Goal: Task Accomplishment & Management: Use online tool/utility

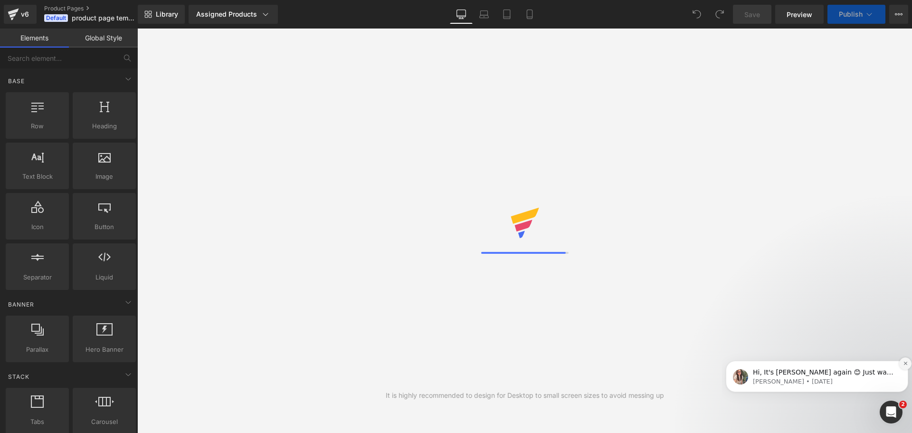
click at [904, 363] on icon "Dismiss notification" at bounding box center [905, 363] width 5 height 5
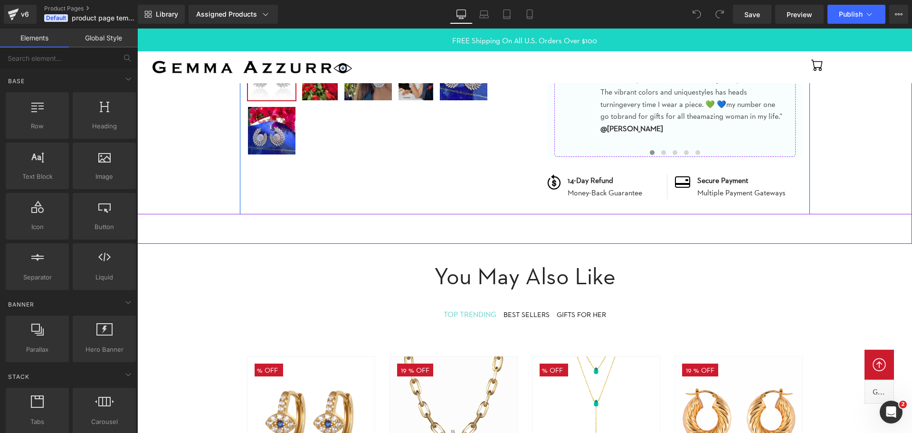
scroll to position [475, 0]
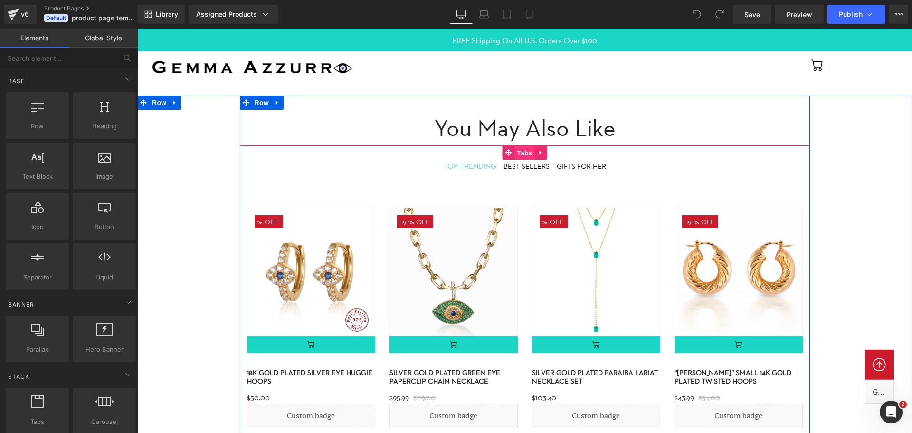
click at [517, 153] on span "Tabs" at bounding box center [525, 153] width 20 height 14
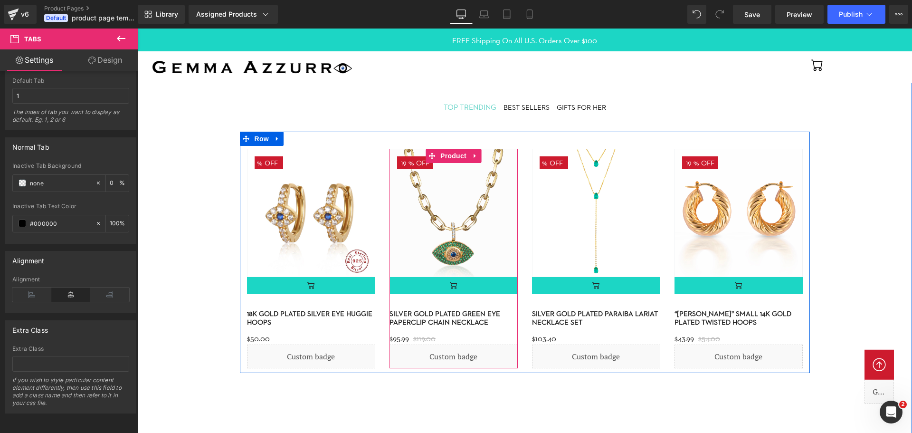
scroll to position [523, 0]
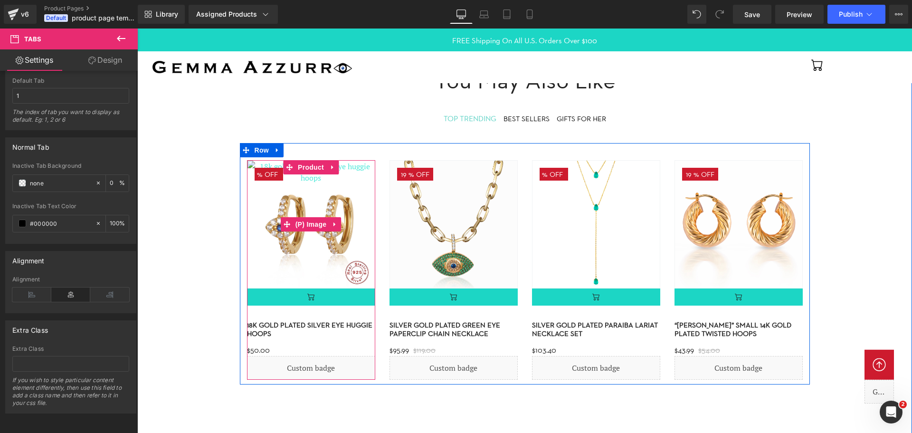
click at [350, 188] on img at bounding box center [311, 224] width 128 height 128
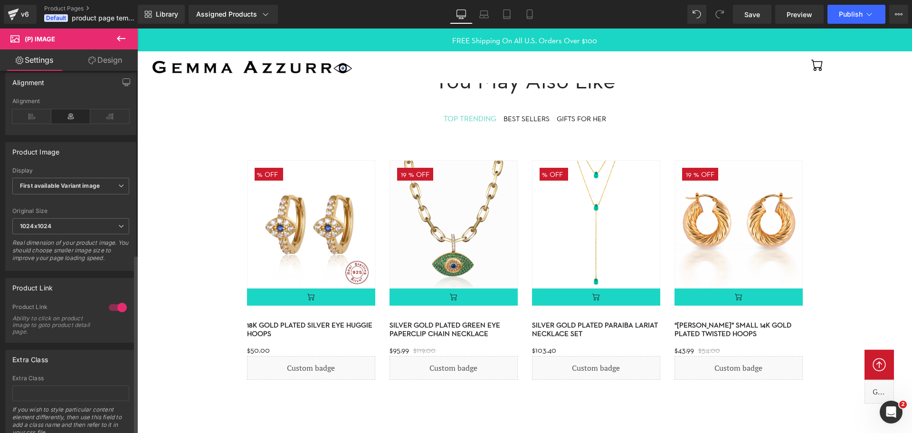
scroll to position [370, 0]
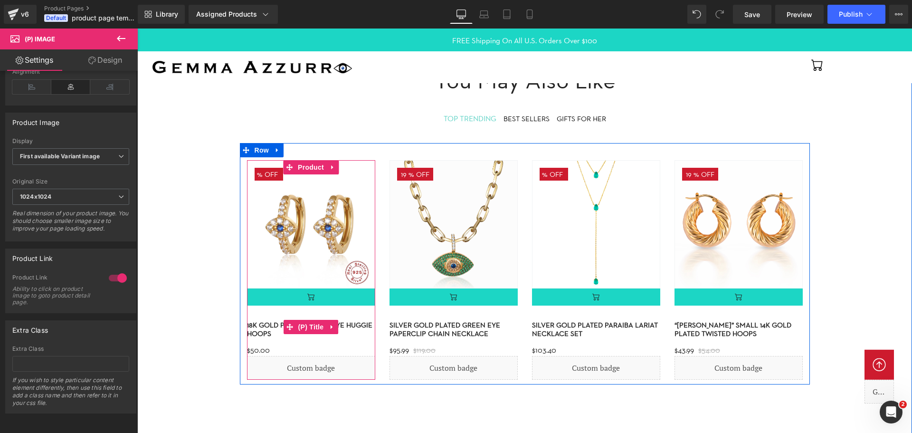
click at [252, 325] on link "18k gold plated silver eye huggie hoops" at bounding box center [311, 325] width 128 height 25
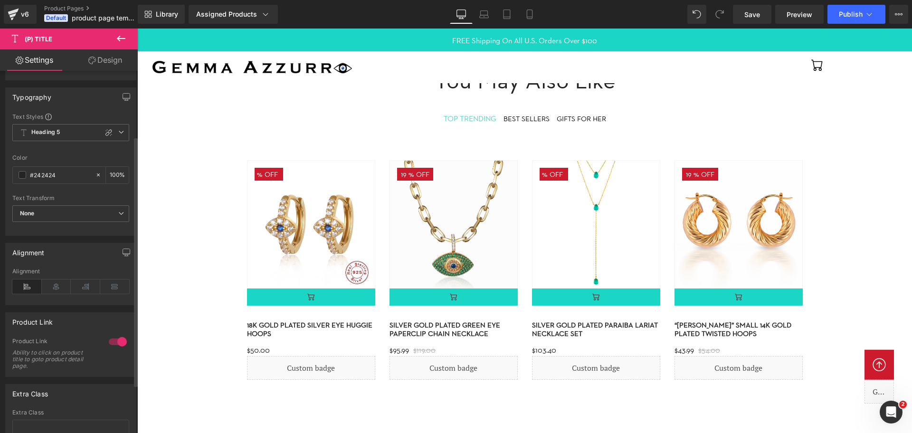
scroll to position [95, 0]
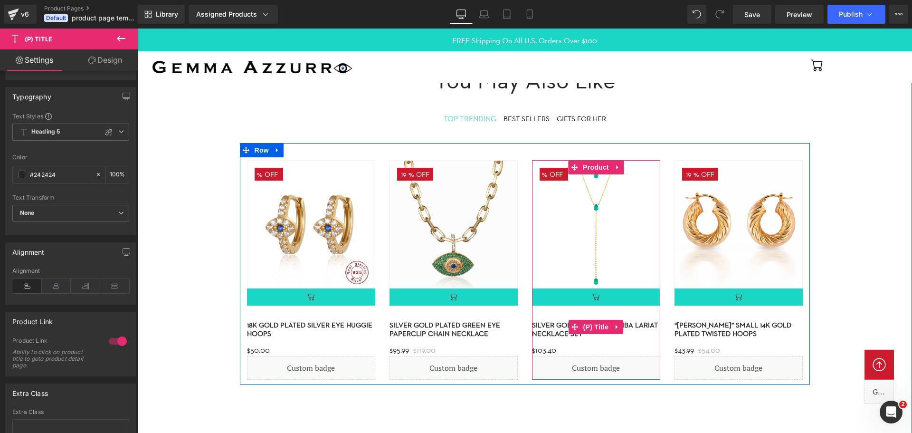
click at [543, 325] on link "Silver gold plated paraiba lariat necklace set" at bounding box center [596, 325] width 128 height 25
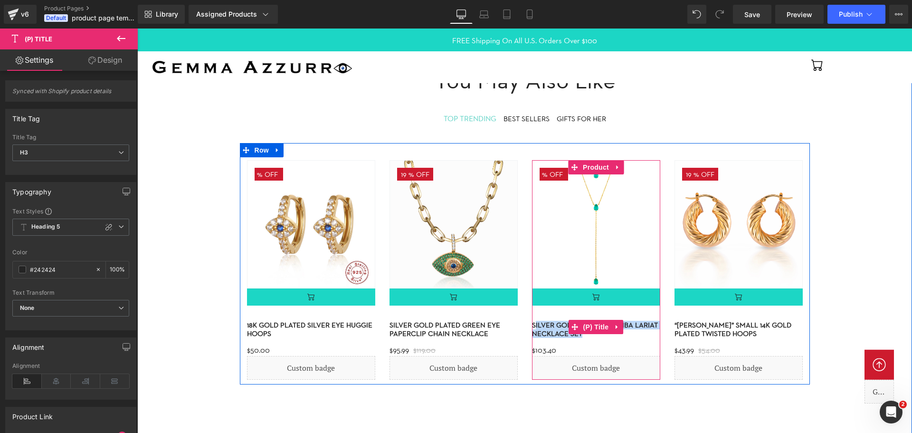
drag, startPoint x: 584, startPoint y: 339, endPoint x: 536, endPoint y: 319, distance: 52.2
click at [536, 319] on h3 "Silver gold plated paraiba lariat necklace set" at bounding box center [596, 326] width 128 height 27
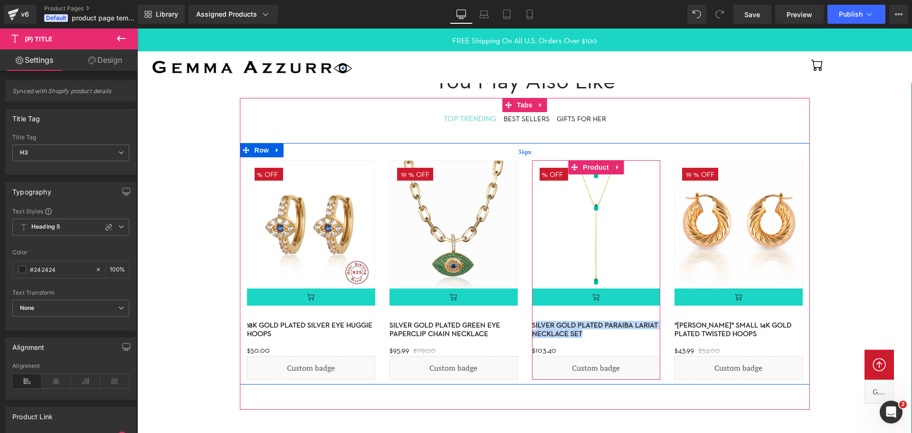
copy link "ilver gold plated paraiba lariat necklace set"
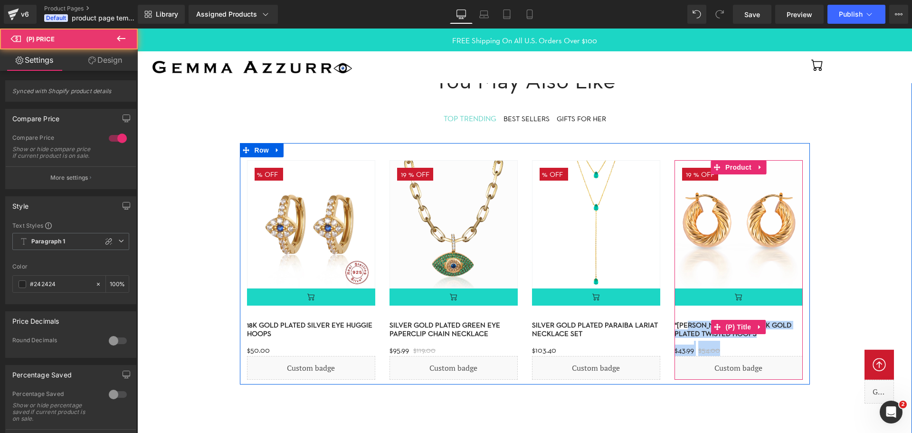
drag, startPoint x: 743, startPoint y: 343, endPoint x: 689, endPoint y: 323, distance: 57.5
click at [689, 323] on div "19 % (P) Image (P) Cart Button (P) Title" at bounding box center [739, 269] width 128 height 219
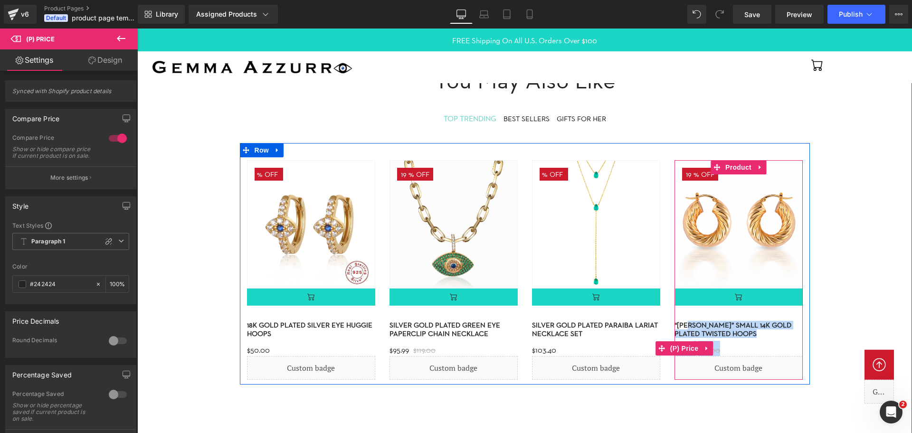
click at [737, 342] on div "$43.99 $54.00" at bounding box center [739, 348] width 128 height 15
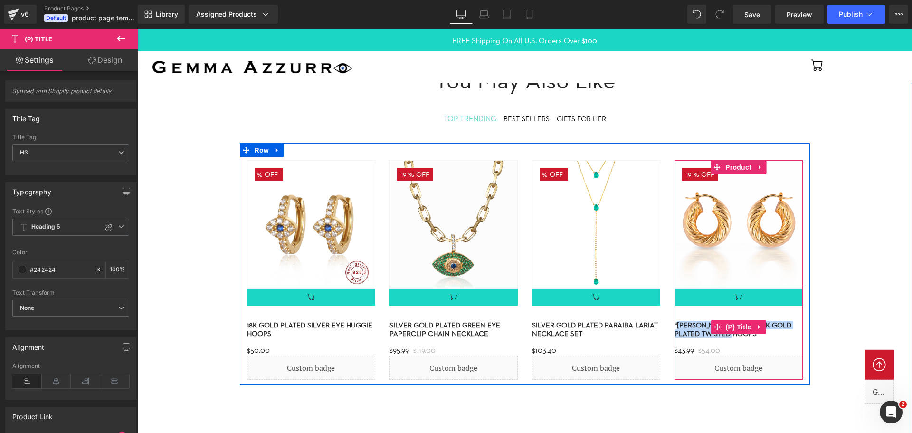
drag, startPoint x: 727, startPoint y: 341, endPoint x: 678, endPoint y: 323, distance: 52.0
click at [678, 323] on h3 "“[PERSON_NAME]” Small 14k gold plated twisted hoops" at bounding box center [739, 326] width 128 height 27
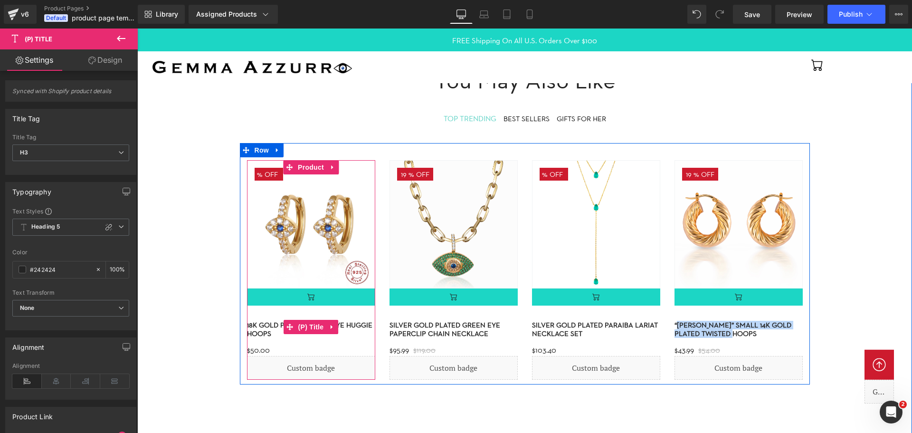
click at [352, 330] on link "18k gold plated silver eye huggie hoops" at bounding box center [311, 325] width 128 height 25
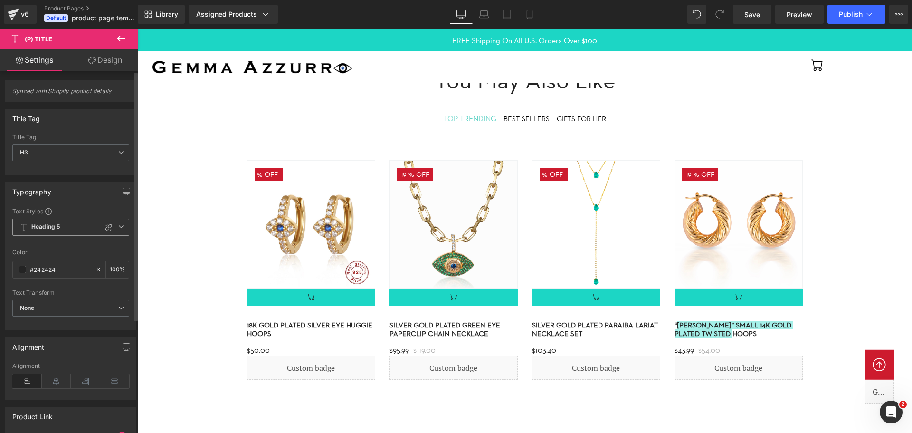
click at [90, 232] on span "Heading 5" at bounding box center [70, 227] width 117 height 17
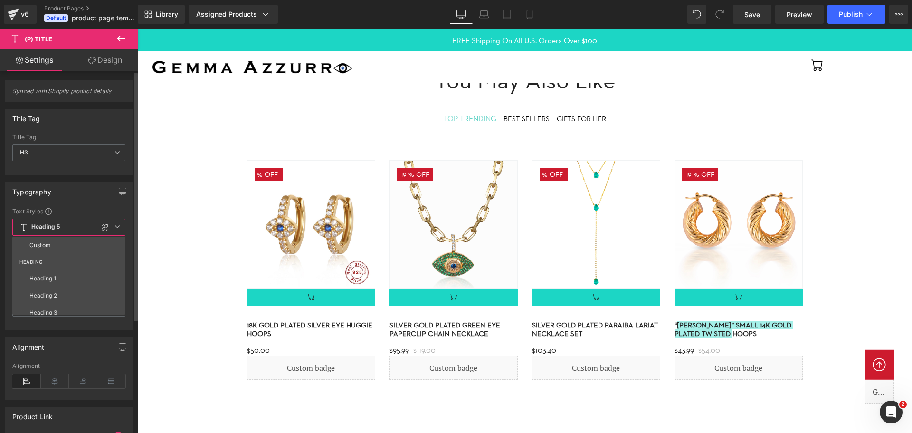
click at [90, 232] on span "Heading 5" at bounding box center [68, 227] width 113 height 17
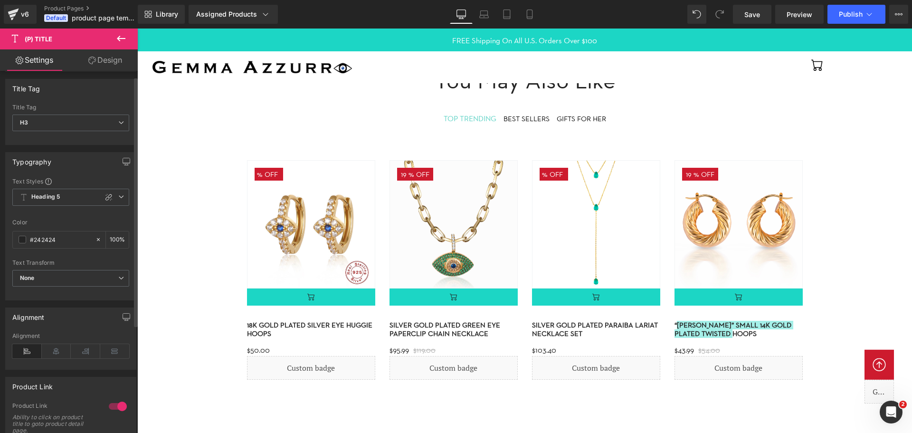
scroll to position [48, 0]
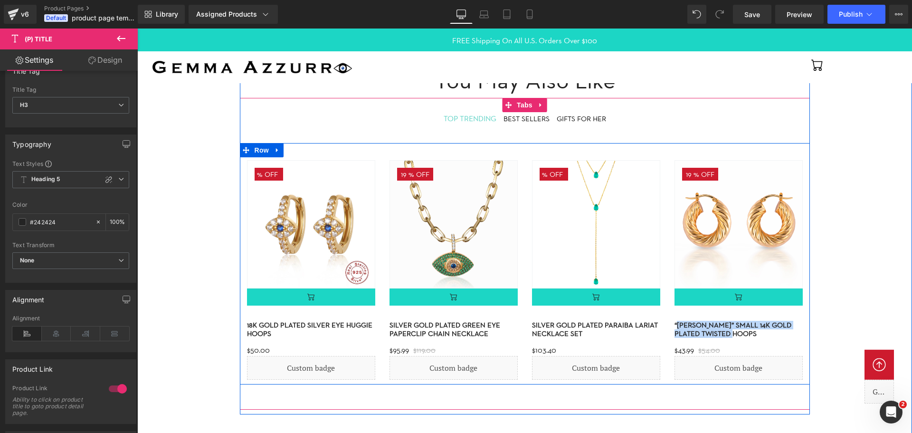
click at [387, 194] on div "19 % (P) Image (P) Cart Button (P) Title" at bounding box center [454, 269] width 143 height 219
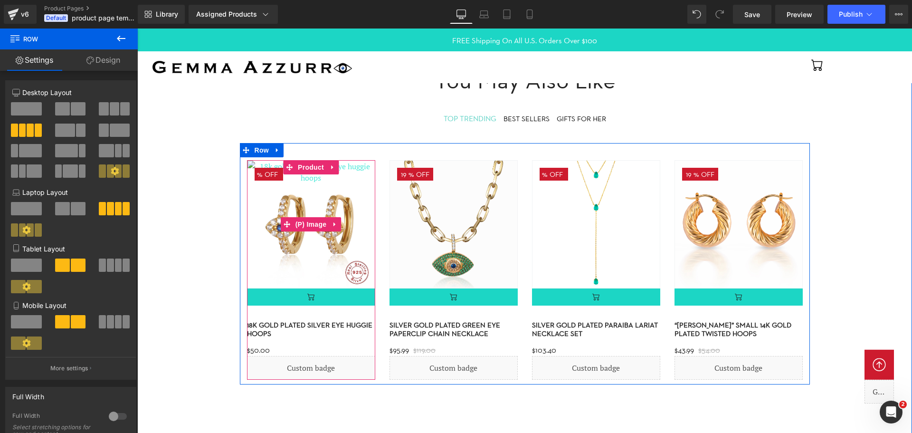
click at [359, 190] on img at bounding box center [311, 224] width 128 height 128
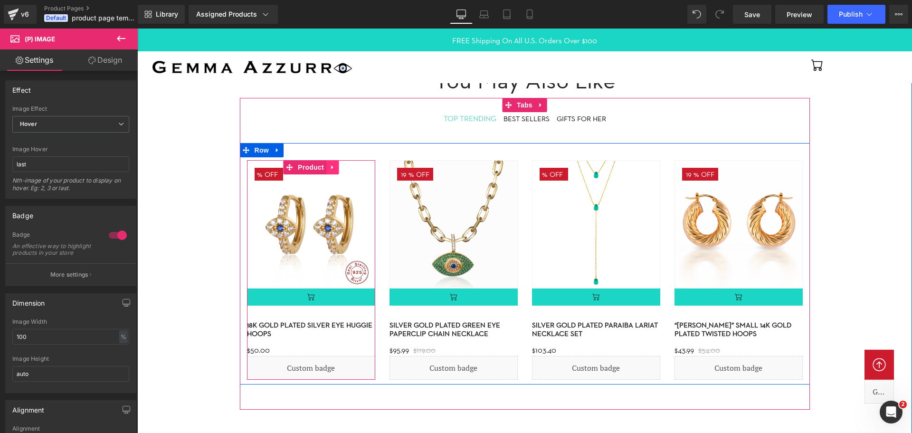
click at [339, 168] on link at bounding box center [332, 167] width 12 height 14
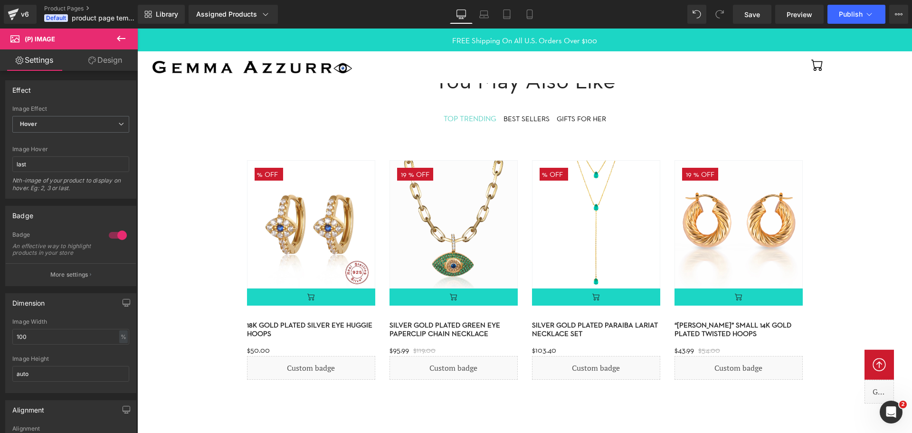
click at [95, 61] on link "Design" at bounding box center [105, 59] width 69 height 21
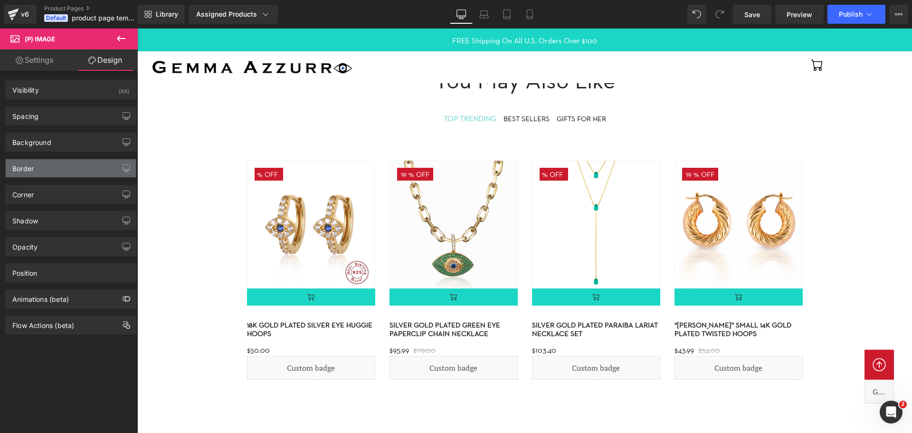
click at [68, 166] on div "Border" at bounding box center [71, 168] width 130 height 18
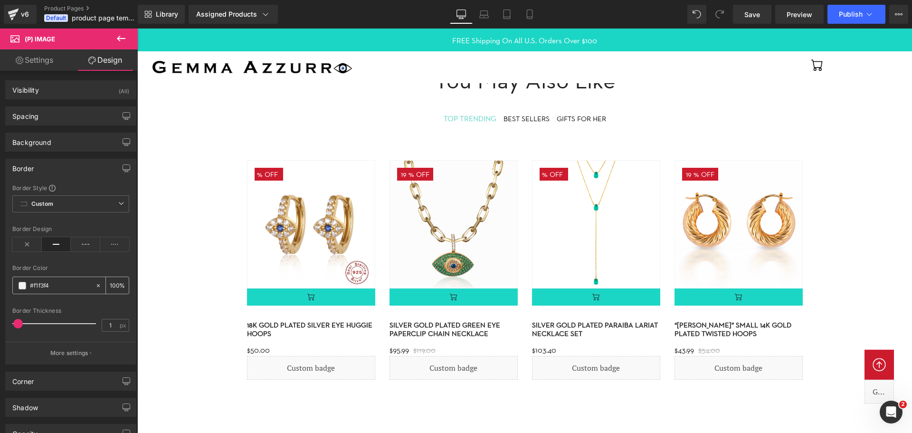
click at [53, 283] on input "#f1f3f4" at bounding box center [60, 285] width 61 height 10
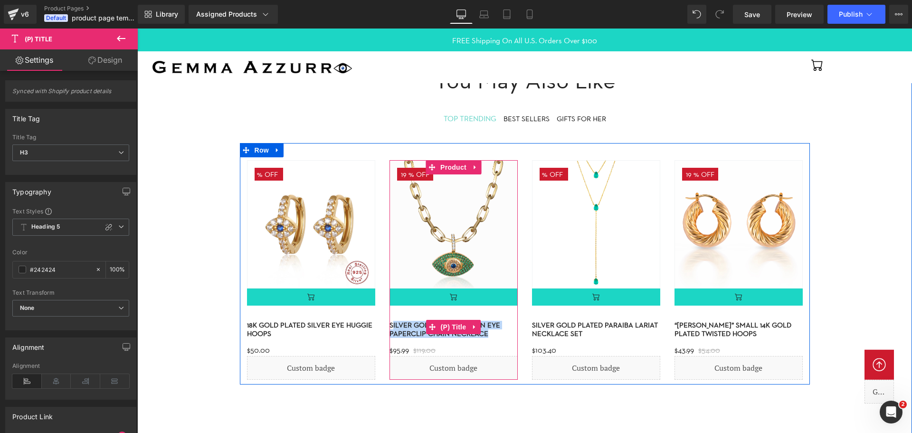
drag, startPoint x: 484, startPoint y: 340, endPoint x: 394, endPoint y: 320, distance: 92.1
click at [394, 320] on h3 "Silver gold plated green eye paperclip chain necklace" at bounding box center [454, 326] width 128 height 27
copy link "ilver gold plated green eye paperclip chain necklace"
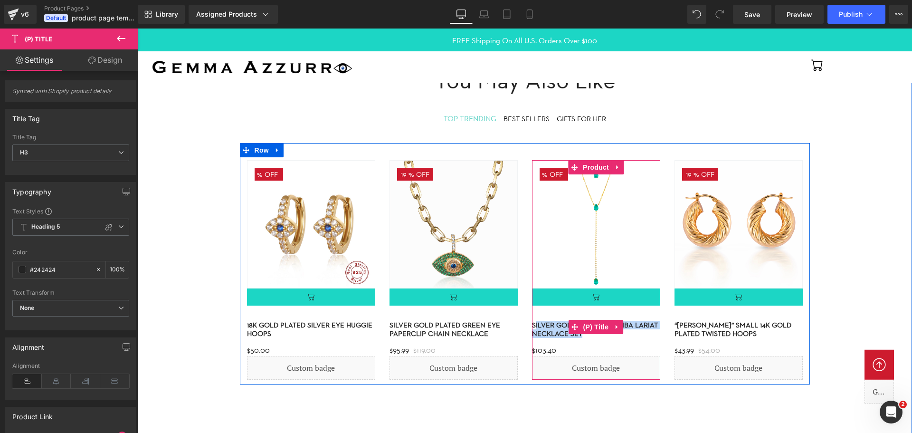
drag, startPoint x: 582, startPoint y: 340, endPoint x: 536, endPoint y: 323, distance: 49.6
click at [536, 323] on h3 "Silver gold plated paraiba lariat necklace set" at bounding box center [596, 326] width 128 height 27
copy link "ilver gold plated paraiba lariat necklace set"
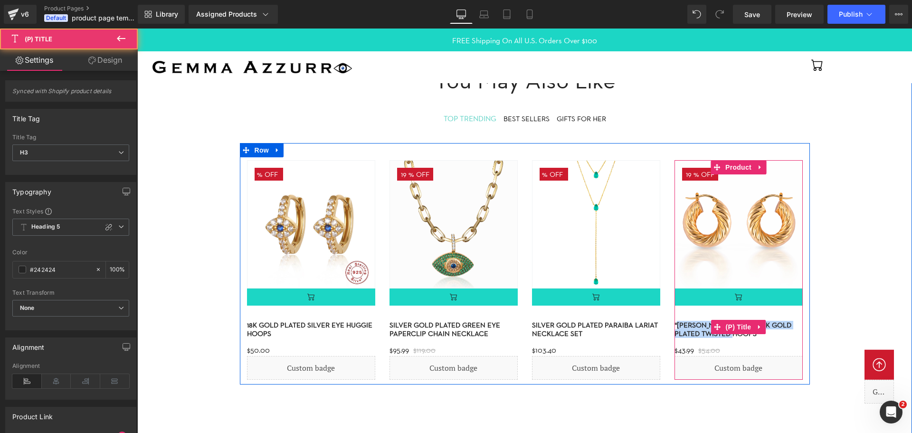
drag, startPoint x: 733, startPoint y: 340, endPoint x: 678, endPoint y: 320, distance: 58.6
click at [678, 320] on h3 "“[PERSON_NAME]” Small 14k gold plated twisted hoops" at bounding box center [739, 326] width 128 height 27
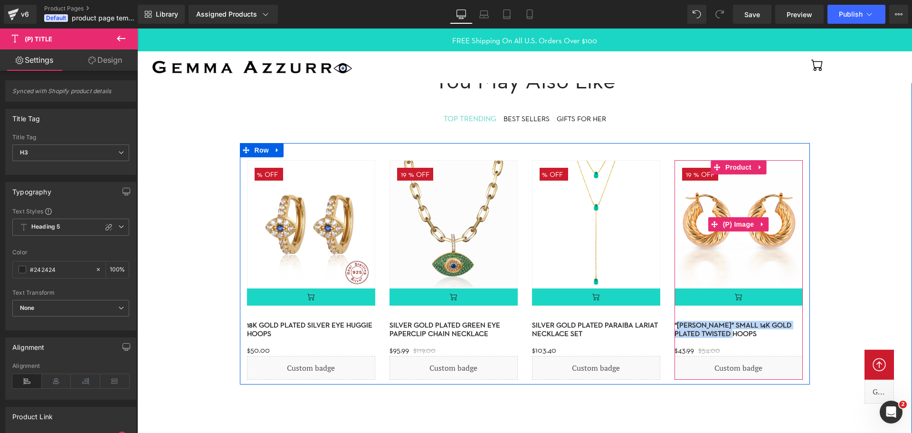
copy link "Caroline” Small 14k gold plated twisted hoops"
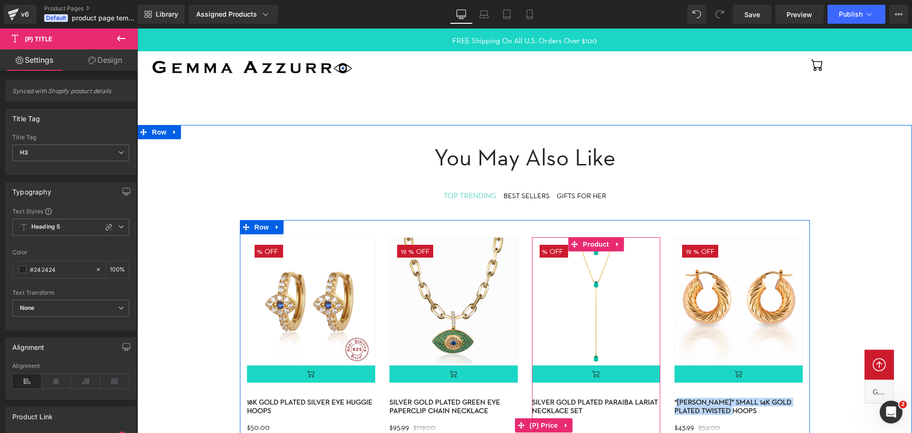
scroll to position [428, 0]
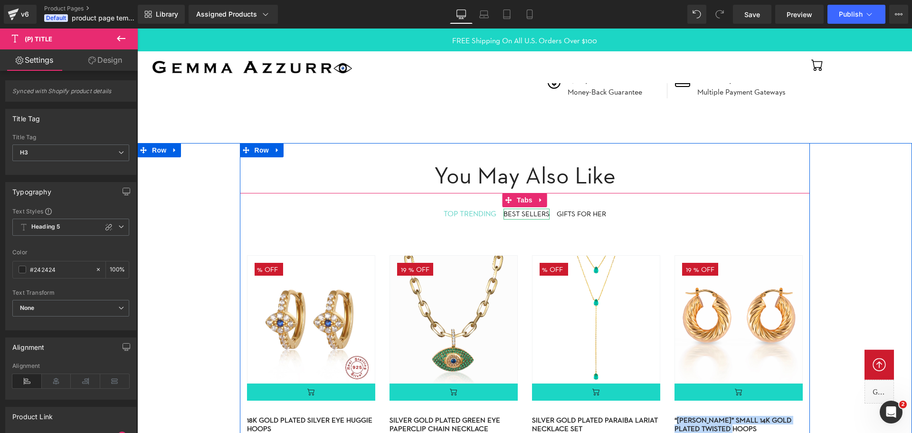
click at [525, 213] on div "BEST SELLERS" at bounding box center [527, 214] width 46 height 11
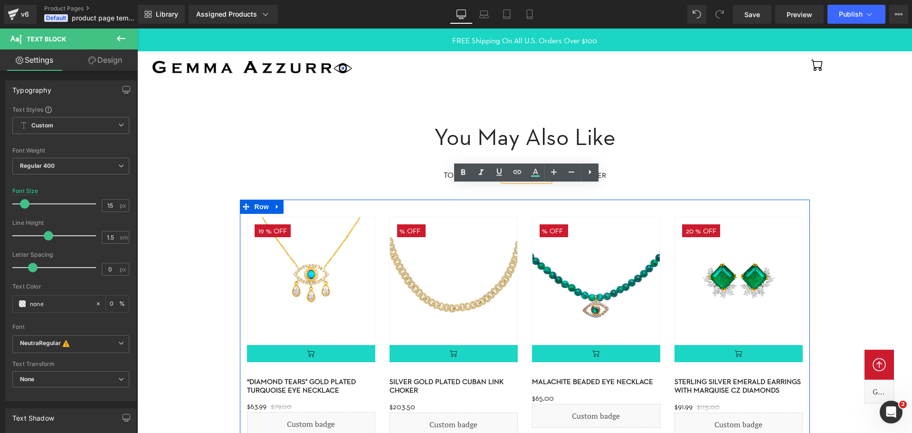
scroll to position [475, 0]
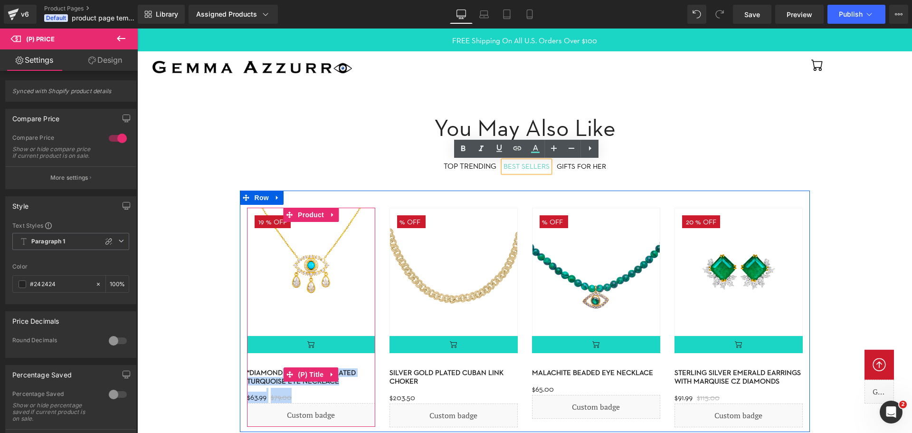
drag, startPoint x: 332, startPoint y: 389, endPoint x: 279, endPoint y: 374, distance: 54.3
click at [279, 374] on div "19 % (P) Image" at bounding box center [311, 317] width 128 height 219
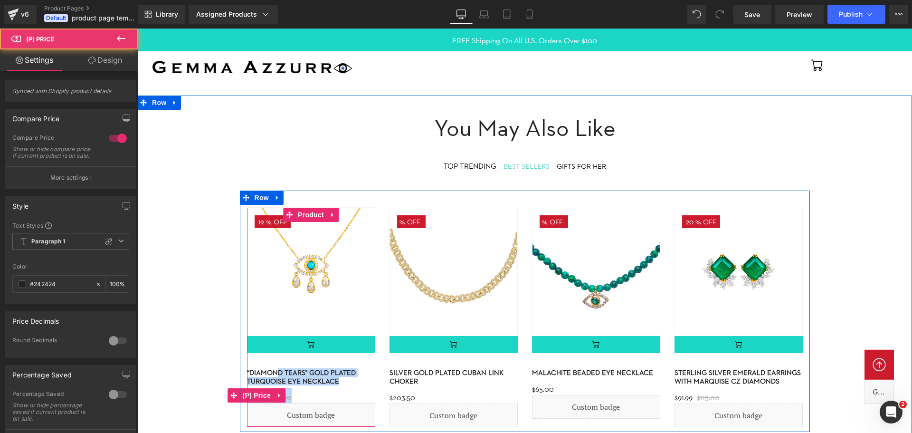
click at [318, 390] on div "$63.99 $79.00" at bounding box center [311, 395] width 128 height 15
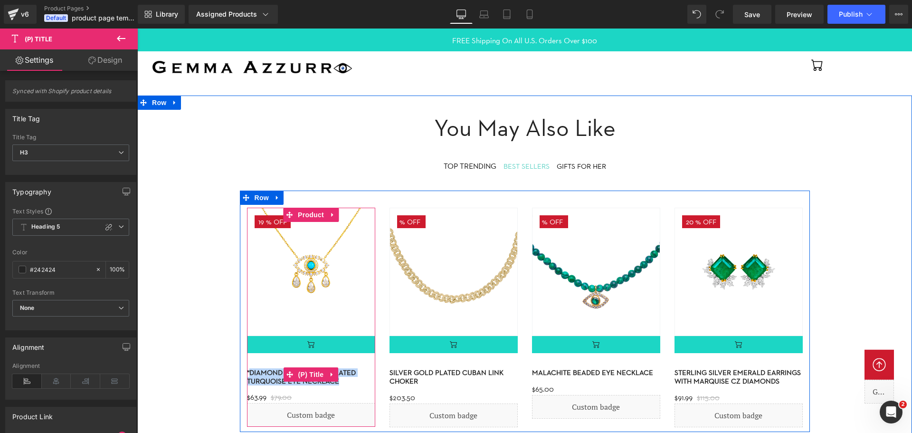
drag, startPoint x: 334, startPoint y: 386, endPoint x: 250, endPoint y: 374, distance: 84.4
click at [250, 374] on h3 "“Diamond Tears" Gold plated turquoise eye necklace" at bounding box center [311, 374] width 128 height 27
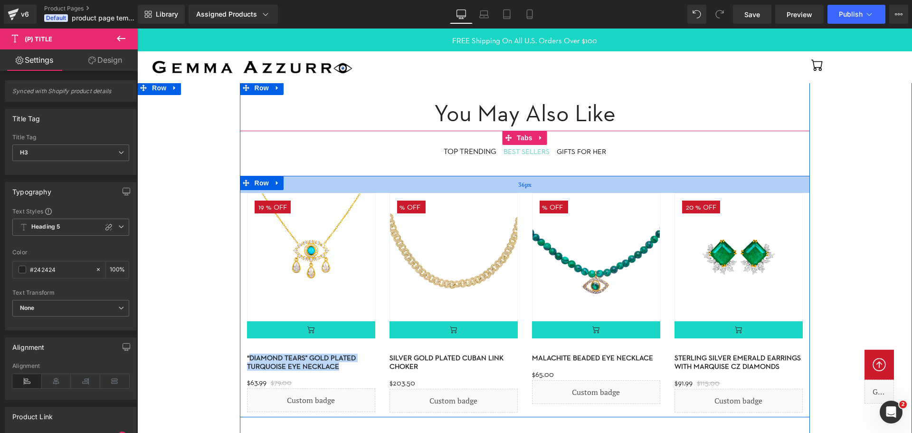
scroll to position [523, 0]
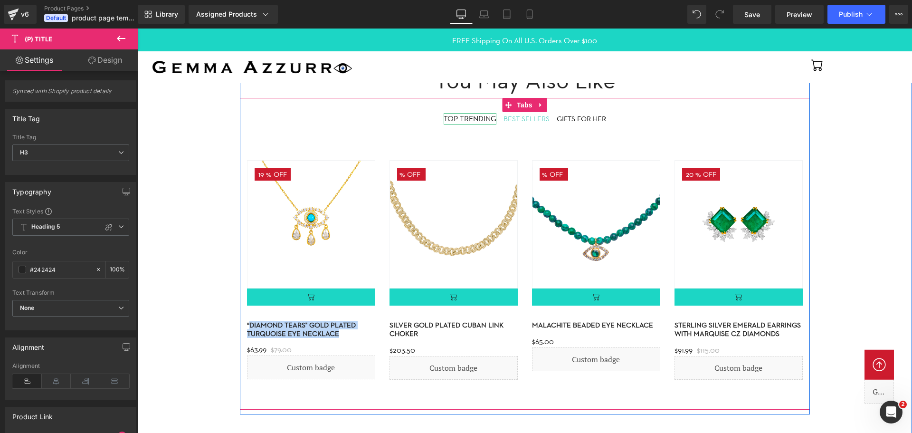
click at [474, 121] on span "TOP TRENDING" at bounding box center [470, 118] width 53 height 9
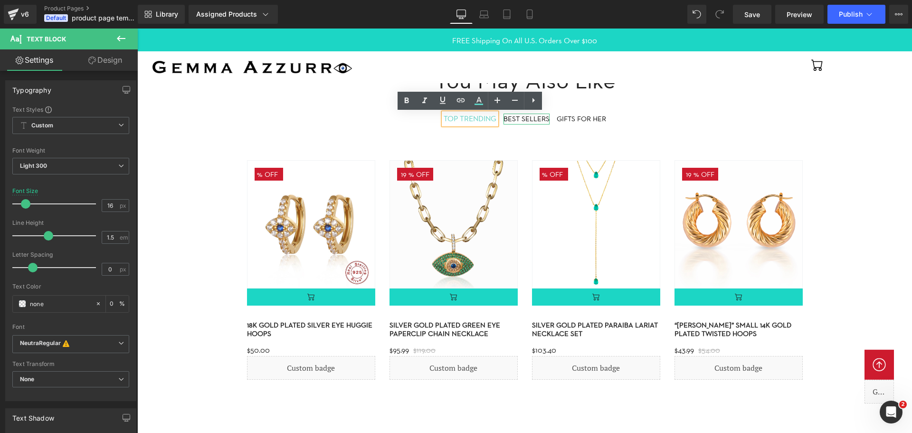
click at [535, 117] on div "BEST SELLERS" at bounding box center [527, 119] width 46 height 11
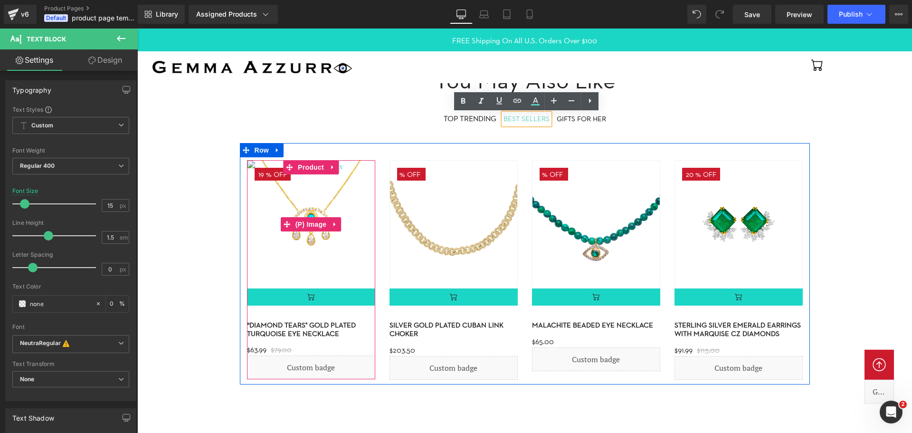
click at [344, 273] on img at bounding box center [311, 224] width 128 height 128
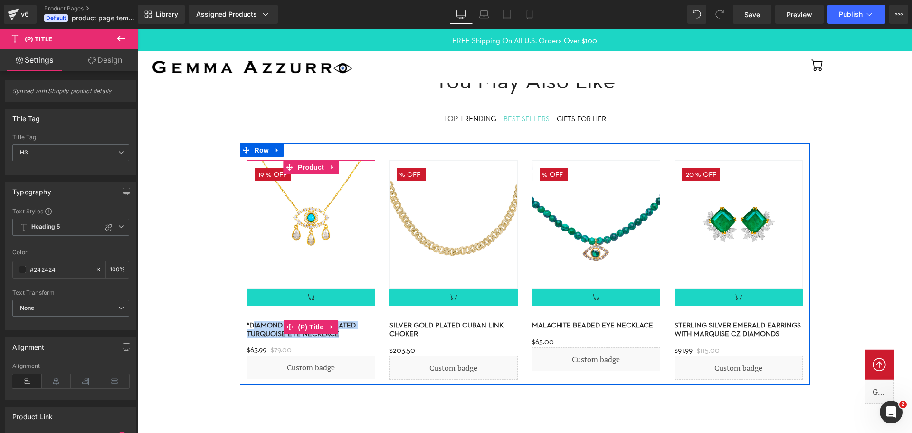
drag, startPoint x: 333, startPoint y: 340, endPoint x: 252, endPoint y: 324, distance: 81.8
click at [252, 324] on h3 "“Diamond Tears" Gold plated turquoise eye necklace" at bounding box center [311, 326] width 128 height 27
copy link "iamond Tears" Gold plated turquoise eye necklace"
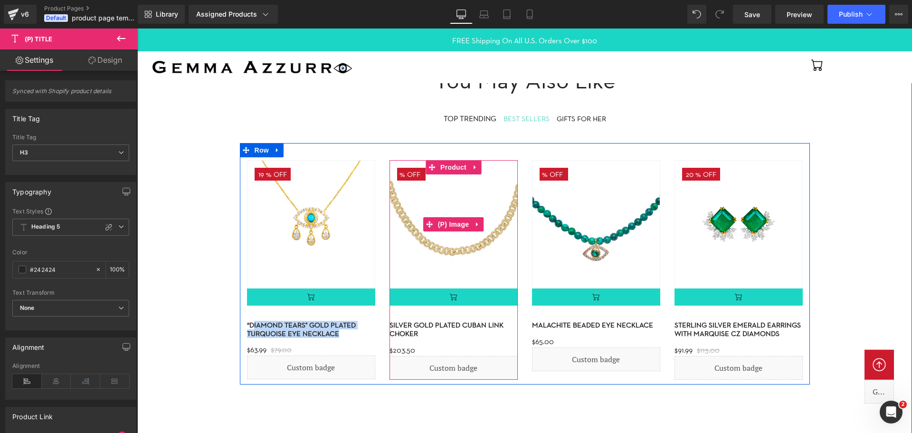
click at [474, 276] on img at bounding box center [454, 224] width 128 height 128
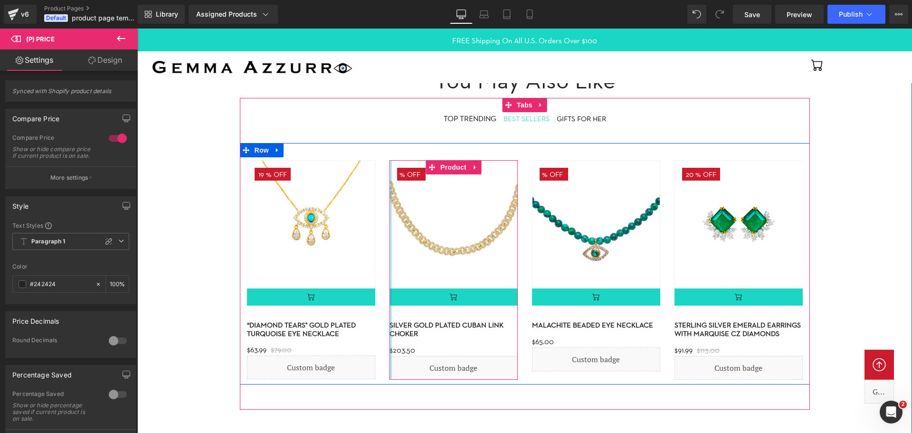
drag, startPoint x: 416, startPoint y: 341, endPoint x: 391, endPoint y: 325, distance: 30.3
click at [391, 325] on div "20350 % (P) Image (P) Cart Button" at bounding box center [454, 269] width 128 height 219
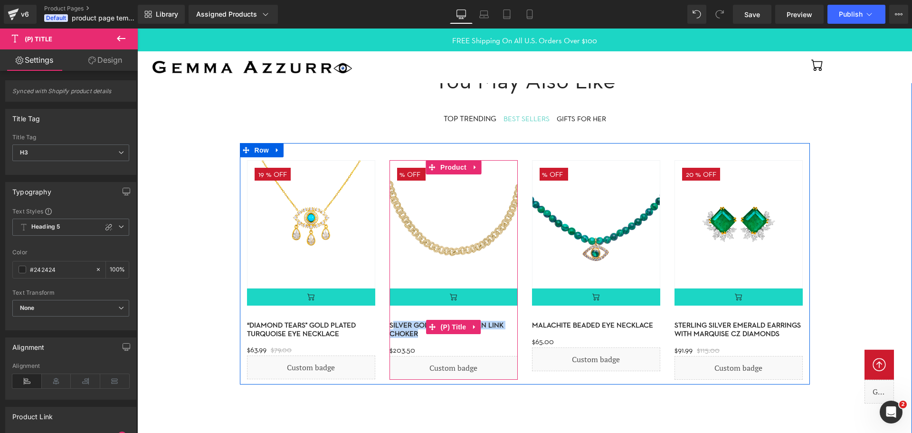
drag, startPoint x: 419, startPoint y: 340, endPoint x: 393, endPoint y: 322, distance: 31.5
click at [393, 323] on h3 "Silver gold plated cuban link choker" at bounding box center [454, 326] width 128 height 27
copy link "ilver gold plated cuban link choker"
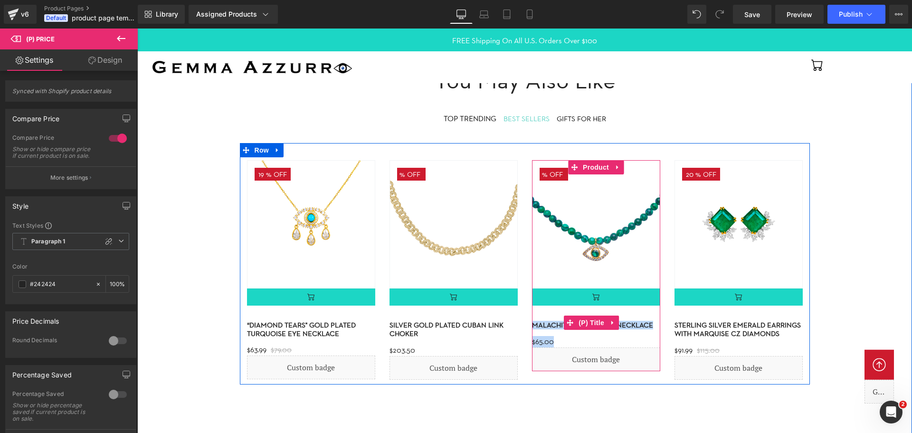
drag, startPoint x: 652, startPoint y: 333, endPoint x: 535, endPoint y: 322, distance: 117.9
click at [535, 322] on div "6500 % (P) Image (P) Cart Button Malachite beaded eye necklace (P) Title $65.00" at bounding box center [596, 265] width 128 height 211
copy div "Malachite beaded eye necklace (P) Title $65.00"
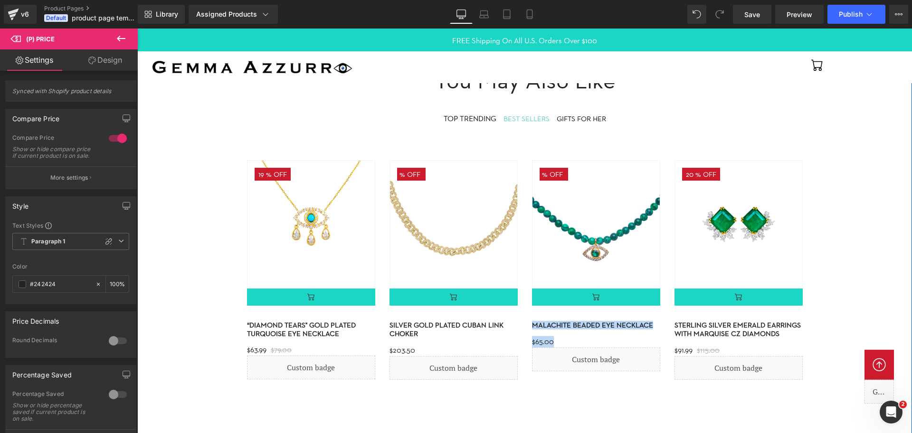
click at [826, 315] on div "You may also like Heading TOP TRENDING Text Block BEST SELLERS Text Block GIFTS…" at bounding box center [524, 439] width 775 height 782
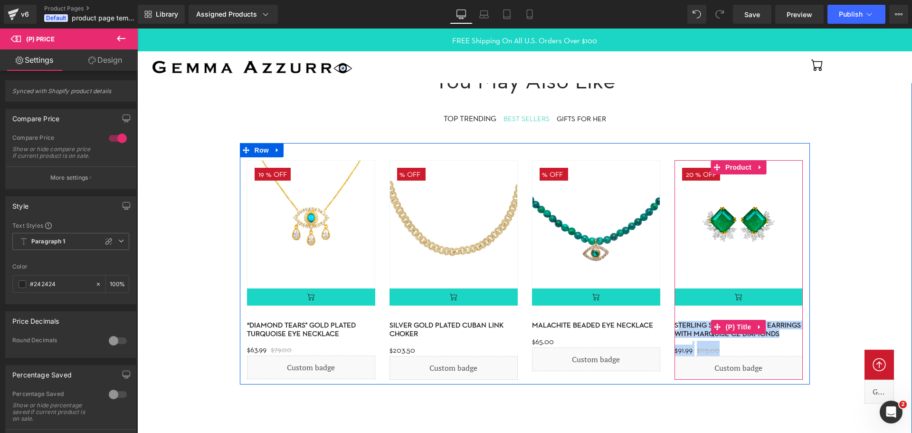
drag, startPoint x: 763, startPoint y: 341, endPoint x: 679, endPoint y: 326, distance: 85.0
click at [679, 326] on div "20 % (P) Image (P) Cart Button (P) Title" at bounding box center [739, 269] width 128 height 219
copy div "terling silver emerald earrings with marquise cz diamonds (P) Title $91.99 $115…"
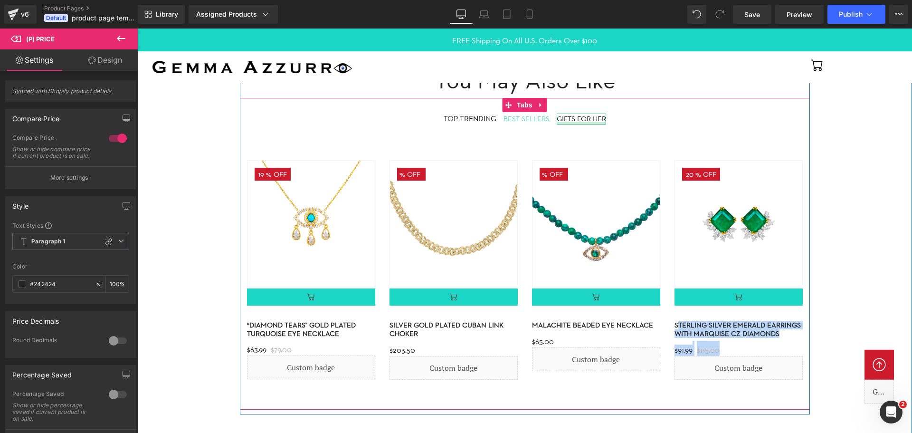
click at [580, 123] on div at bounding box center [581, 123] width 49 height 2
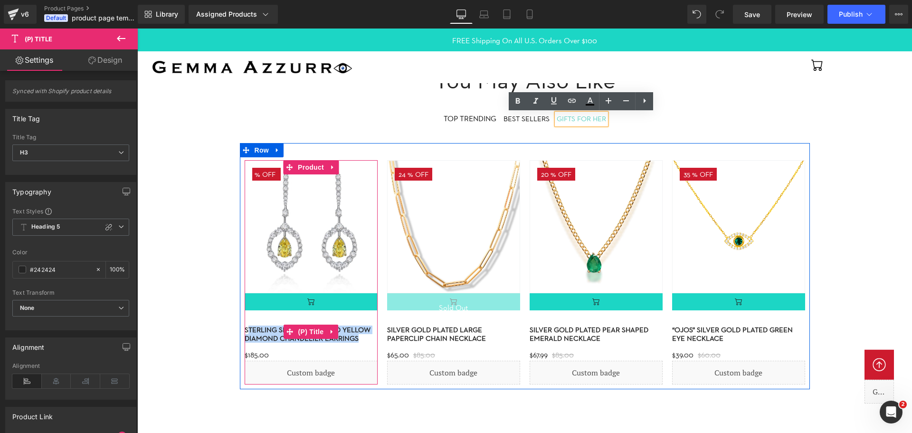
drag, startPoint x: 355, startPoint y: 344, endPoint x: 248, endPoint y: 326, distance: 109.2
click at [248, 326] on h3 "Sterling silver simulated yellow diamond chandelier earrings" at bounding box center [311, 331] width 133 height 27
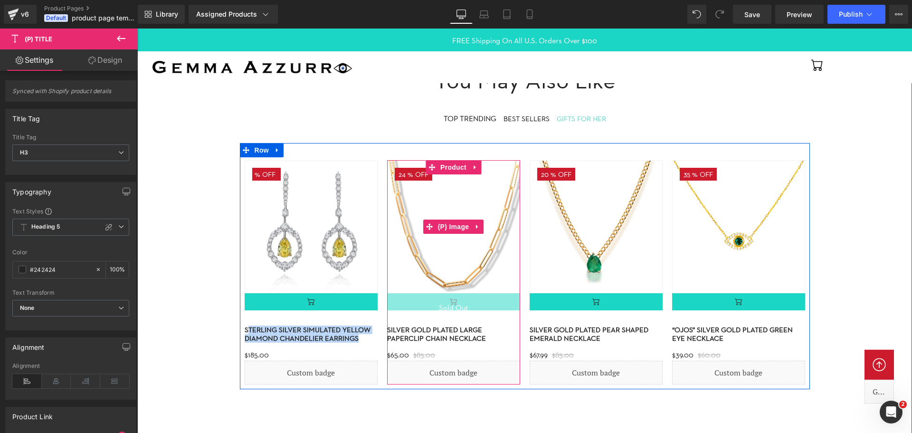
copy link "terling silver simulated yellow diamond chandelier earrings"
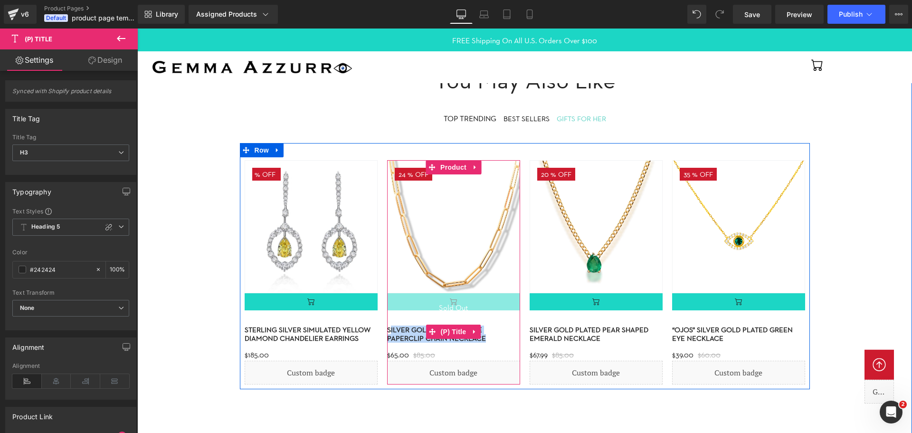
drag, startPoint x: 450, startPoint y: 344, endPoint x: 391, endPoint y: 328, distance: 61.4
click at [391, 328] on h3 "Silver gold plated large paperclip chain necklace" at bounding box center [453, 331] width 133 height 27
copy link "ilver gold plated large paperclip chain necklace"
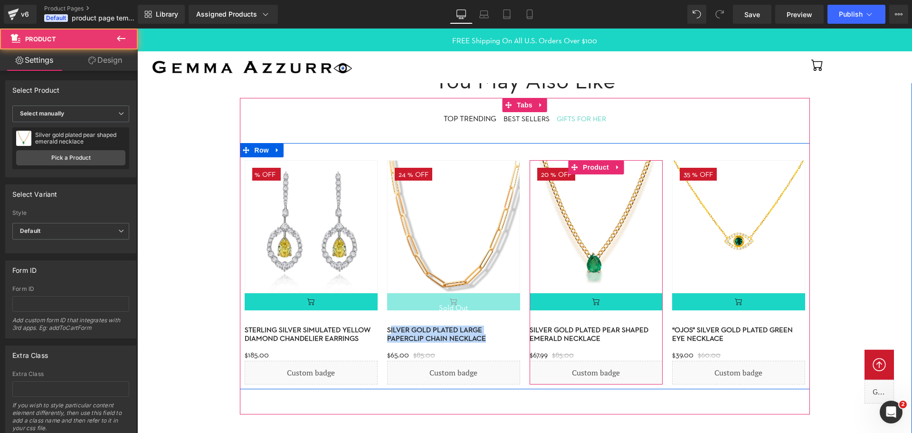
click at [608, 316] on div "20 % (P) Image (P) Cart Button Silver gold plated pear shaped emerald necklace …" at bounding box center [596, 272] width 133 height 224
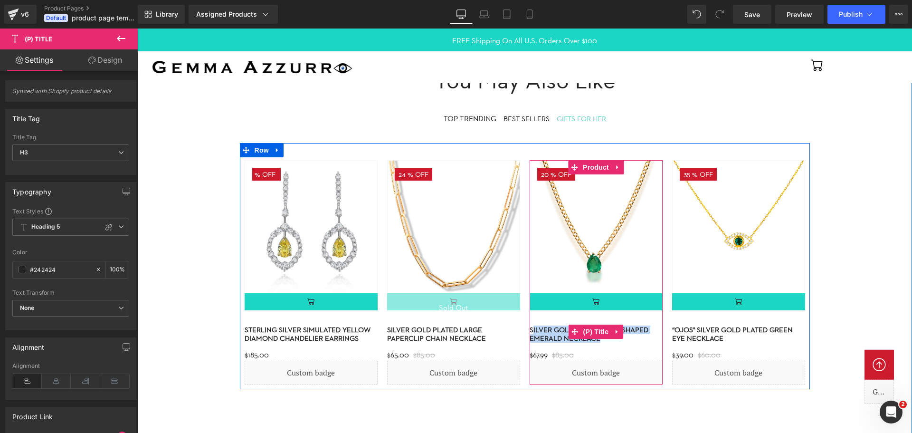
drag, startPoint x: 603, startPoint y: 344, endPoint x: 534, endPoint y: 330, distance: 70.3
click at [534, 330] on h3 "Silver gold plated pear shaped emerald necklace" at bounding box center [596, 331] width 133 height 27
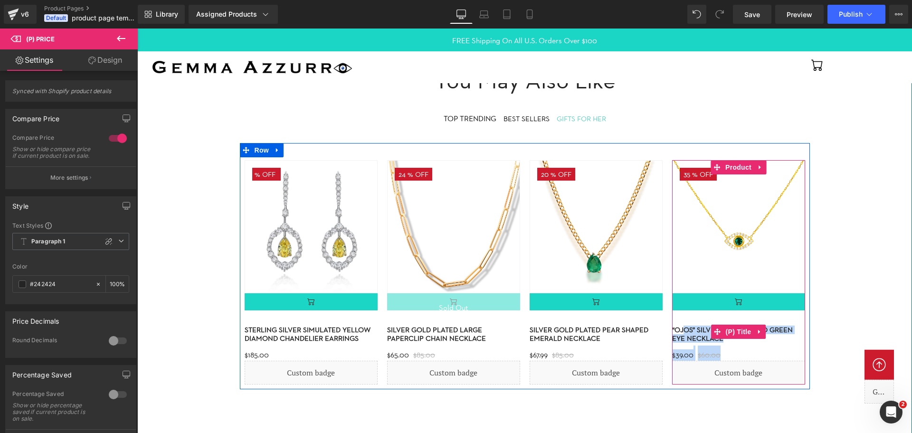
drag, startPoint x: 722, startPoint y: 346, endPoint x: 703, endPoint y: 337, distance: 21.7
click at [685, 331] on div "35 % (P) Image (P) Cart Button “Ojos” silver gold plated green eye necklace (P)…" at bounding box center [738, 272] width 133 height 224
click at [734, 345] on h3 "“Ojos” silver gold plated green eye necklace" at bounding box center [738, 331] width 133 height 27
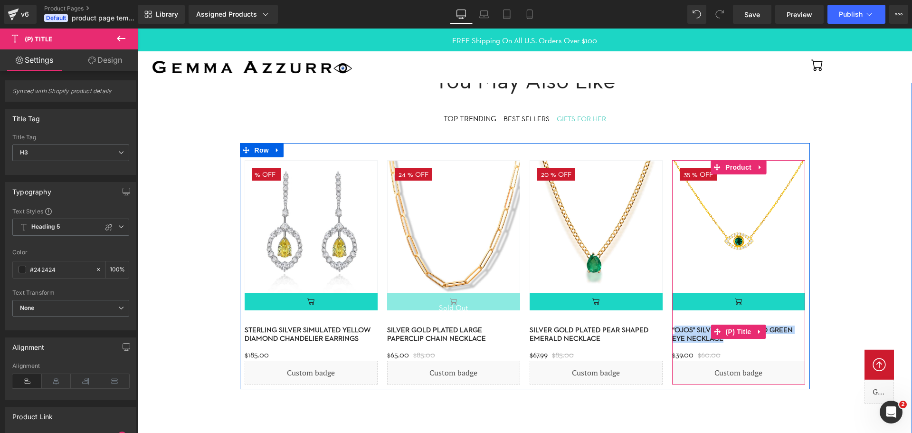
drag, startPoint x: 723, startPoint y: 343, endPoint x: 676, endPoint y: 328, distance: 49.3
click at [676, 328] on h3 "“Ojos” silver gold plated green eye necklace" at bounding box center [738, 331] width 133 height 27
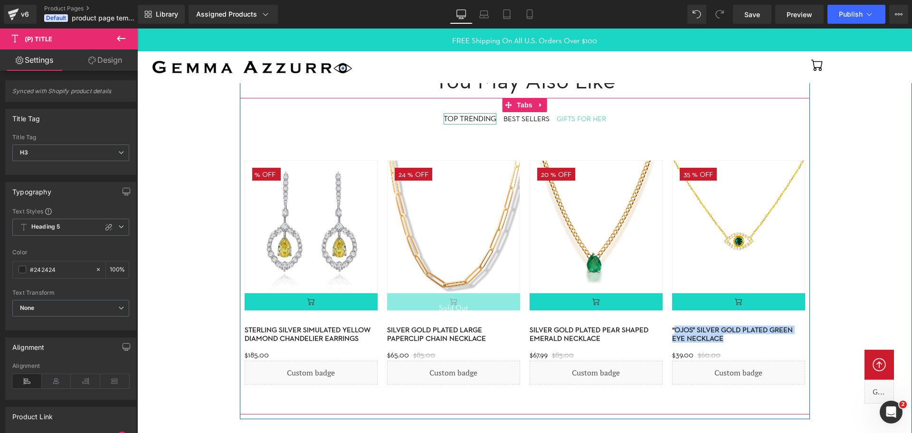
click at [460, 121] on span "TOP TRENDING" at bounding box center [470, 118] width 53 height 9
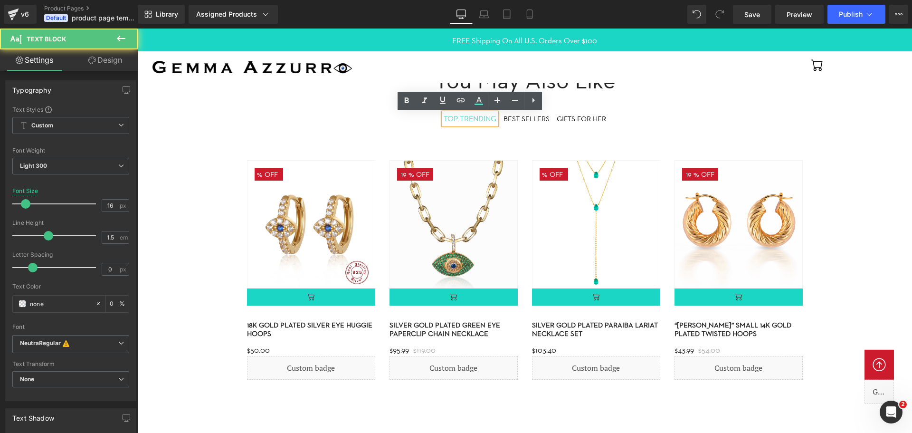
click at [463, 119] on span "TOP TRENDING" at bounding box center [470, 118] width 53 height 9
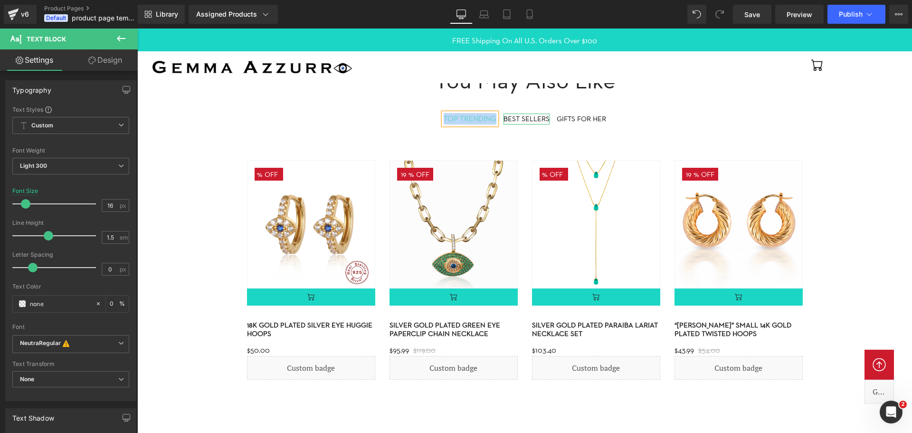
click at [527, 122] on div "BEST SELLERS" at bounding box center [527, 119] width 46 height 11
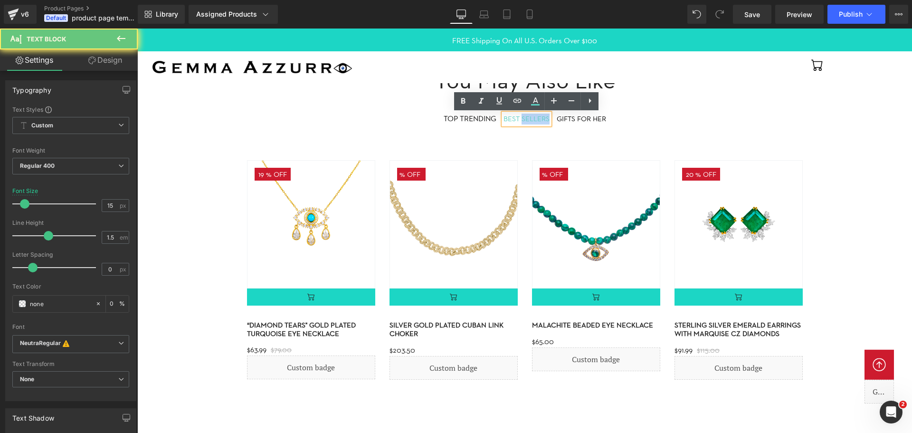
click at [527, 122] on div "BEST SELLERS" at bounding box center [527, 119] width 46 height 11
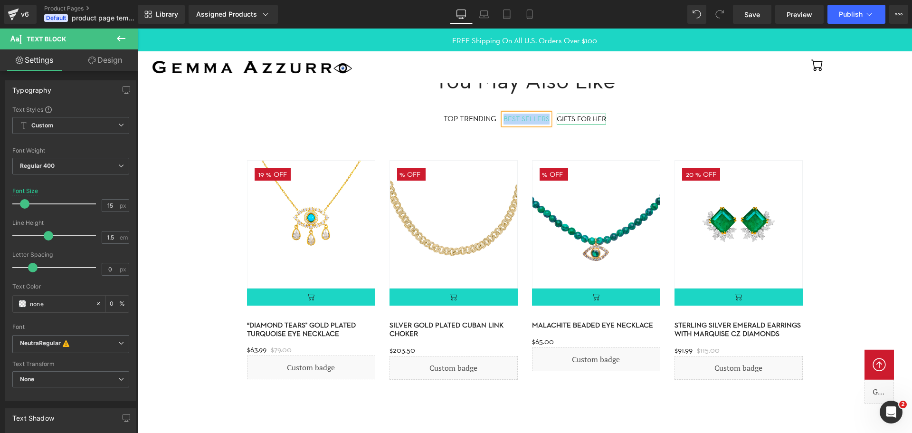
click at [572, 120] on div "GIFTS FOR HER" at bounding box center [581, 119] width 49 height 11
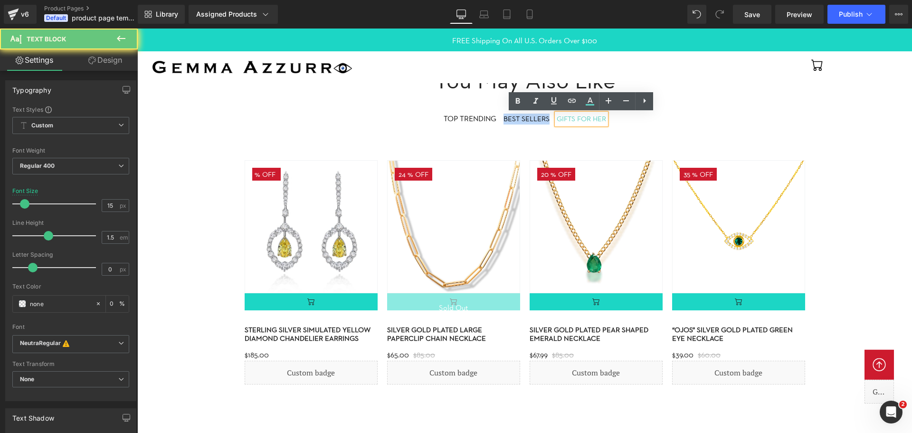
click at [572, 120] on div "GIFTS FOR HER" at bounding box center [581, 119] width 49 height 11
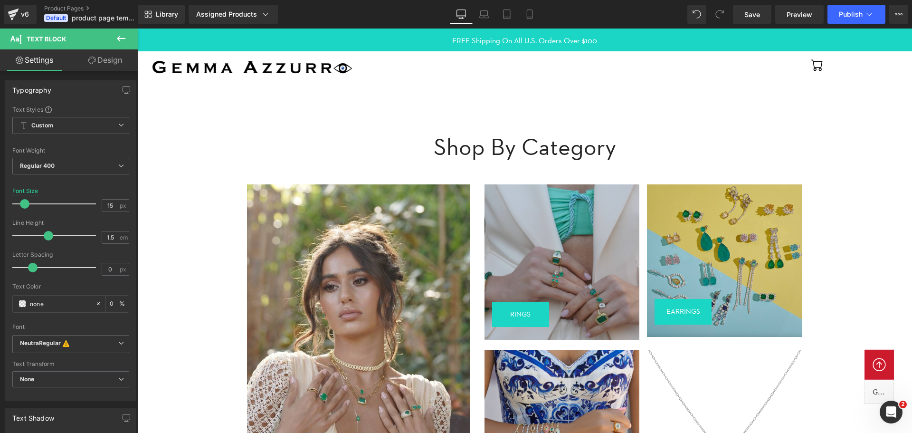
scroll to position [855, 0]
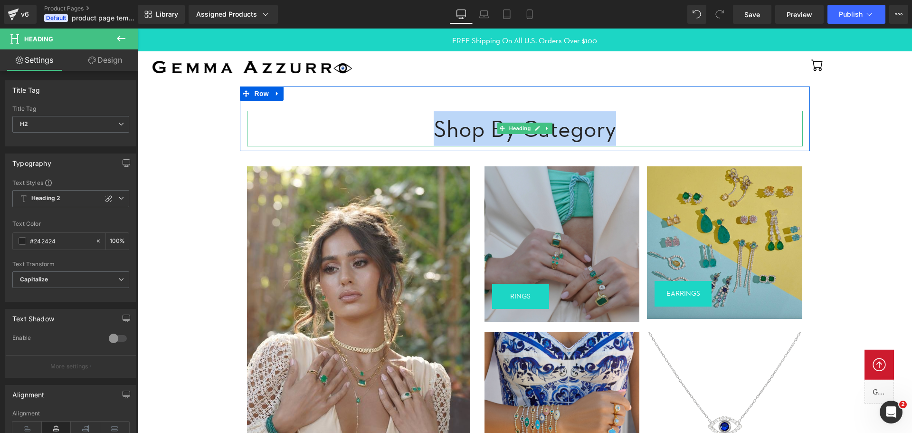
drag, startPoint x: 438, startPoint y: 129, endPoint x: 614, endPoint y: 126, distance: 175.9
click at [614, 126] on h2 "Shop by category" at bounding box center [525, 129] width 556 height 36
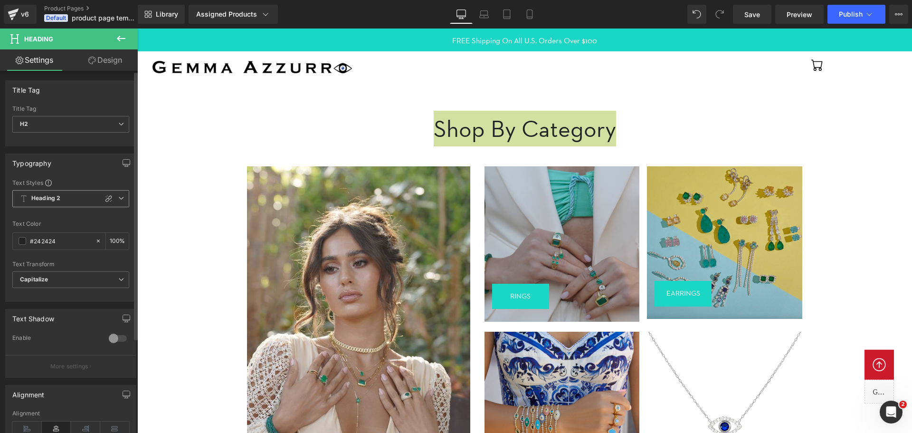
click at [67, 196] on span "Heading 2" at bounding box center [70, 198] width 117 height 17
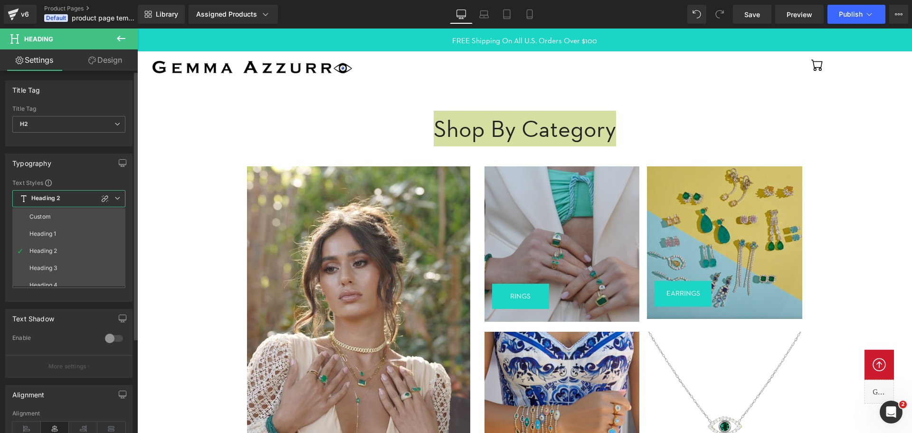
click at [67, 196] on span "Heading 2" at bounding box center [68, 198] width 113 height 17
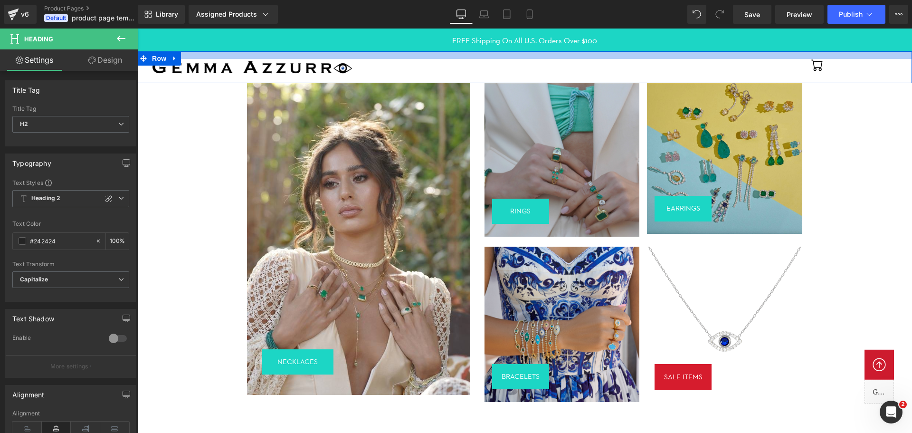
scroll to position [950, 0]
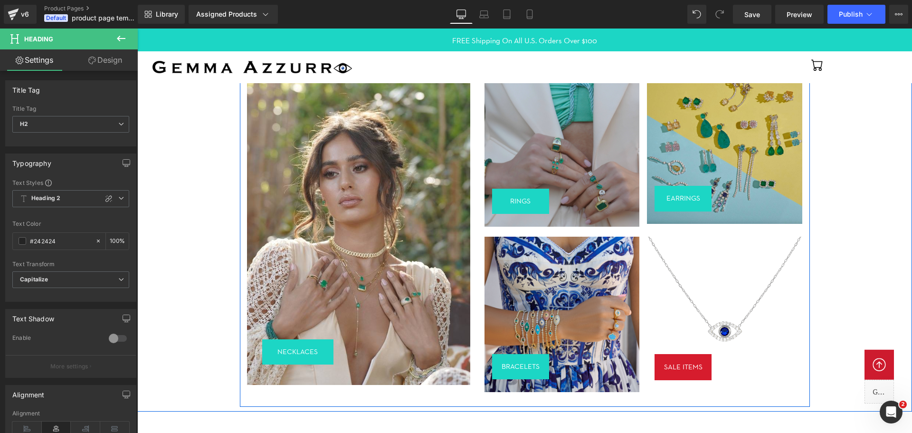
click at [479, 155] on div "Image RINGS Button RINGS Button Row Image EARRINGS Button EARRINGS Button Row R…" at bounding box center [644, 229] width 333 height 317
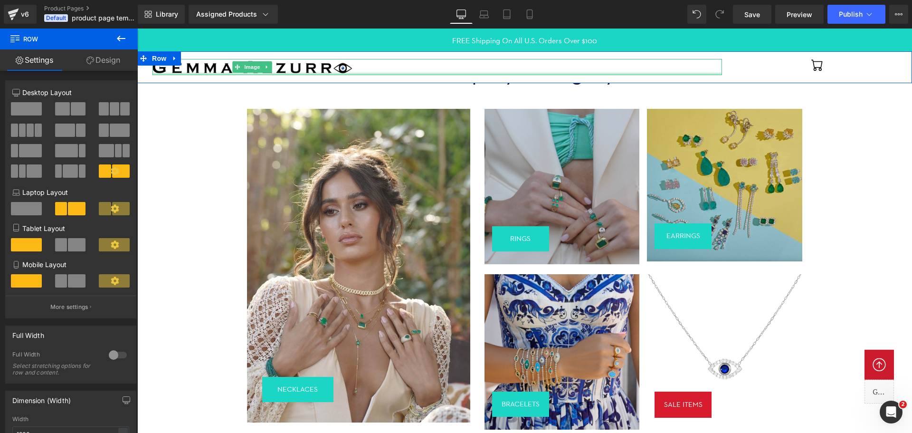
scroll to position [903, 0]
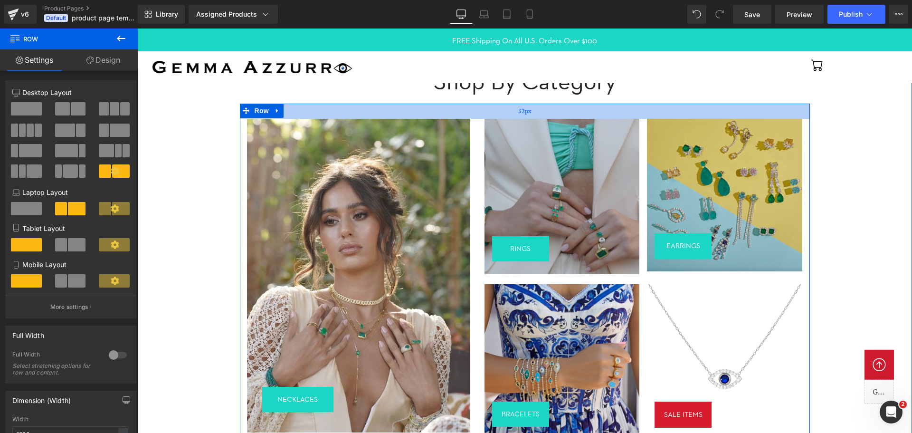
click at [418, 109] on div "32px" at bounding box center [525, 111] width 570 height 15
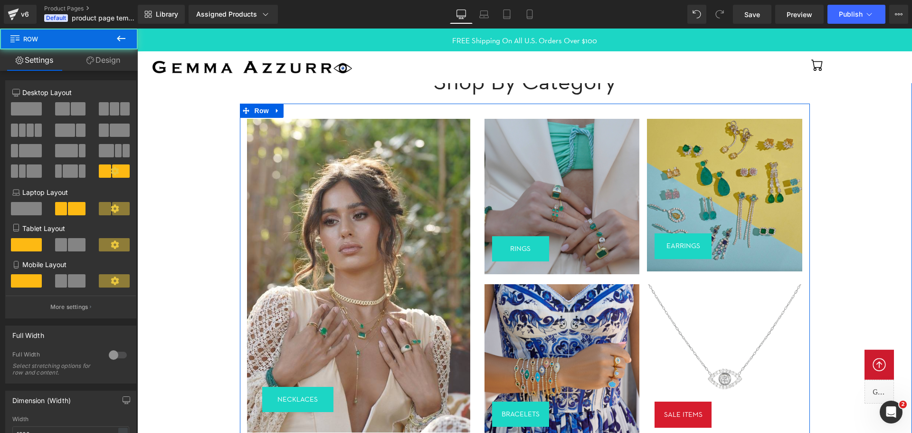
click at [471, 133] on div "Image NECKLACES Button NECKLACES Button Row" at bounding box center [359, 273] width 238 height 309
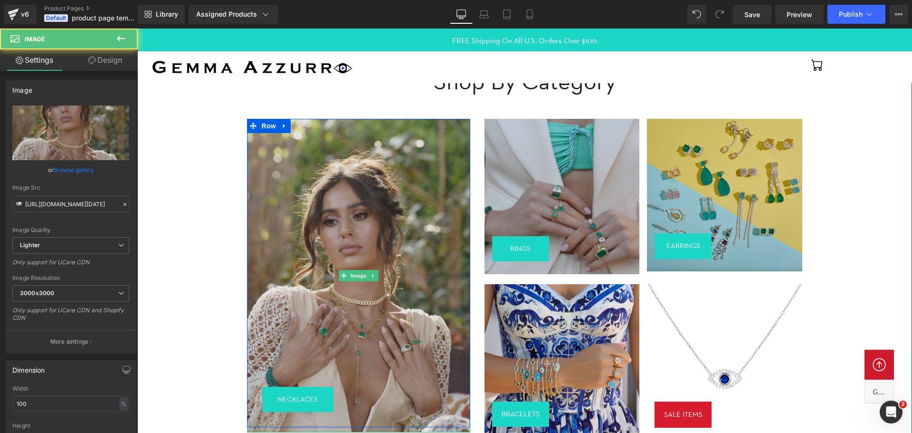
click at [450, 181] on img at bounding box center [358, 276] width 223 height 314
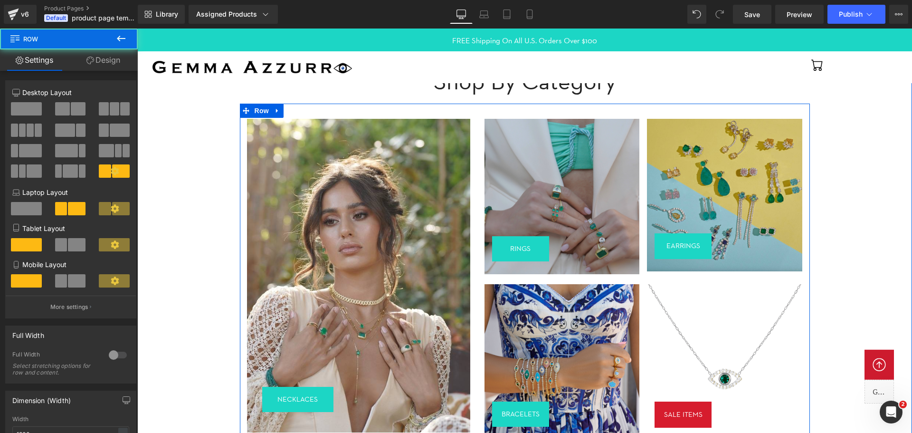
click at [475, 175] on div "Image NECKLACES Button NECKLACES Button Row" at bounding box center [359, 273] width 238 height 309
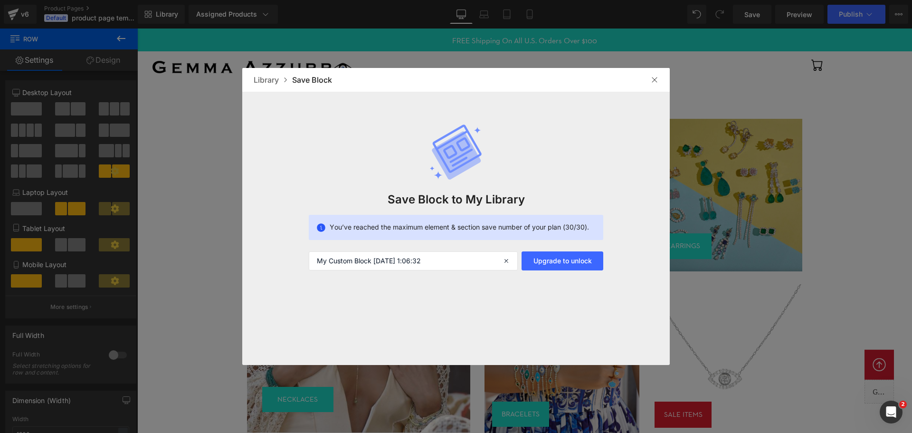
click at [652, 82] on img at bounding box center [655, 80] width 8 height 8
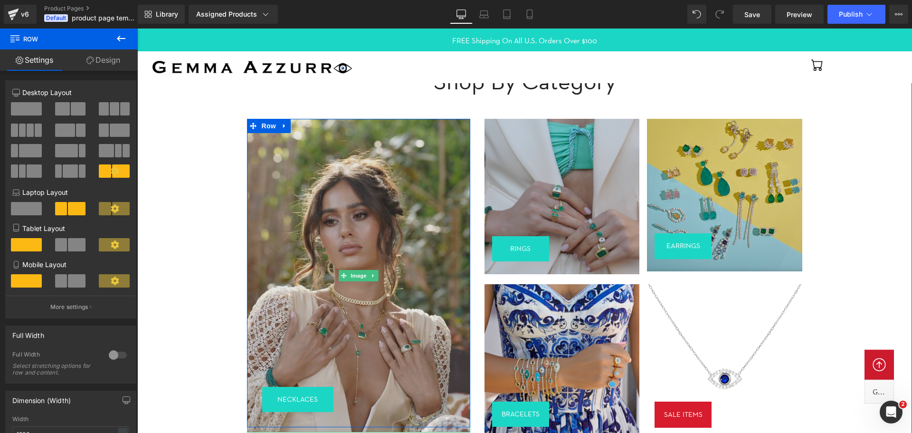
click at [446, 164] on img at bounding box center [358, 276] width 223 height 314
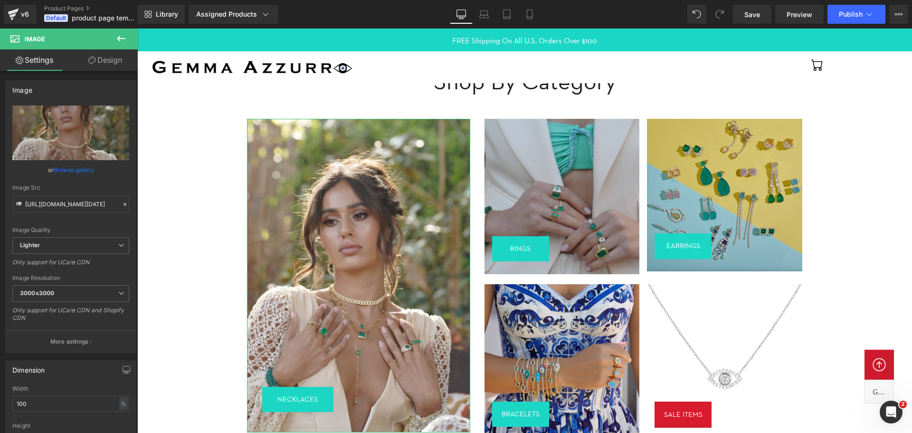
click at [103, 61] on link "Design" at bounding box center [105, 59] width 69 height 21
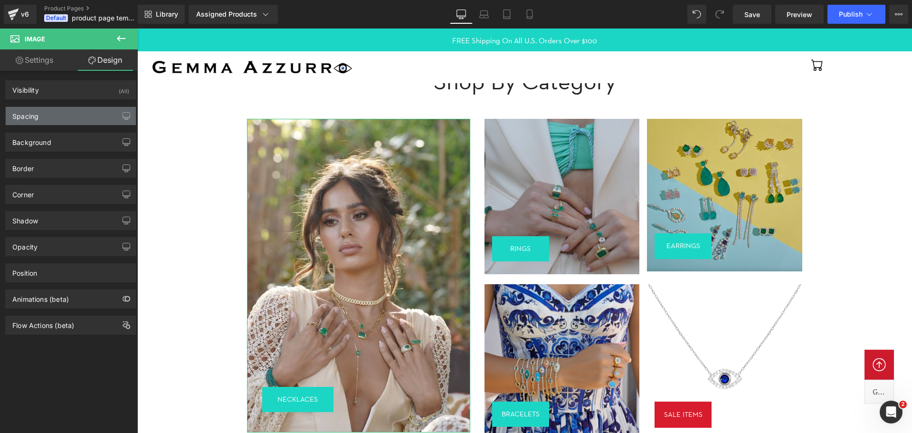
click at [78, 117] on div "Spacing" at bounding box center [71, 116] width 130 height 18
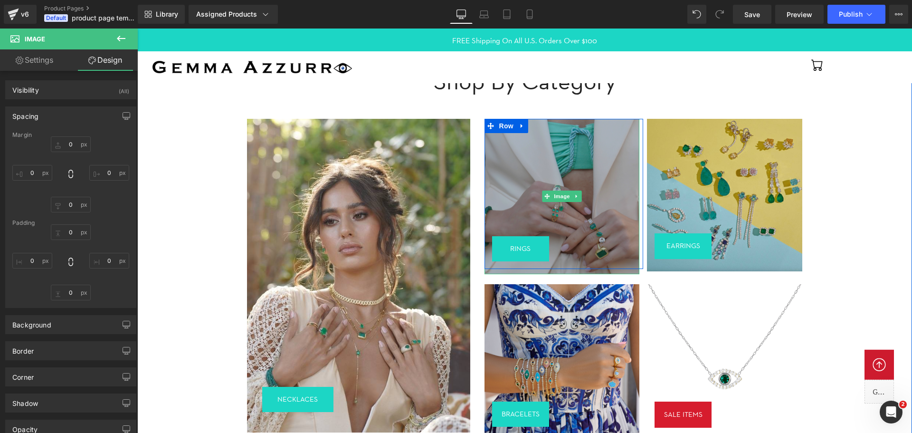
click at [539, 159] on img at bounding box center [562, 196] width 155 height 155
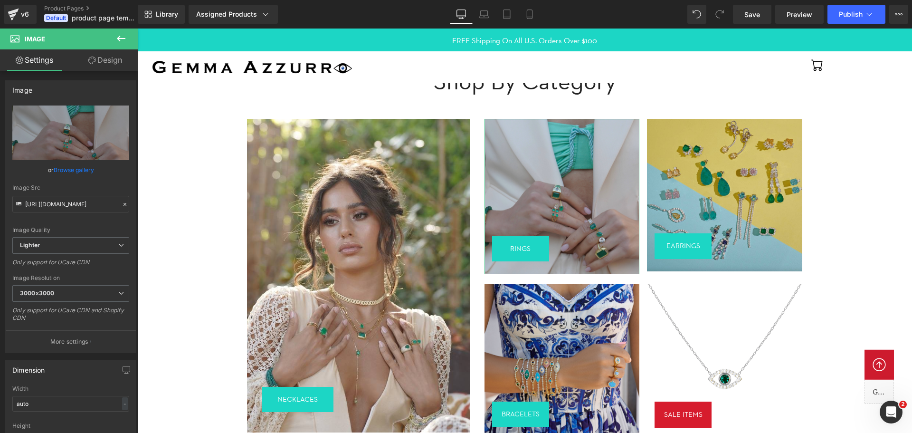
click at [98, 65] on link "Design" at bounding box center [105, 59] width 69 height 21
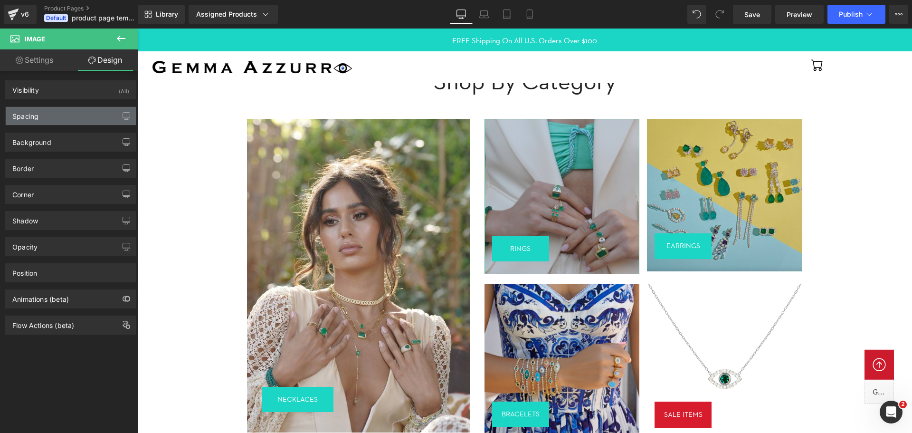
click at [72, 122] on div "Spacing" at bounding box center [71, 116] width 130 height 18
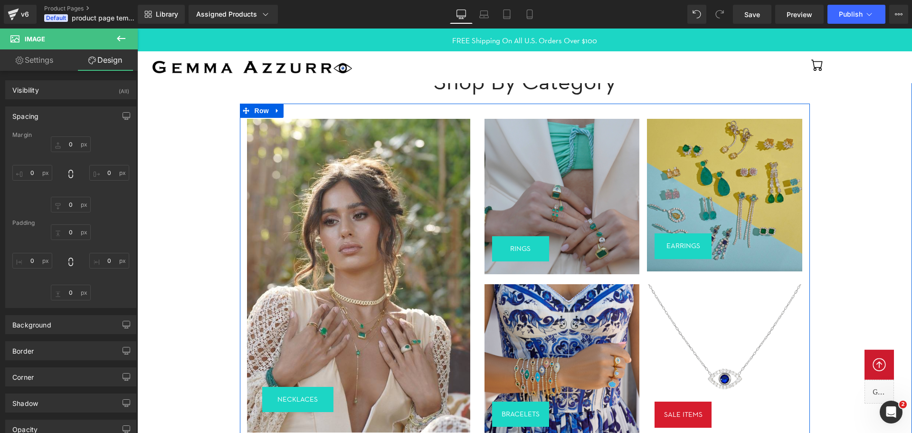
click at [243, 153] on div "Image NECKLACES Button NECKLACES Button Row" at bounding box center [359, 273] width 238 height 309
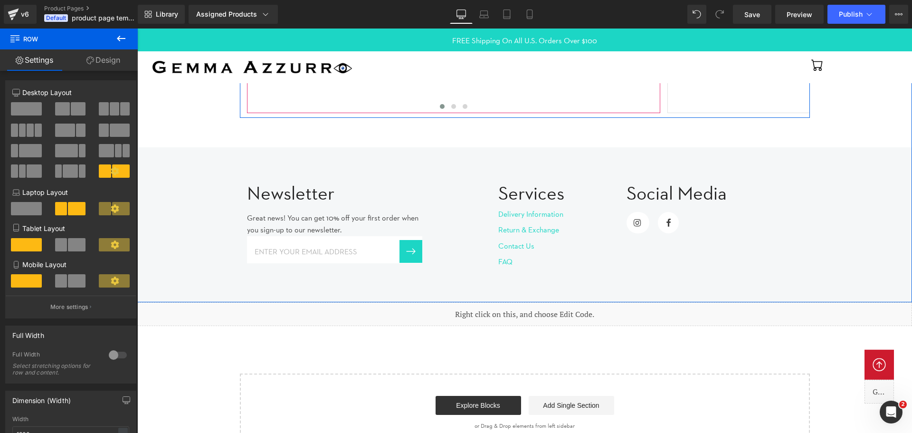
scroll to position [1627, 0]
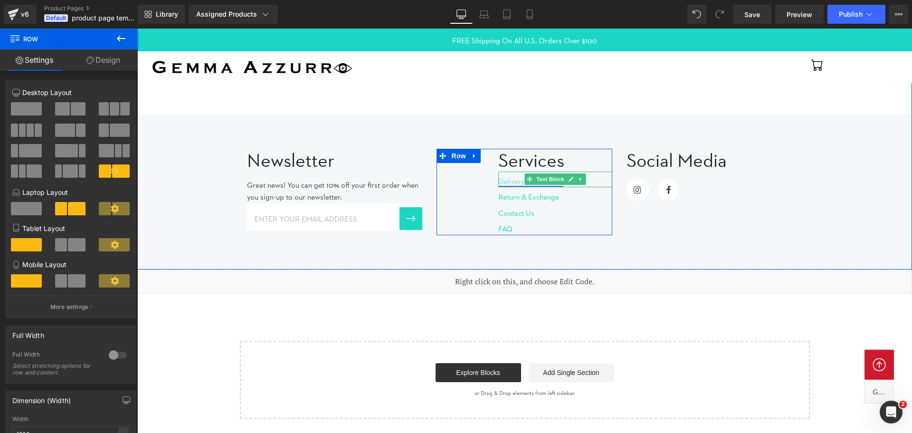
click at [508, 182] on link "Delivery Information" at bounding box center [530, 181] width 65 height 9
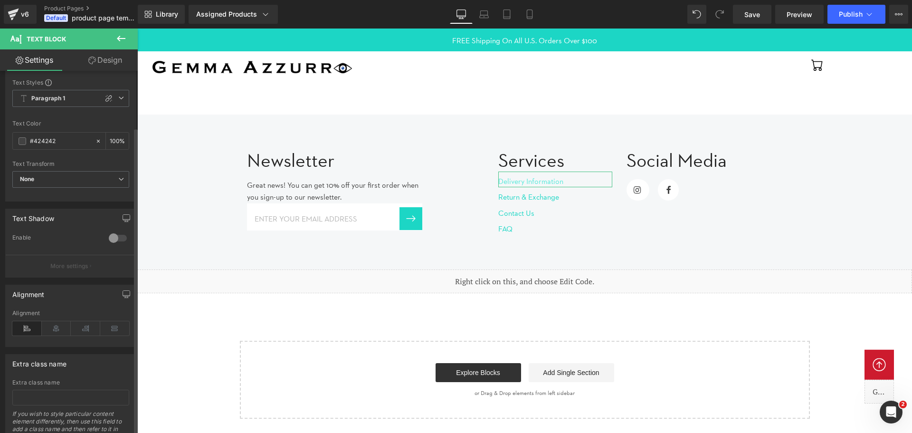
scroll to position [0, 0]
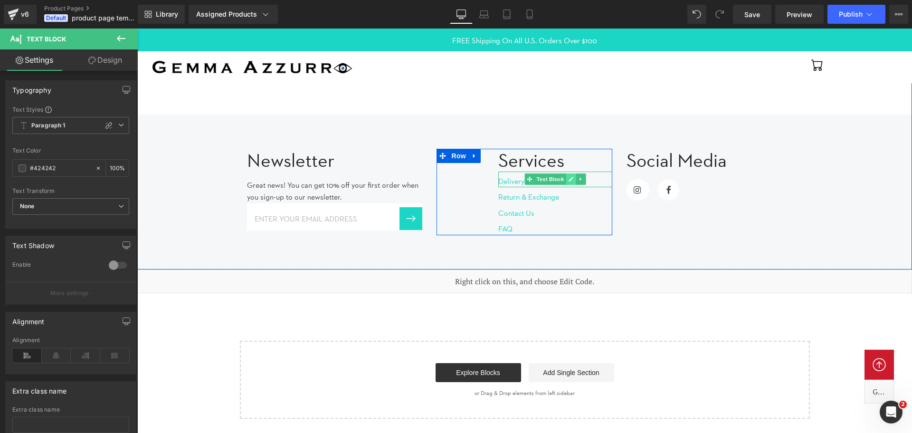
click at [567, 179] on link at bounding box center [571, 178] width 10 height 11
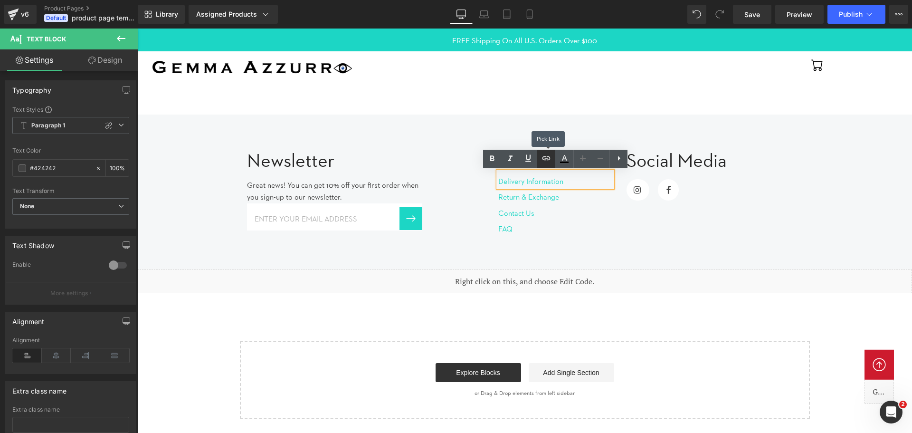
click at [545, 156] on icon at bounding box center [547, 158] width 8 height 4
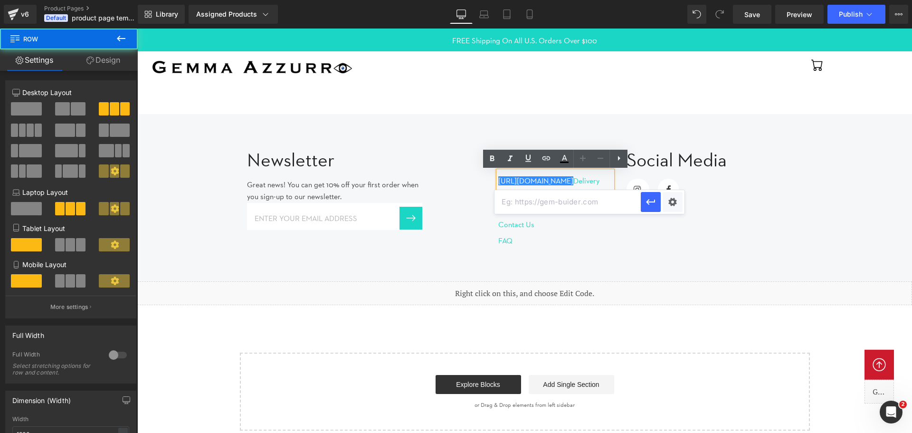
click at [756, 220] on div "Newsletter Heading Great news! You can get 10% off your first order when you si…" at bounding box center [525, 193] width 570 height 118
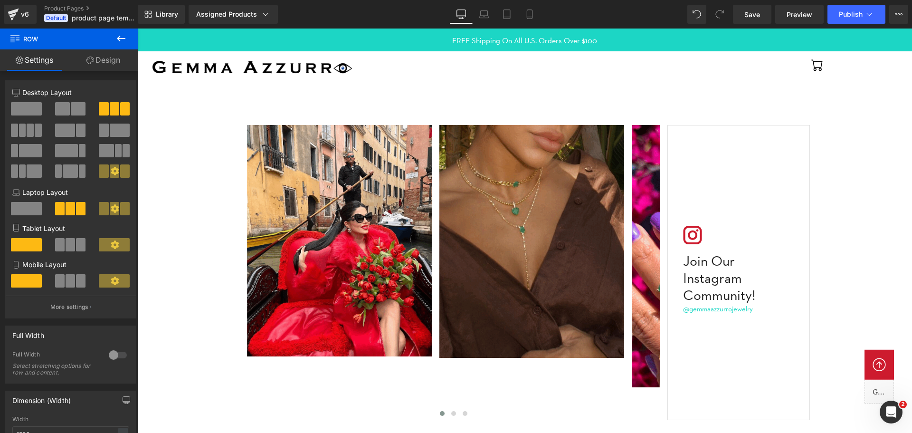
scroll to position [1331, 0]
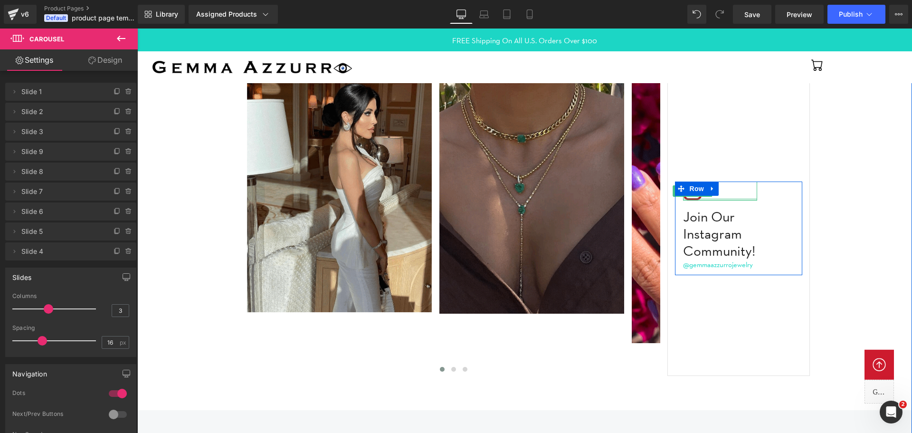
click at [699, 200] on div at bounding box center [720, 199] width 74 height 2
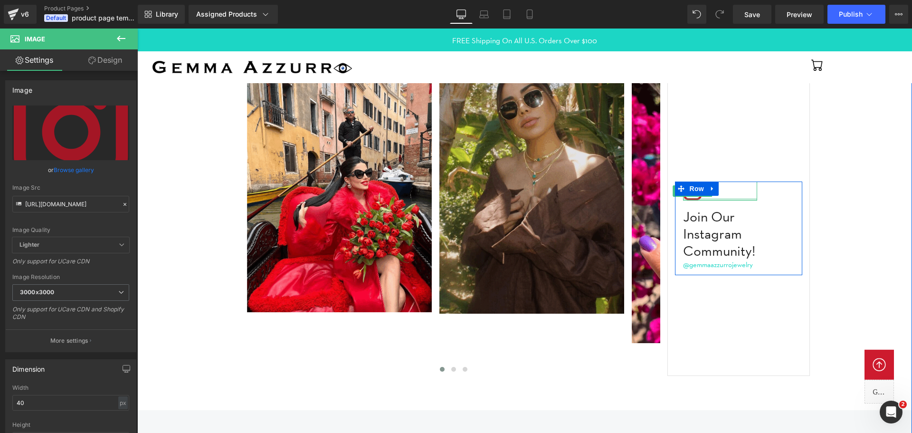
click at [754, 201] on div at bounding box center [720, 199] width 74 height 2
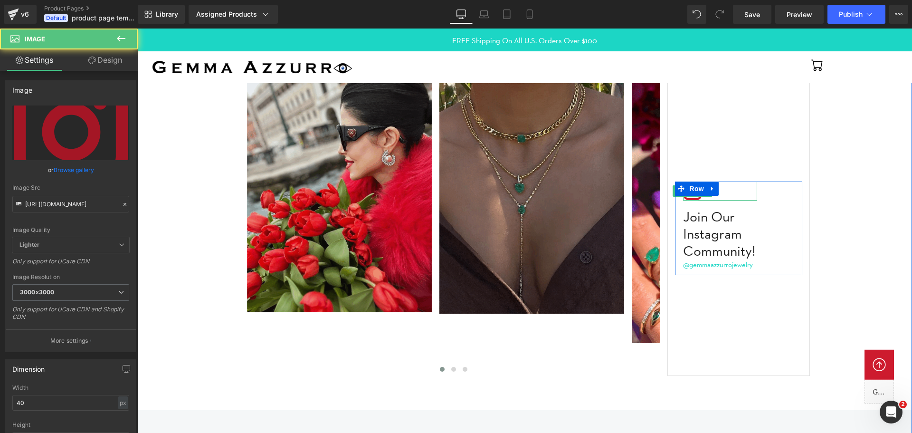
click at [711, 198] on link at bounding box center [720, 191] width 74 height 19
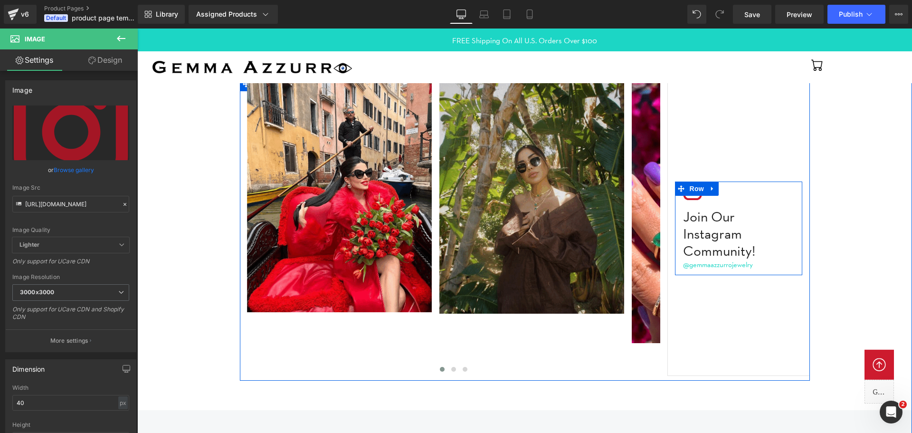
click at [769, 208] on div "Image Join Our Instagram Community! Heading @gemmaazzurrojewelry Text Block Row" at bounding box center [738, 229] width 127 height 94
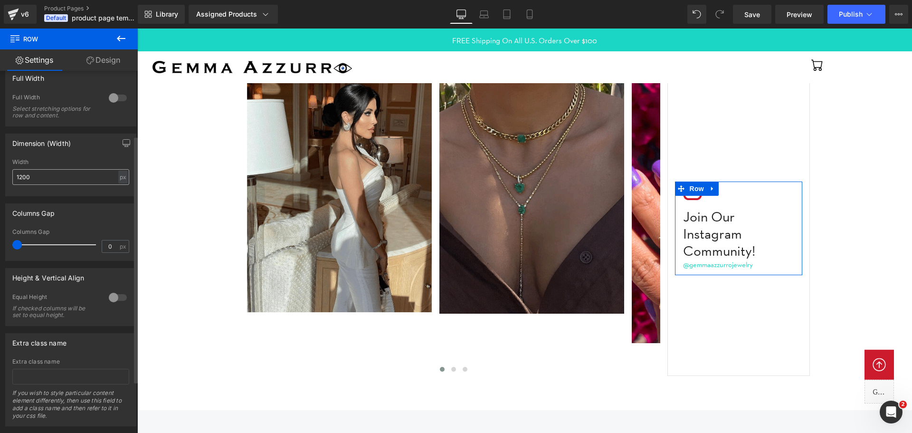
scroll to position [171, 0]
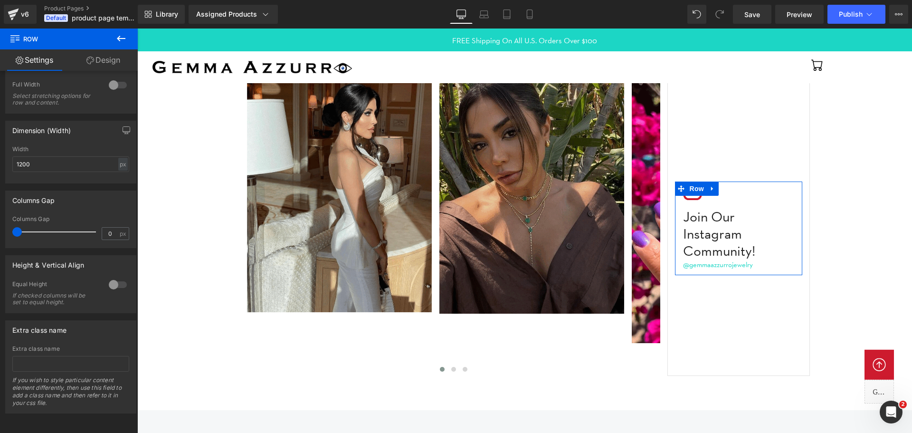
click at [103, 60] on link "Design" at bounding box center [103, 59] width 69 height 21
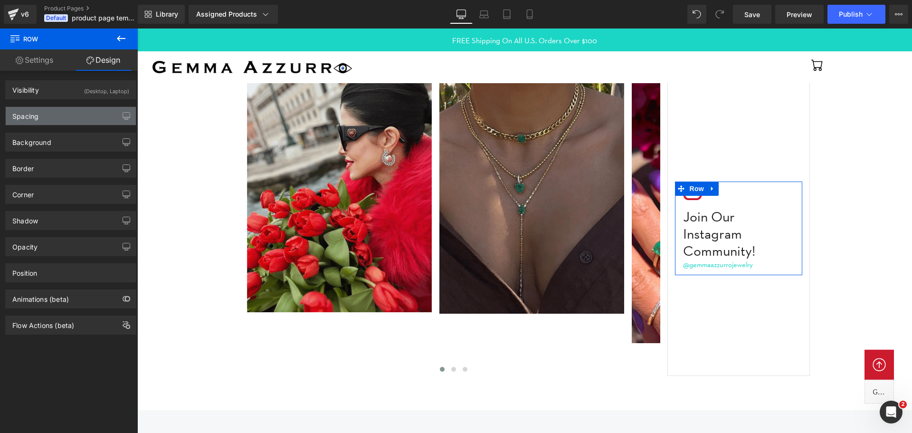
click at [75, 115] on div "Spacing" at bounding box center [71, 116] width 130 height 18
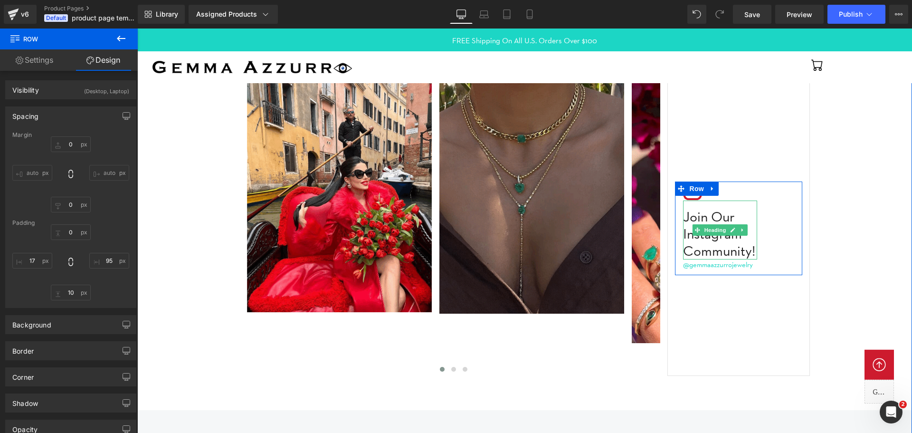
click at [687, 220] on h3 "Join Our Instagram Community!" at bounding box center [720, 233] width 74 height 51
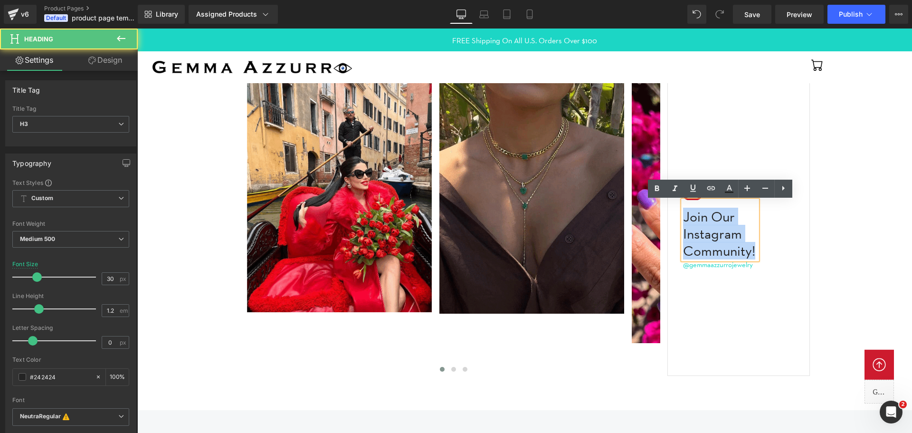
drag, startPoint x: 686, startPoint y: 220, endPoint x: 756, endPoint y: 256, distance: 79.1
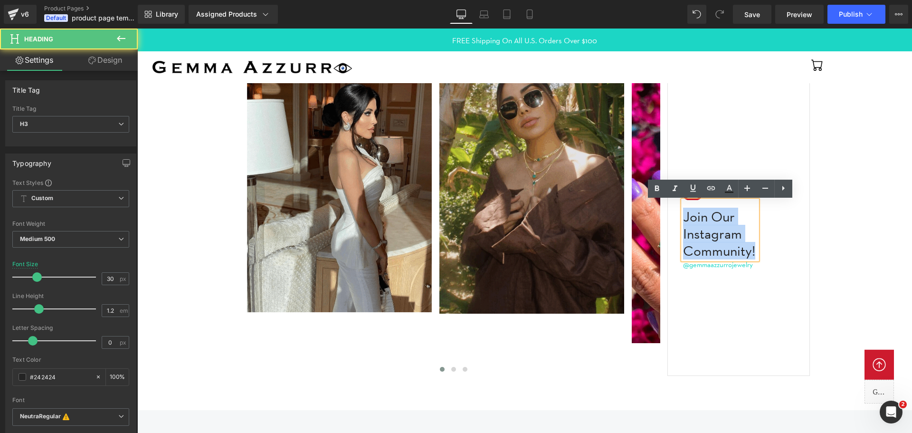
click at [756, 256] on h3 "Join Our Instagram Community!" at bounding box center [720, 233] width 74 height 51
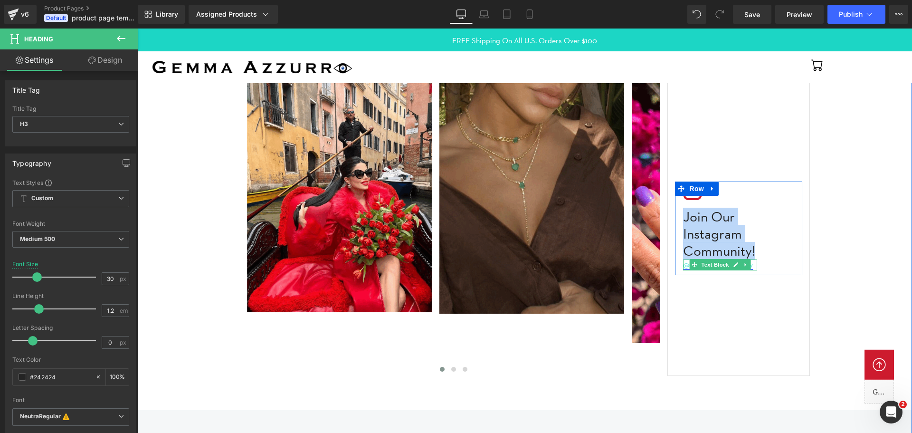
click at [753, 265] on link "@gemmaazzurrojewelry" at bounding box center [718, 264] width 70 height 9
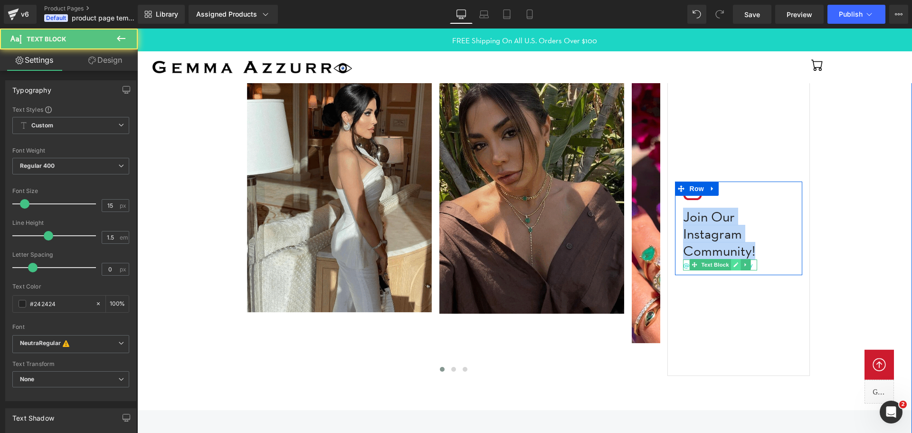
click at [740, 266] on link at bounding box center [736, 264] width 10 height 11
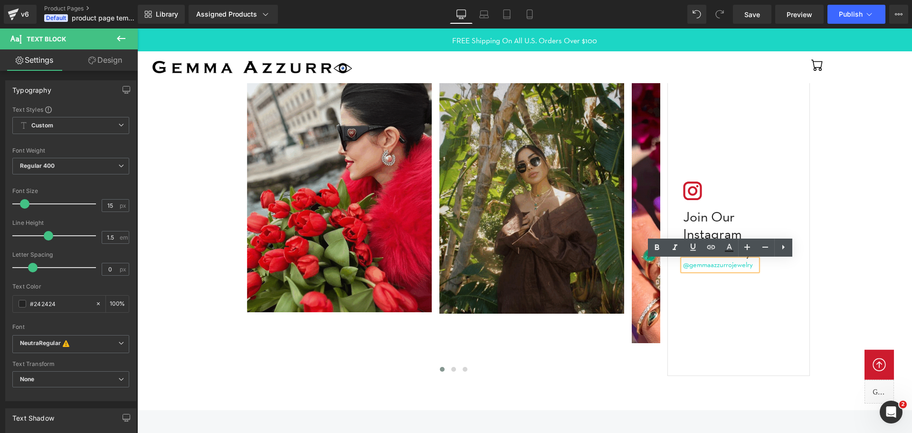
click at [740, 266] on link "@gemmaazzurrojewelry" at bounding box center [718, 264] width 70 height 9
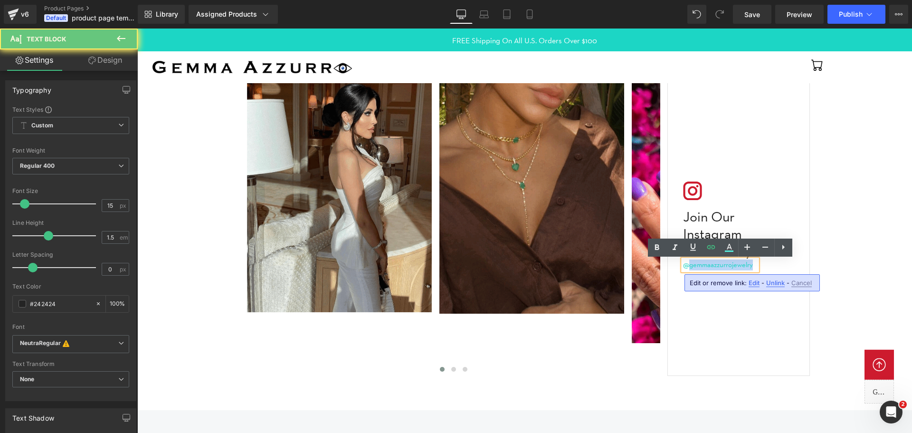
click at [740, 266] on link "@gemmaazzurrojewelry" at bounding box center [718, 264] width 70 height 9
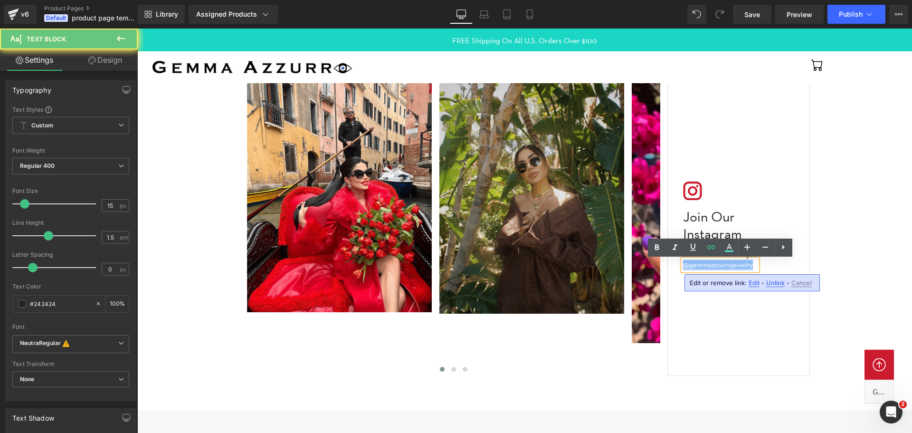
click at [740, 266] on link "@gemmaazzurrojewelry" at bounding box center [718, 264] width 70 height 9
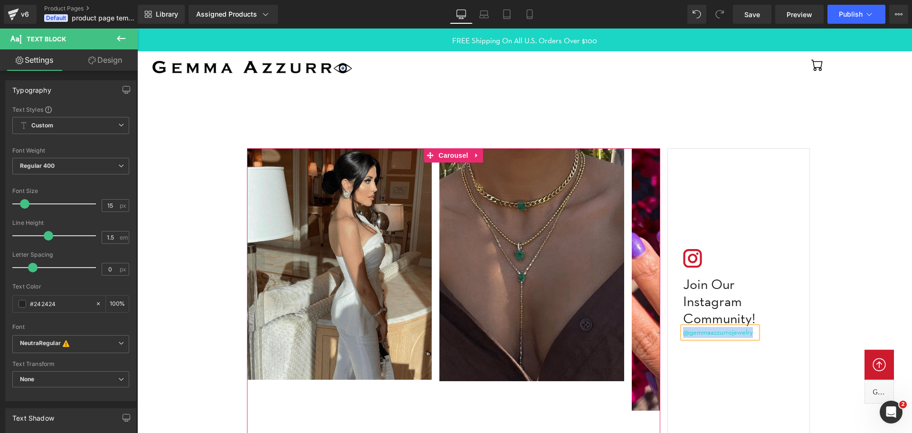
scroll to position [1236, 0]
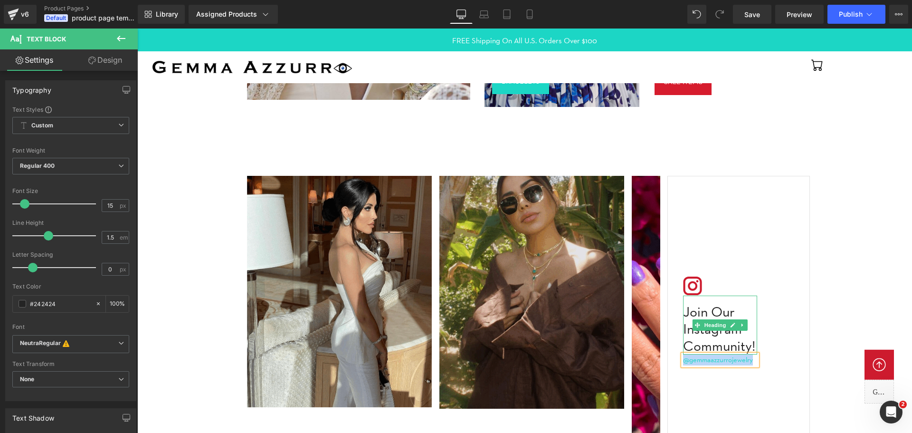
click at [701, 336] on h3 "Join Our Instagram Community!" at bounding box center [720, 328] width 74 height 51
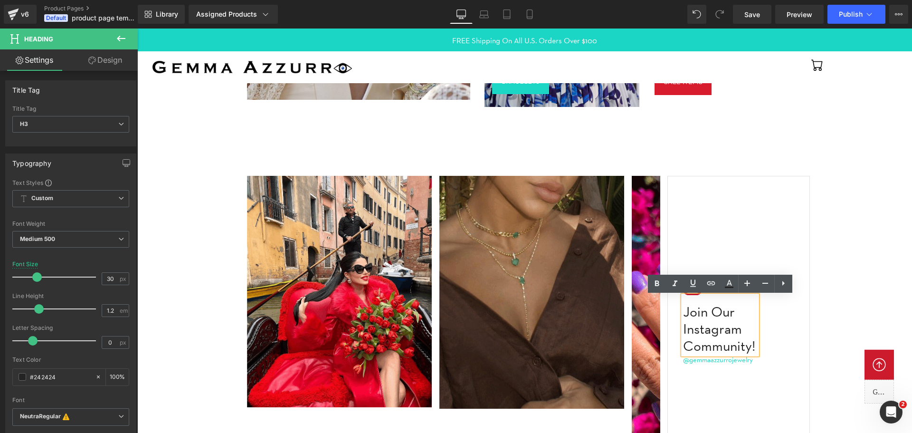
click at [747, 194] on div "Image Join Our Instagram Community! Heading @gemmaazzurrojewelry Text Block Ico…" at bounding box center [739, 323] width 143 height 295
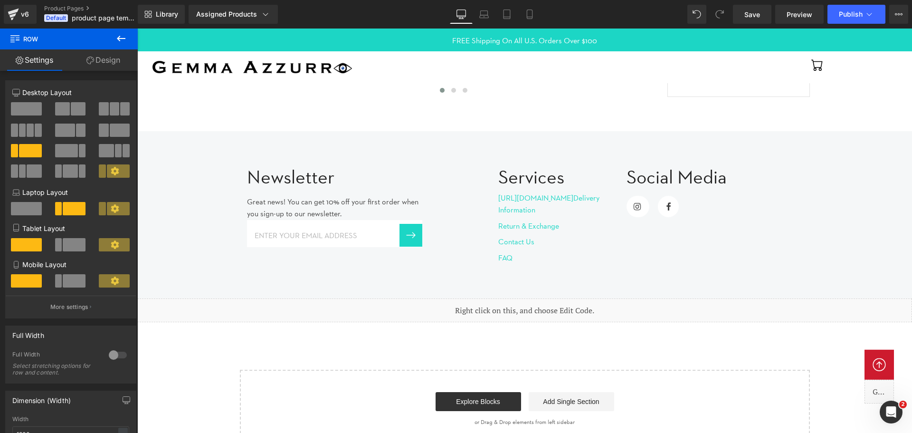
scroll to position [1591, 0]
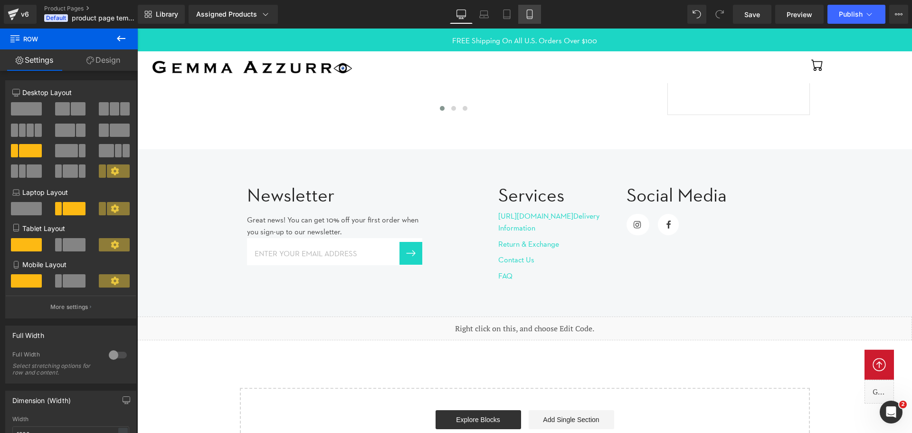
click at [529, 15] on icon at bounding box center [530, 15] width 10 height 10
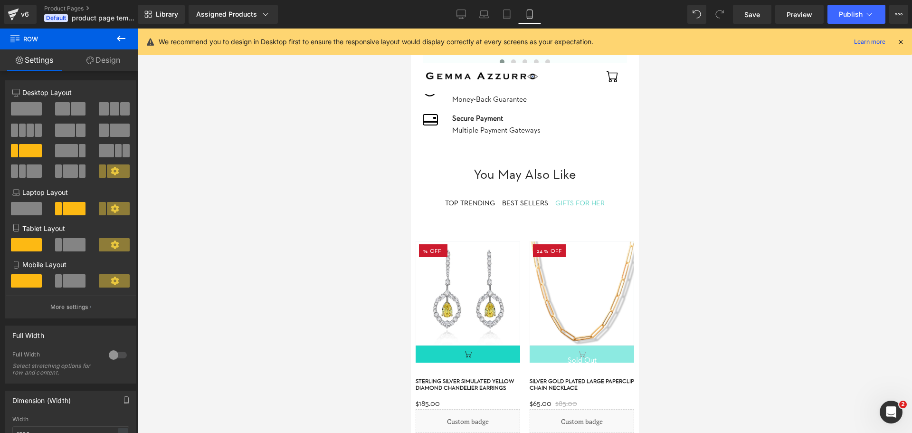
scroll to position [749, 0]
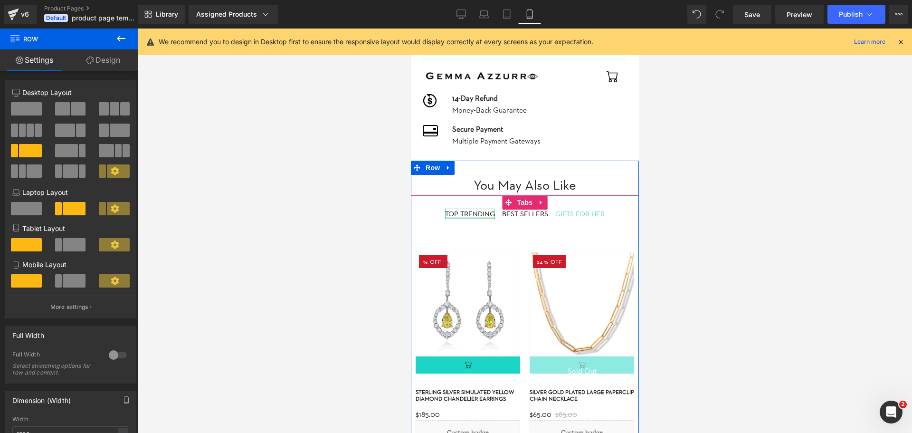
click at [475, 217] on div at bounding box center [470, 218] width 50 height 2
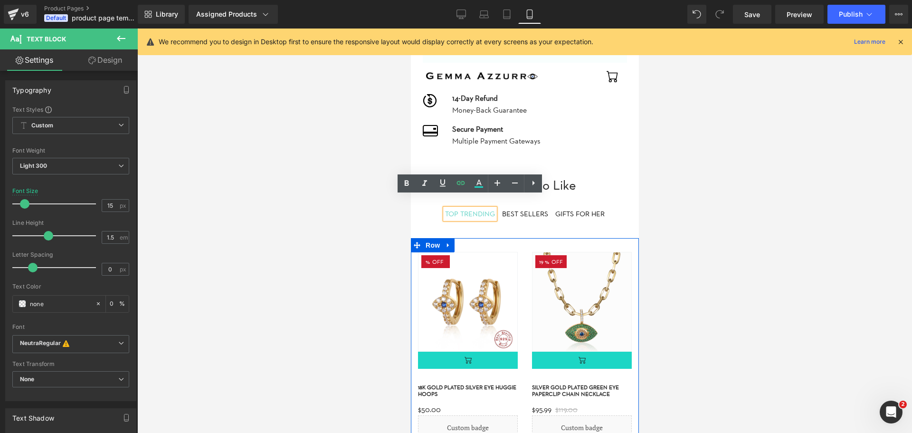
click at [414, 265] on div "5000 % (P) Image" at bounding box center [468, 345] width 114 height 187
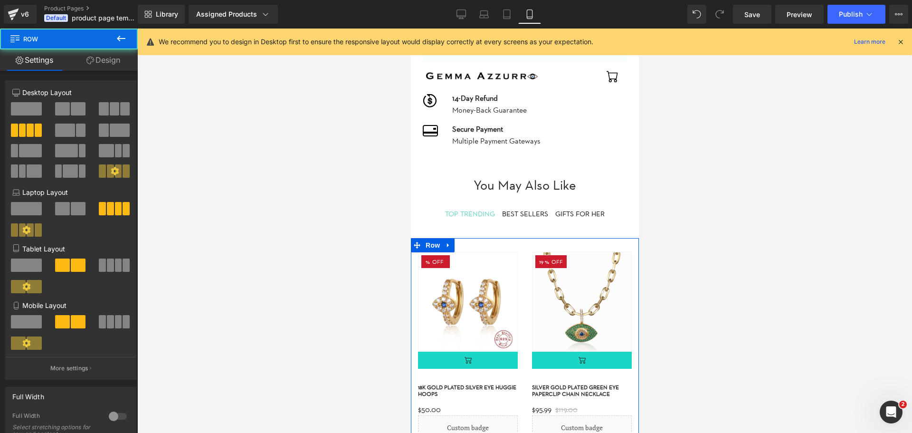
click at [91, 57] on icon at bounding box center [90, 61] width 8 height 8
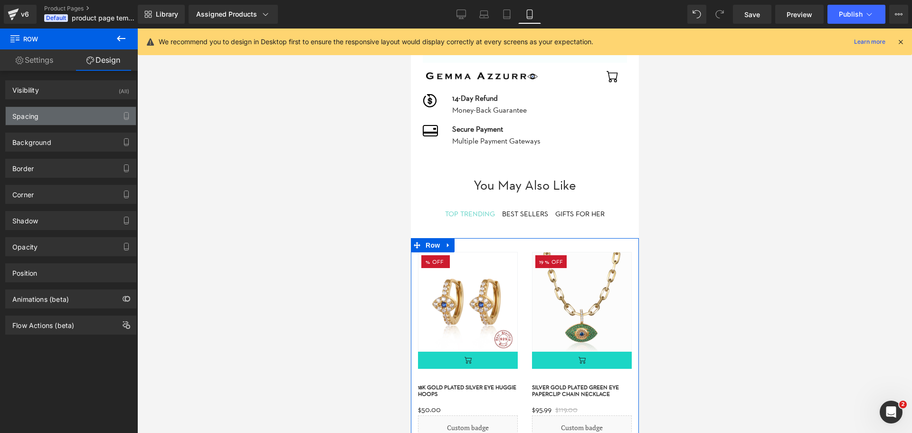
click at [60, 123] on div "Spacing" at bounding box center [71, 116] width 130 height 18
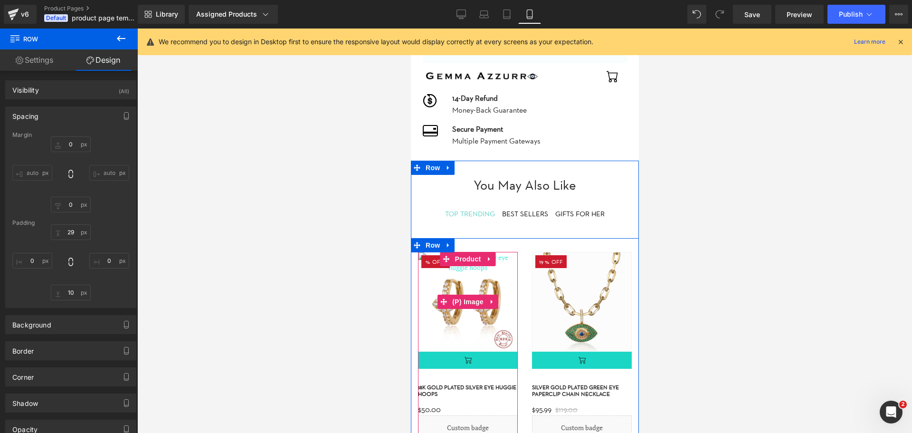
click at [512, 282] on img at bounding box center [468, 302] width 100 height 100
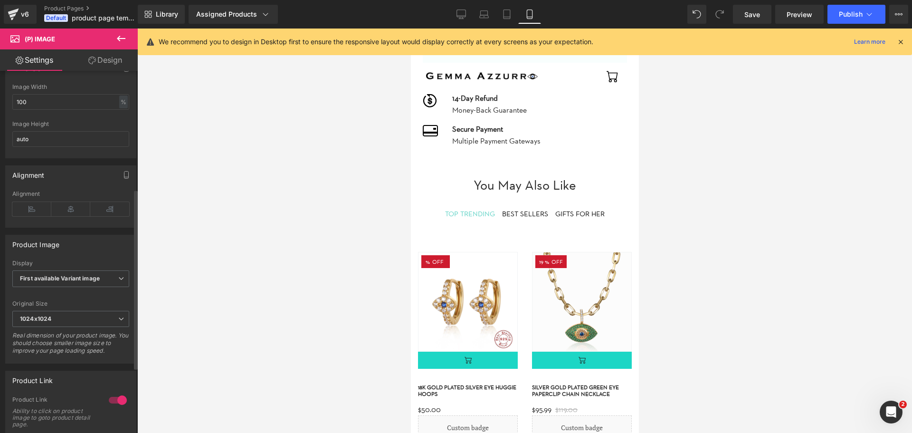
scroll to position [238, 0]
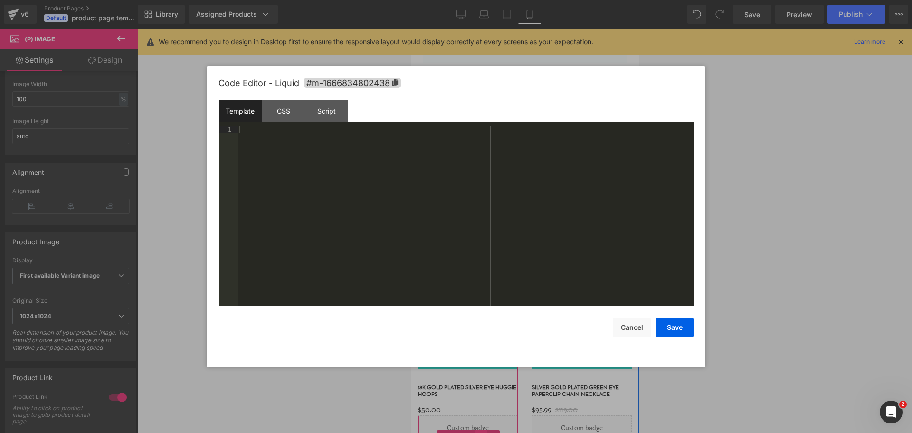
click at [479, 423] on div "Liquid" at bounding box center [468, 427] width 100 height 24
click at [283, 115] on div "CSS" at bounding box center [283, 110] width 43 height 21
click at [314, 113] on div "Script" at bounding box center [326, 110] width 43 height 21
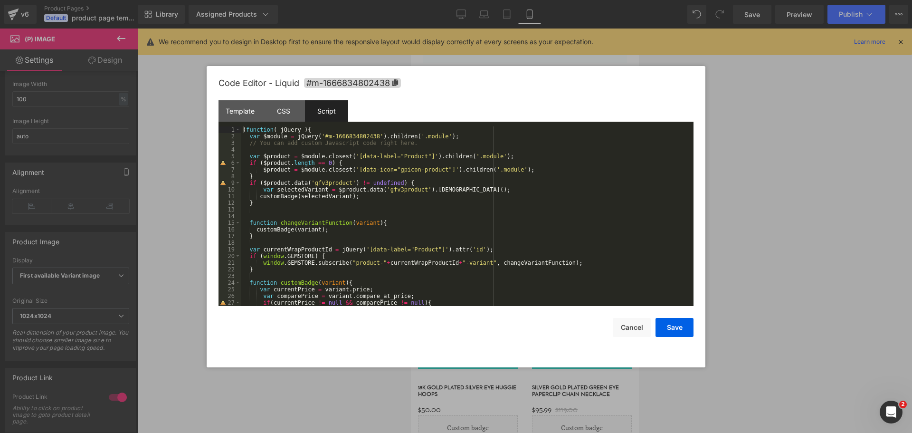
click at [755, 69] on div at bounding box center [456, 216] width 912 height 433
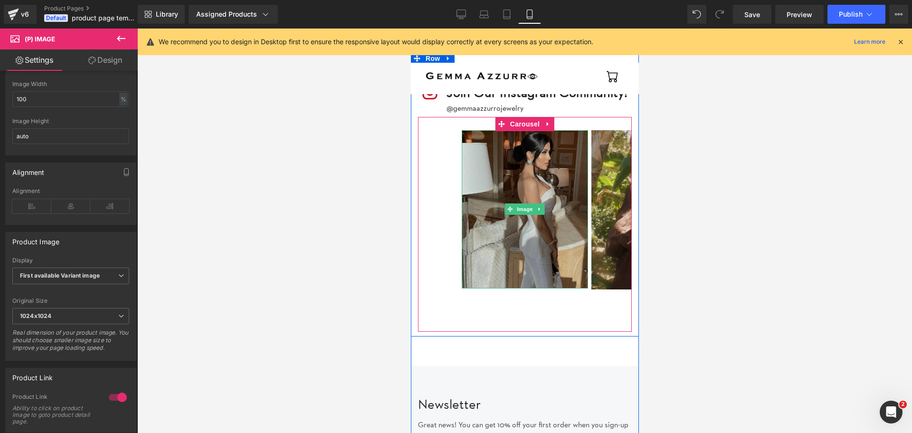
scroll to position [1984, 0]
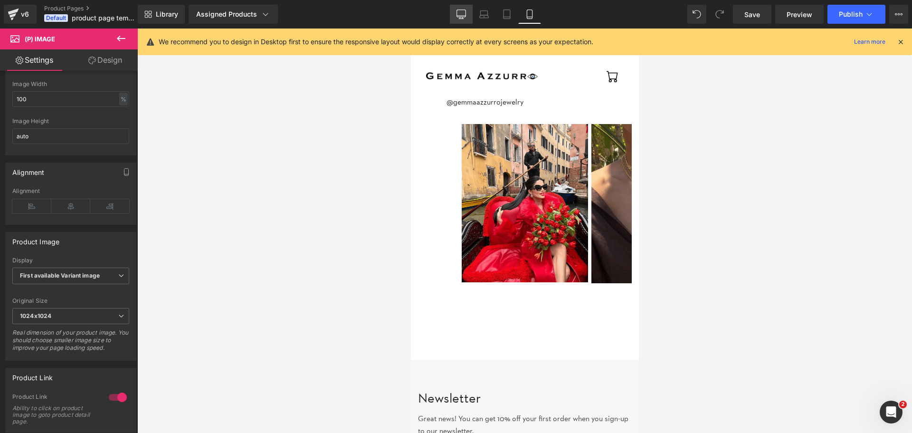
click at [457, 14] on icon at bounding box center [461, 13] width 9 height 7
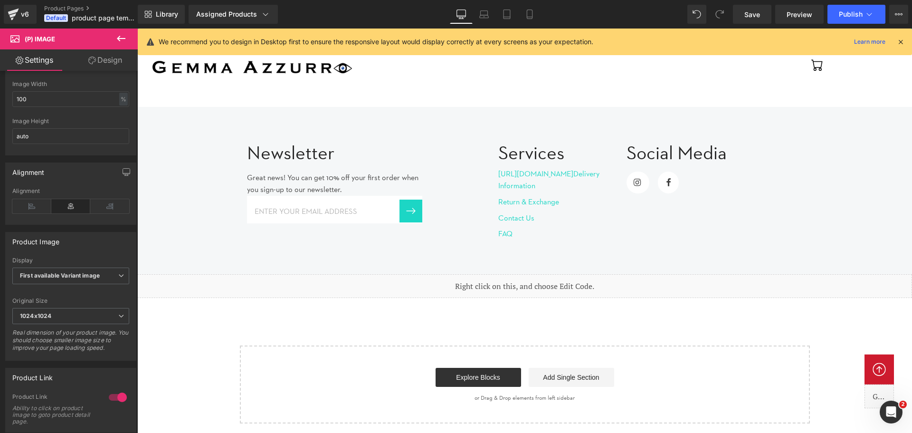
scroll to position [543, 0]
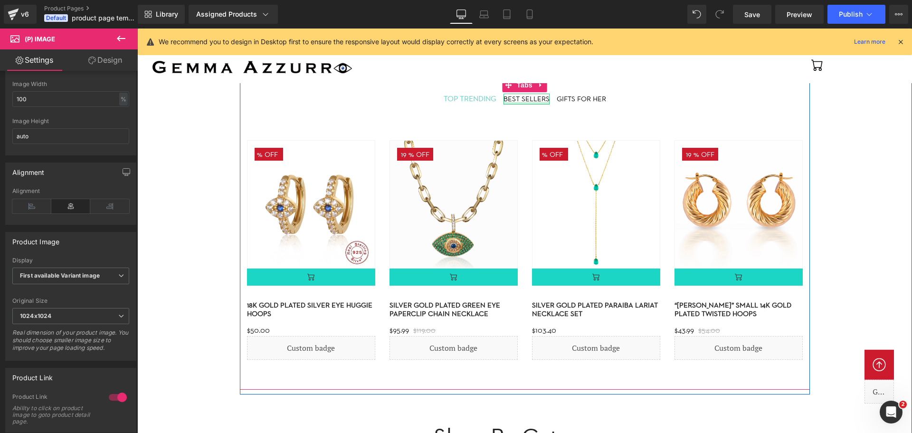
click at [532, 103] on div at bounding box center [527, 103] width 46 height 2
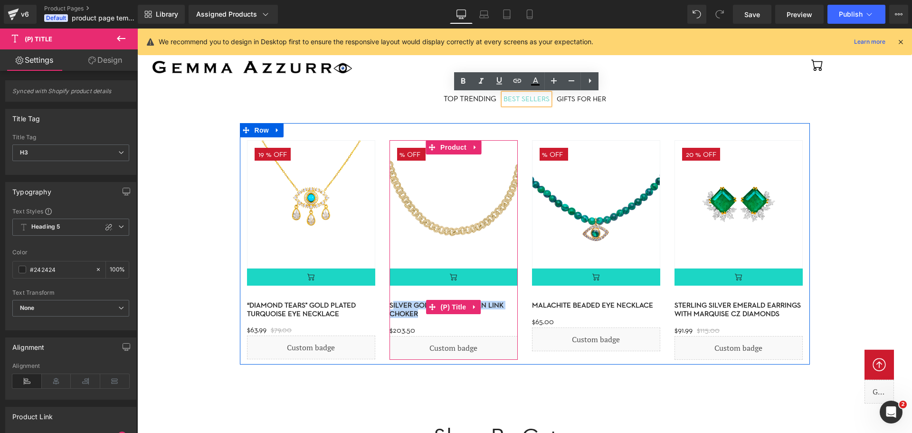
click at [393, 302] on h3 "Silver gold plated cuban link choker" at bounding box center [454, 306] width 128 height 27
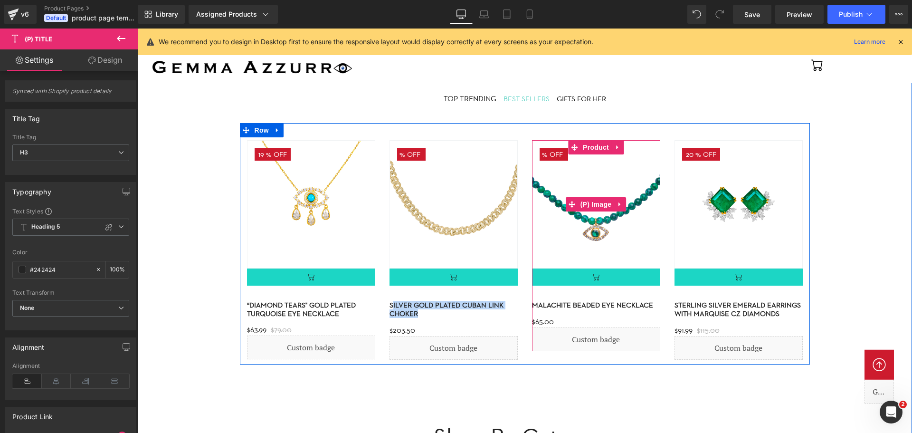
copy link "ilver gold plated cuban link choker"
click at [647, 312] on h3 "Malachite beaded eye necklace" at bounding box center [596, 302] width 128 height 19
drag, startPoint x: 650, startPoint y: 312, endPoint x: 534, endPoint y: 300, distance: 116.5
click at [534, 300] on div "6500 % (P) Image (P) Cart Button Malachite beaded eye necklace" at bounding box center [596, 245] width 128 height 211
click at [643, 316] on div "$65.00 $0" at bounding box center [596, 319] width 128 height 15
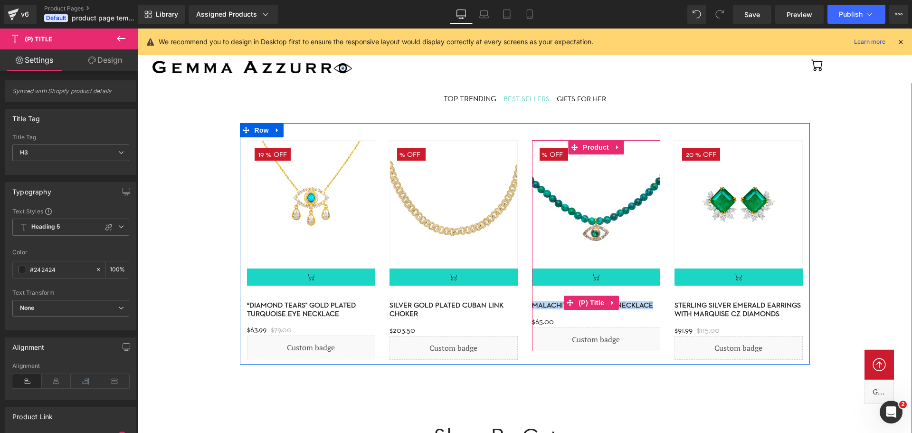
drag, startPoint x: 650, startPoint y: 311, endPoint x: 535, endPoint y: 302, distance: 115.3
click at [535, 302] on h3 "Malachite beaded eye necklace" at bounding box center [596, 302] width 128 height 19
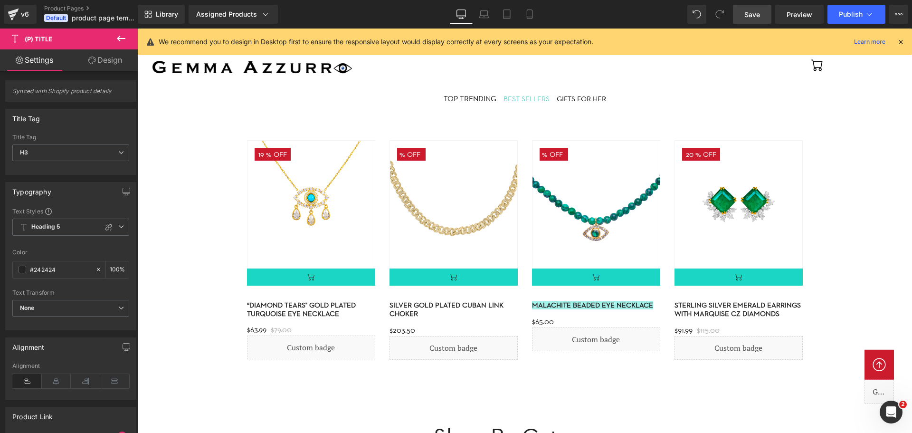
click at [761, 17] on link "Save" at bounding box center [752, 14] width 38 height 19
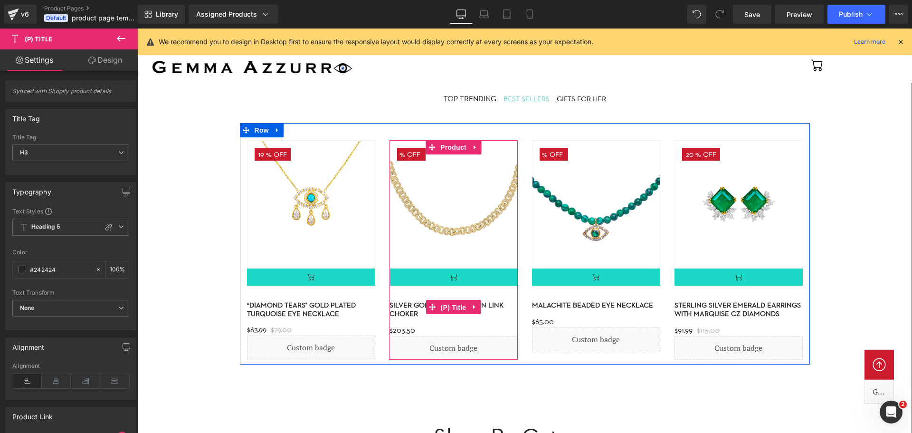
click at [446, 310] on span "(P) Title" at bounding box center [454, 307] width 30 height 14
click at [408, 312] on link "Silver gold plated cuban link choker" at bounding box center [454, 305] width 128 height 25
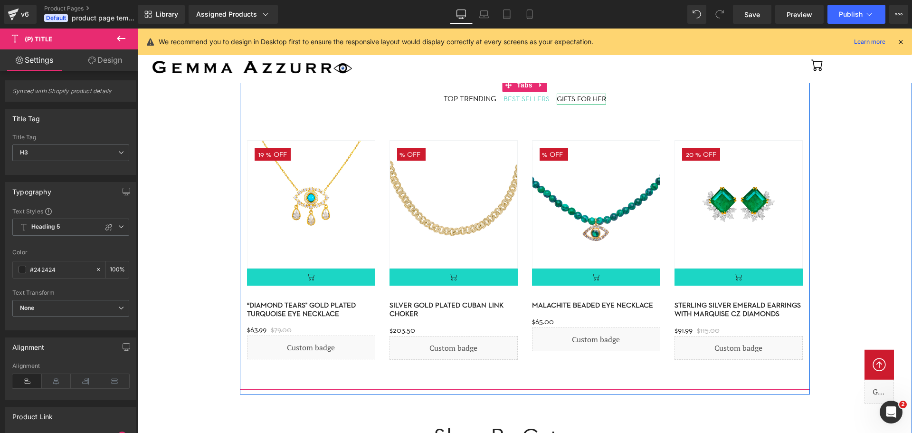
click at [573, 98] on div "GIFTS FOR HER" at bounding box center [581, 99] width 49 height 11
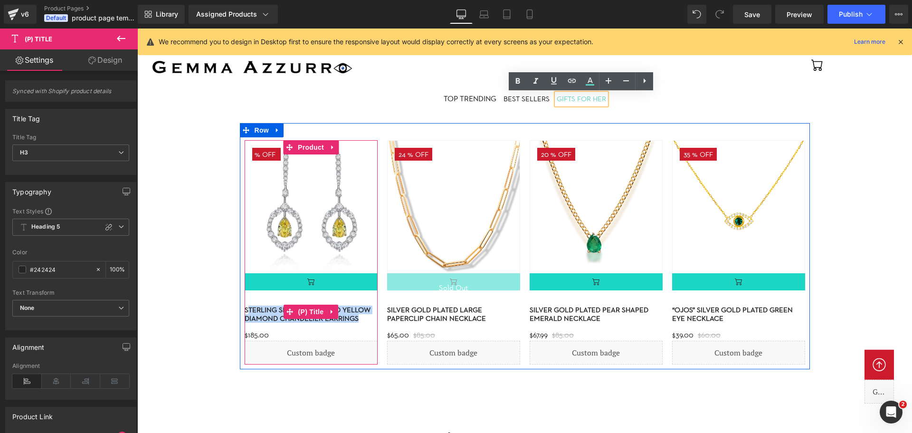
drag, startPoint x: 357, startPoint y: 325, endPoint x: 249, endPoint y: 308, distance: 110.1
click at [249, 308] on h3 "Sterling silver simulated yellow diamond chandelier earrings" at bounding box center [311, 311] width 133 height 27
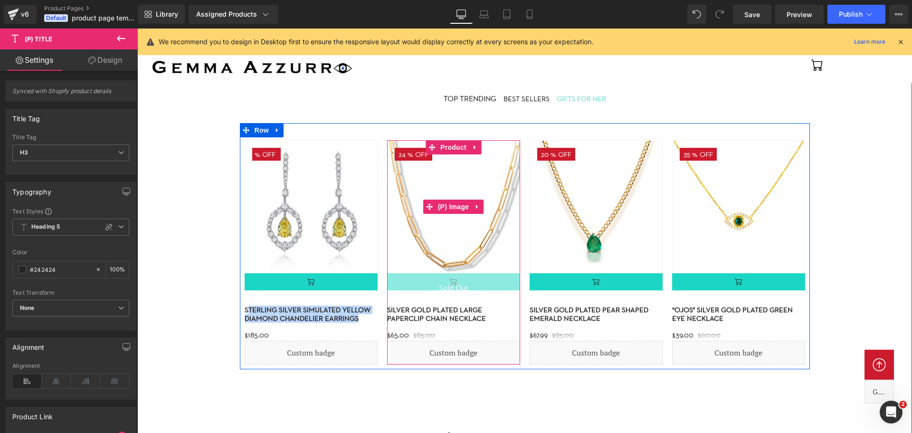
copy link "terling silver simulated yellow diamond chandelier earrings"
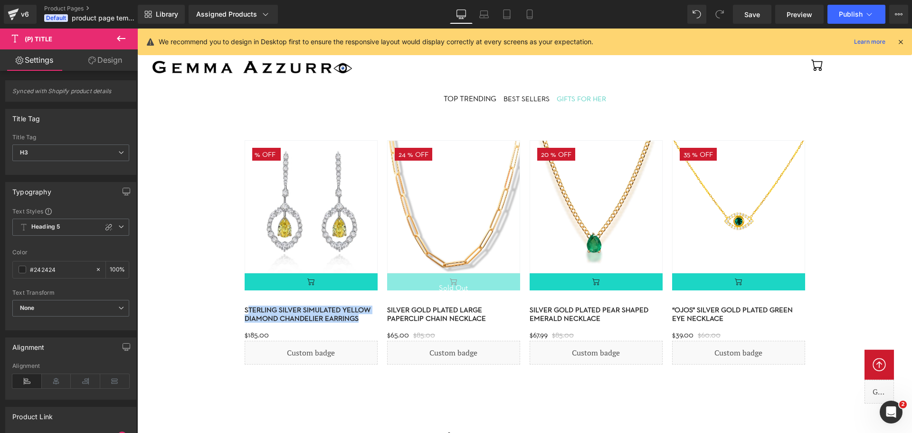
copy link "terling silver simulated yellow diamond chandelier earrings"
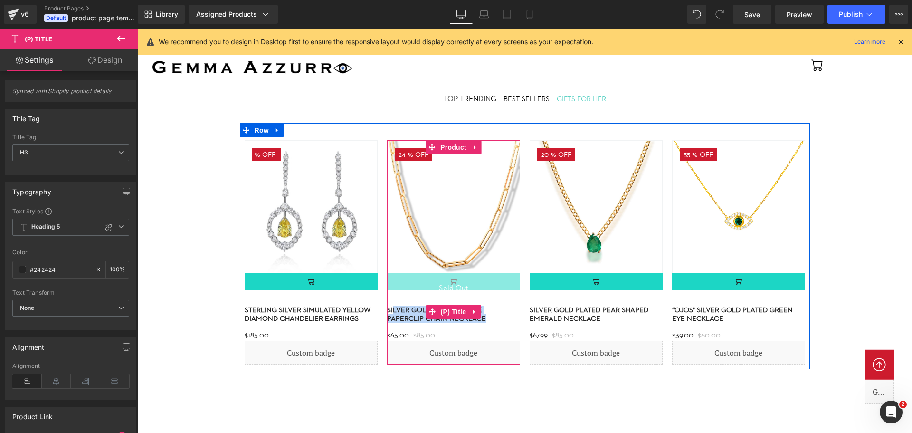
drag, startPoint x: 397, startPoint y: 324, endPoint x: 392, endPoint y: 307, distance: 17.3
click at [392, 307] on h3 "Silver gold plated large paperclip chain necklace" at bounding box center [453, 311] width 133 height 27
copy link "lver gold plated large paperclip chain necklace"
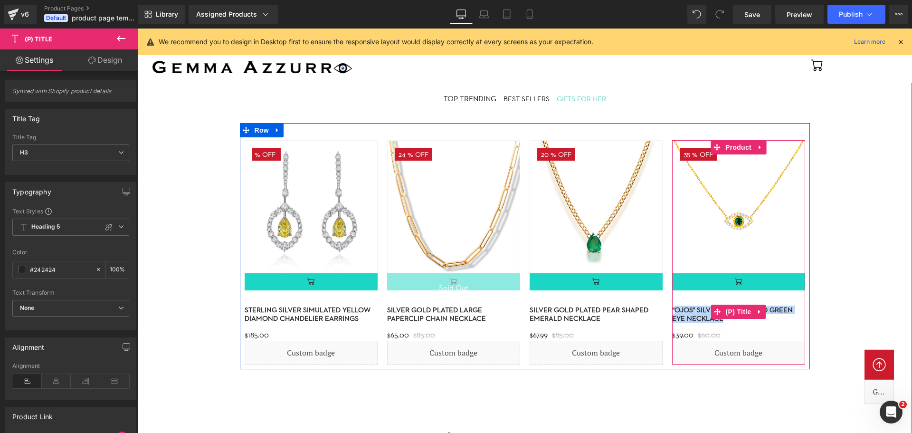
drag, startPoint x: 724, startPoint y: 324, endPoint x: 676, endPoint y: 307, distance: 51.1
click at [676, 307] on h3 "“Ojos” silver gold plated green eye necklace" at bounding box center [738, 311] width 133 height 27
copy link "Ojos” silver gold plated green eye necklace"
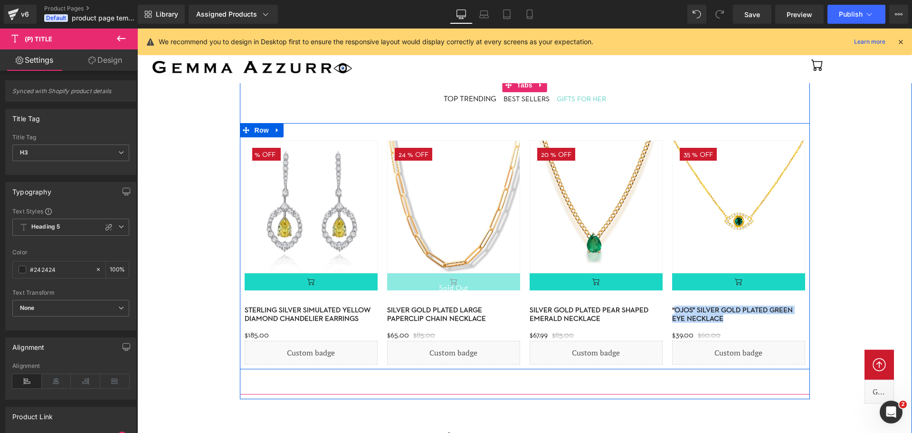
click at [807, 295] on div "35 % (P) Image (P) Cart Button “Ojos” silver gold plated green eye necklace" at bounding box center [739, 252] width 143 height 224
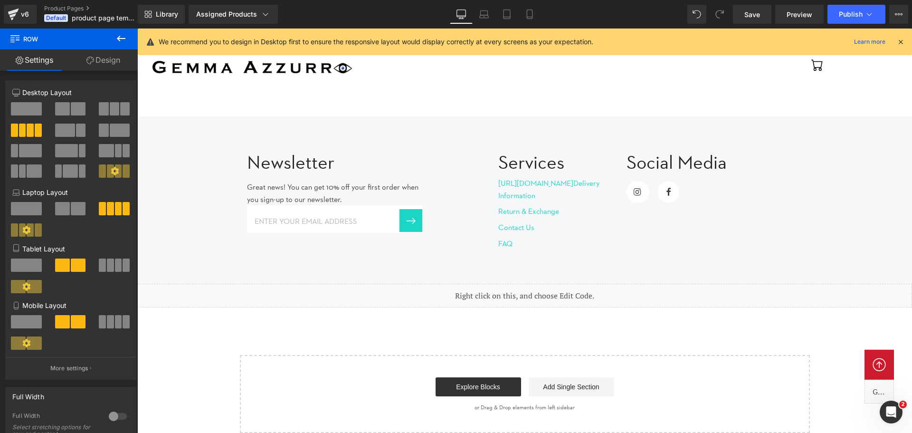
scroll to position [1555, 0]
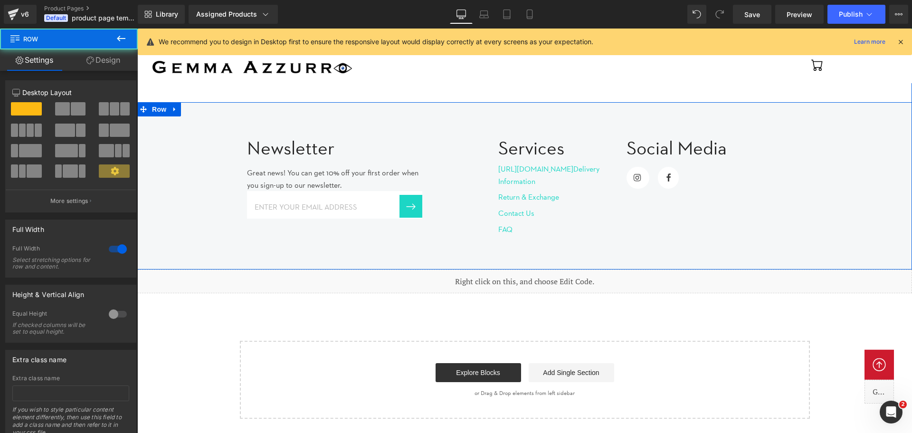
click at [201, 149] on div "Newsletter Heading Great news! You can get 10% off your first order when you si…" at bounding box center [524, 181] width 775 height 118
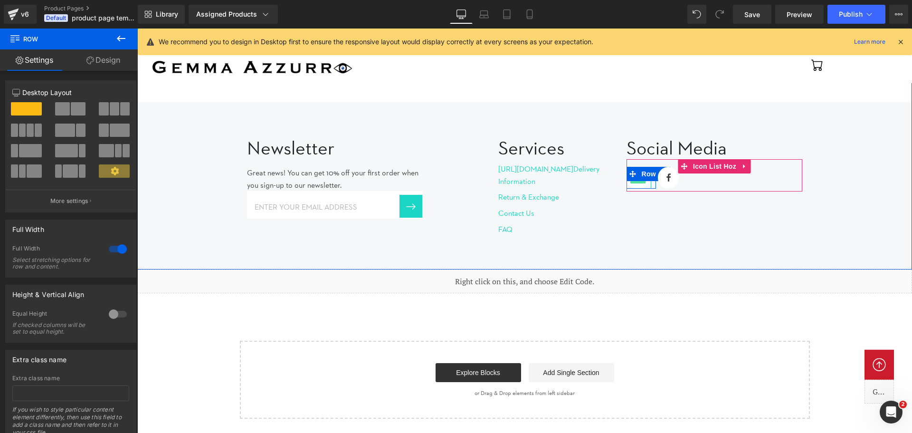
click at [645, 182] on span "Icon" at bounding box center [638, 177] width 15 height 11
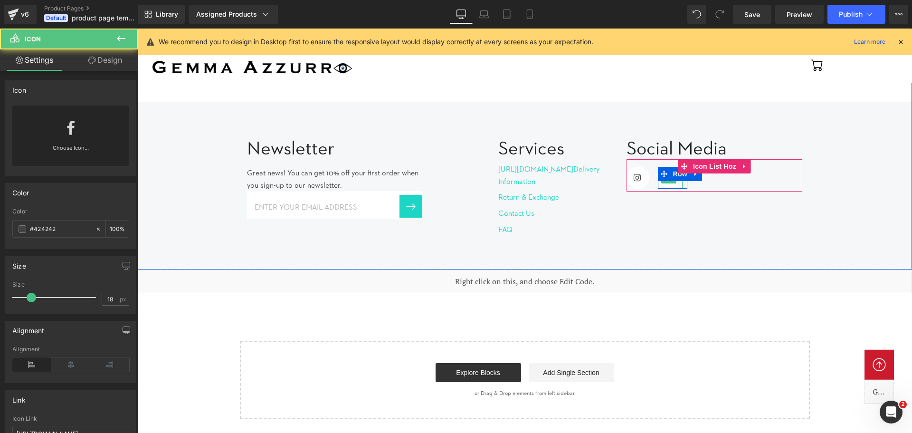
click at [674, 183] on div at bounding box center [668, 178] width 21 height 22
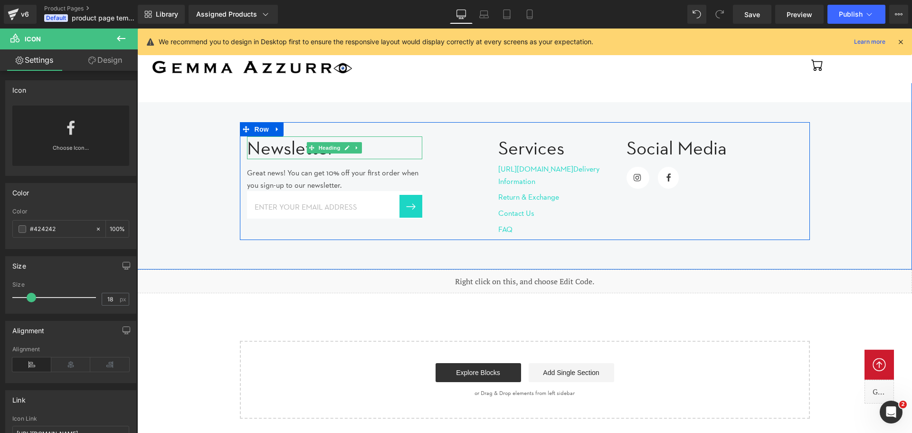
click at [297, 152] on h3 "Newsletter" at bounding box center [335, 147] width 176 height 23
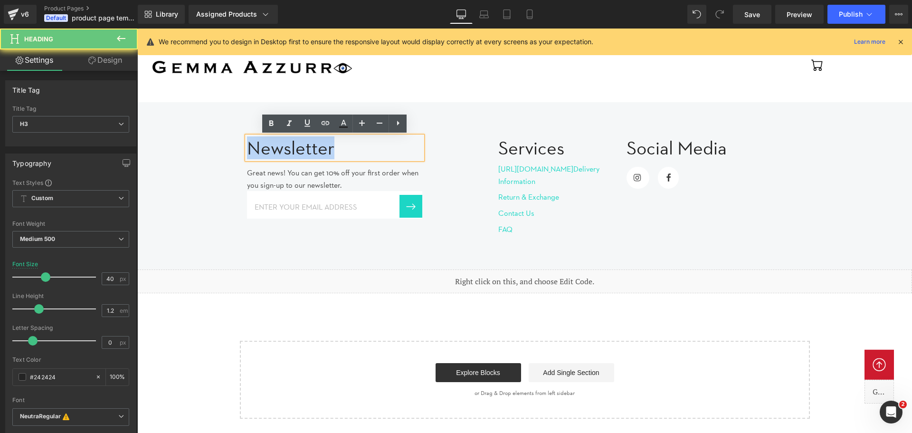
click at [297, 152] on h3 "Newsletter" at bounding box center [335, 147] width 176 height 23
copy h3 "Newsletter"
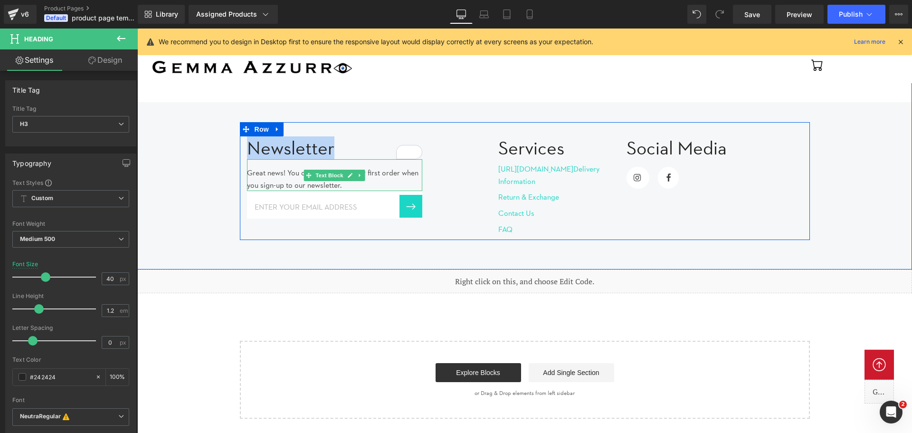
click at [278, 186] on p "Great news! You can get 10% off your first order when you sign-up to our newsle…" at bounding box center [335, 179] width 176 height 24
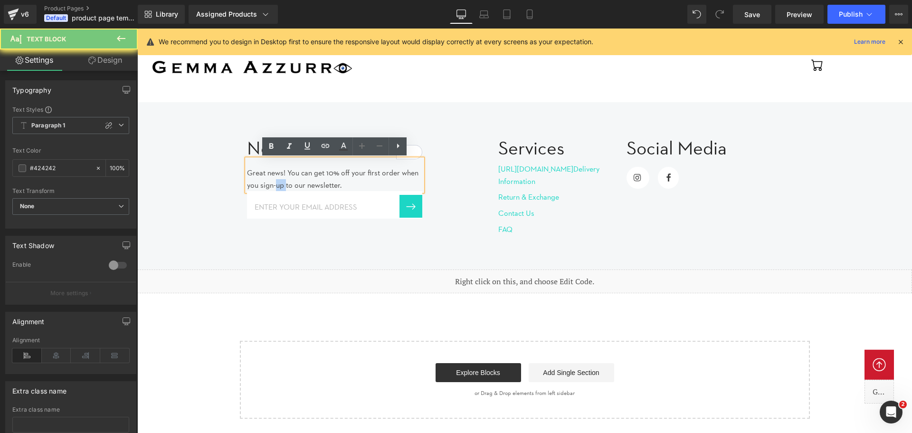
click at [278, 186] on p "Great news! You can get 10% off your first order when you sign-up to our newsle…" at bounding box center [335, 179] width 176 height 24
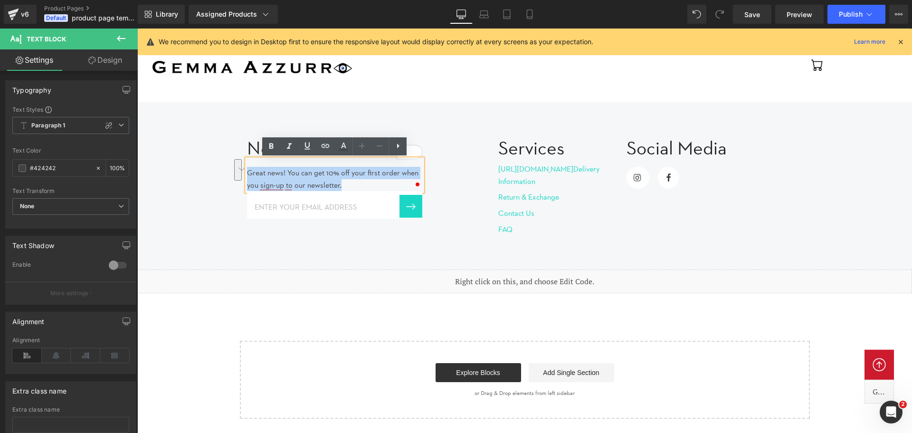
copy p "Great news! You can get 10% off your first order when you sign-up to our newsle…"
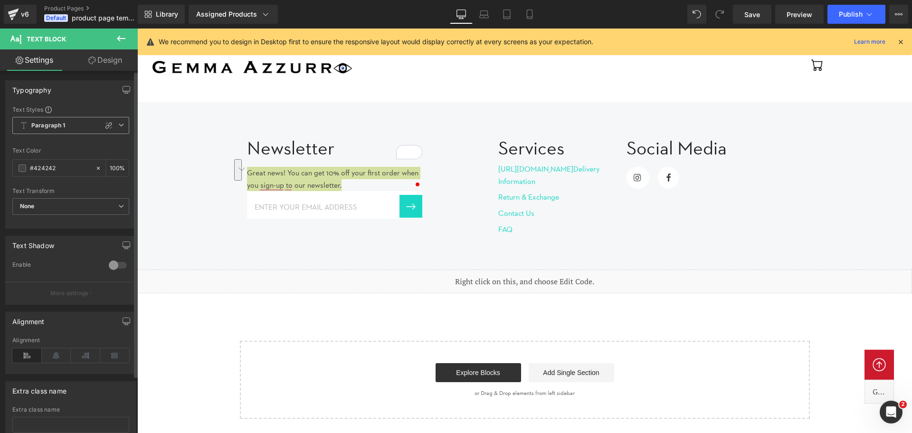
click at [93, 124] on span "Paragraph 1" at bounding box center [70, 125] width 117 height 17
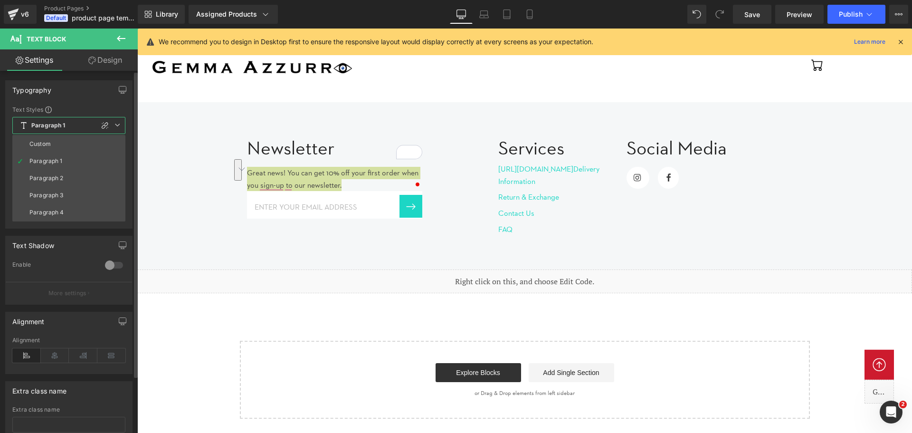
click at [93, 124] on span "Paragraph 1" at bounding box center [68, 125] width 113 height 17
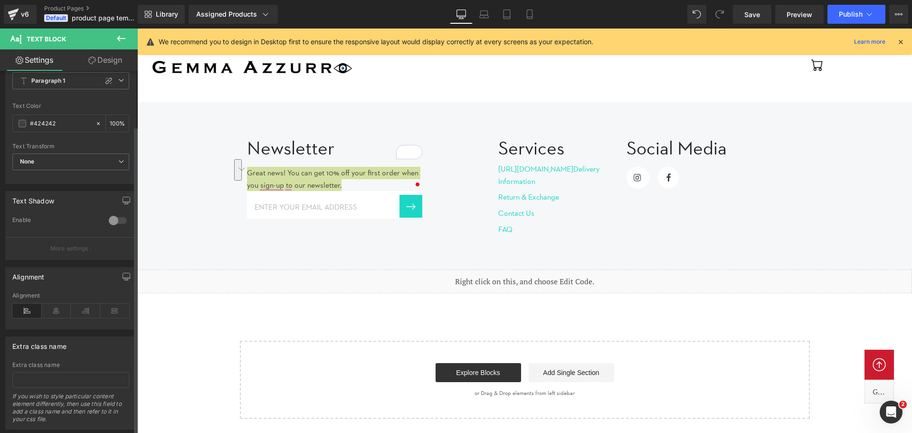
scroll to position [67, 0]
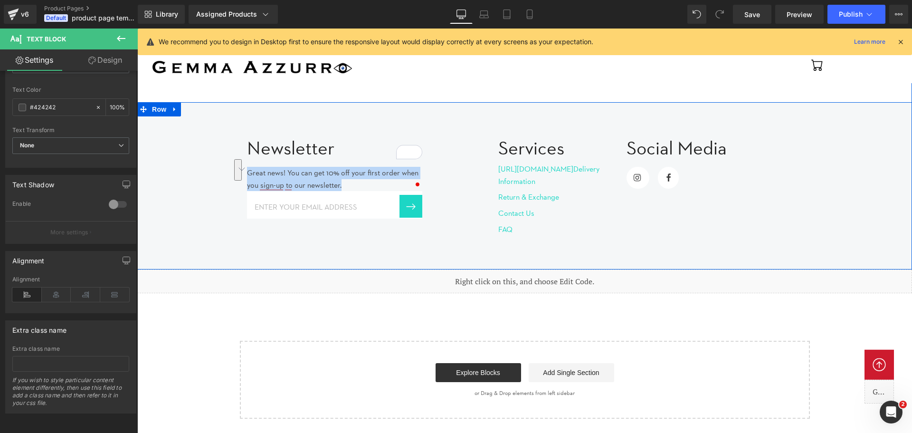
click at [205, 155] on div "Newsletter Heading Great news! You can get 10% off your first order when you si…" at bounding box center [524, 181] width 775 height 118
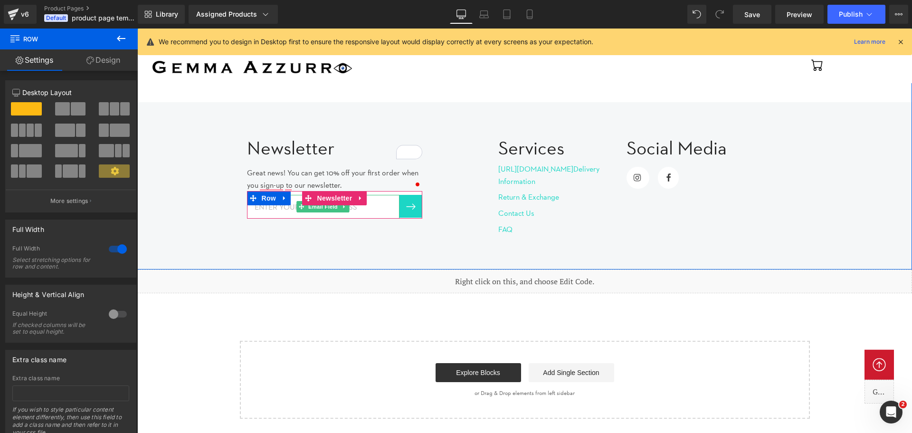
click at [269, 210] on input "email" at bounding box center [323, 207] width 153 height 24
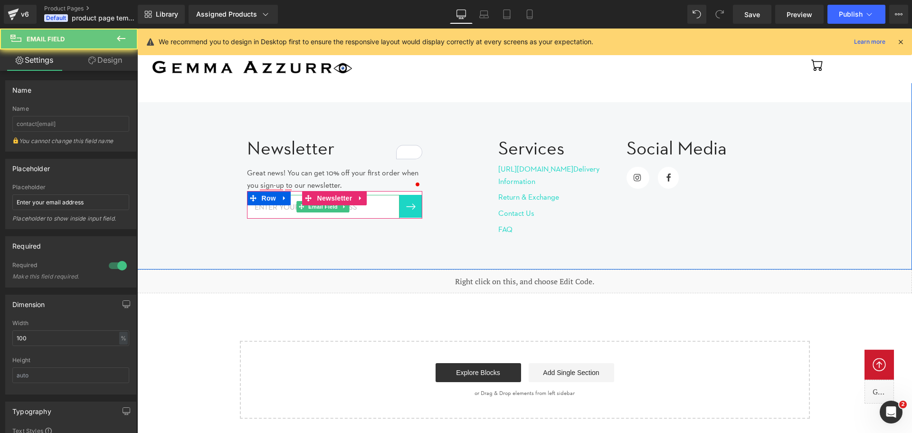
click at [269, 210] on input "email" at bounding box center [323, 207] width 153 height 24
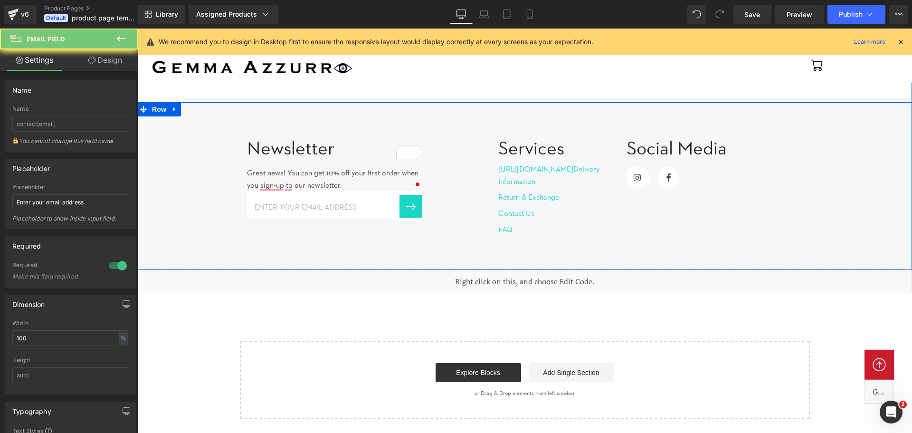
click at [204, 215] on div "Newsletter Heading Great news! You can get 10% off your first order when you si…" at bounding box center [524, 181] width 775 height 118
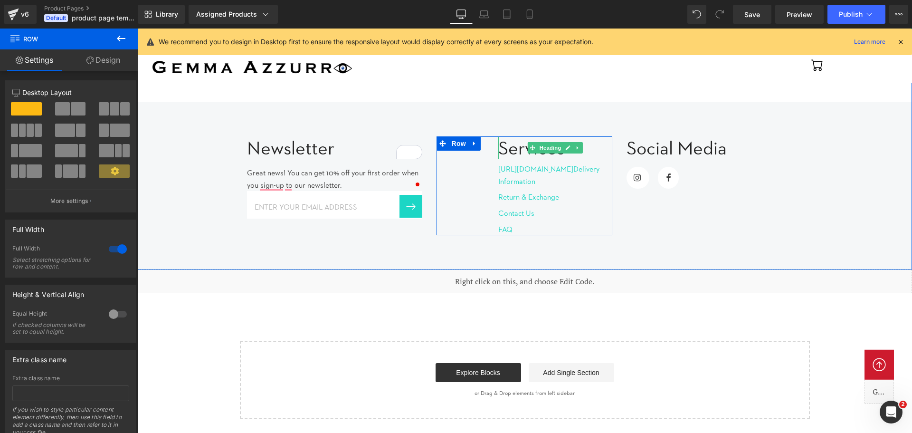
click at [524, 151] on h3 "Services" at bounding box center [555, 147] width 114 height 23
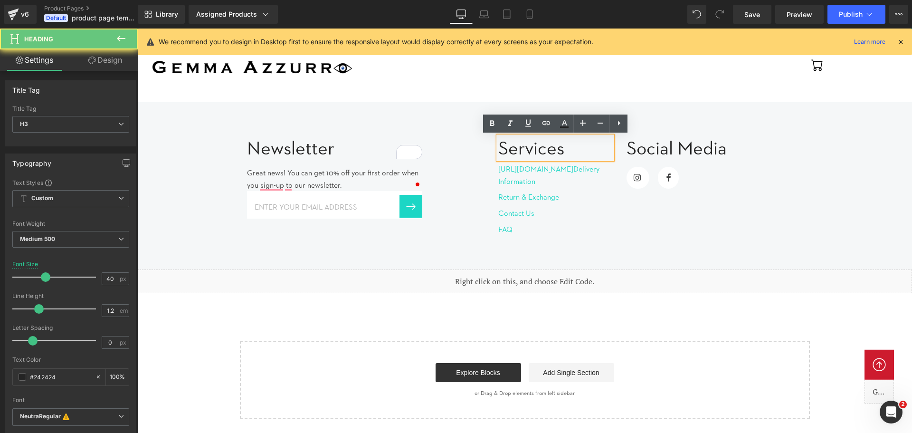
click at [524, 151] on h3 "Services" at bounding box center [555, 147] width 114 height 23
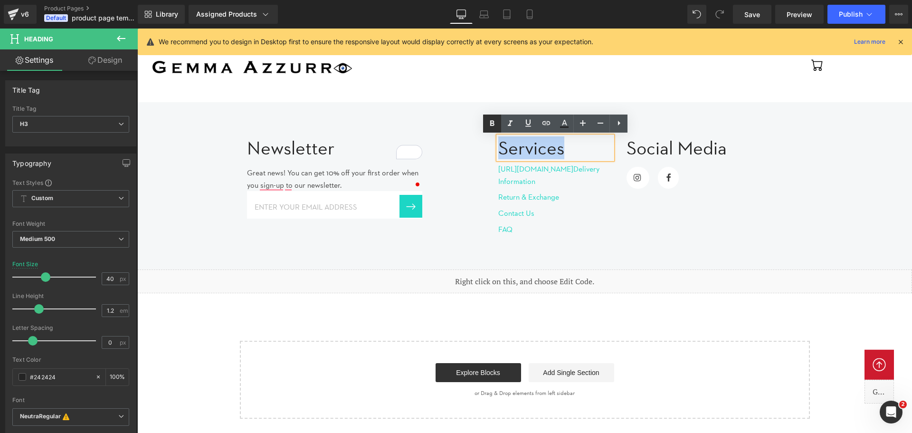
copy h3 "Services"
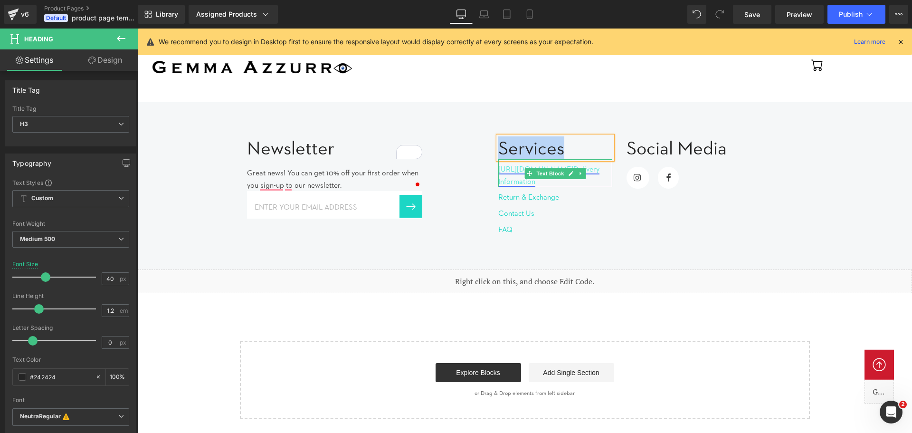
click at [525, 183] on link "[URL][DOMAIN_NAME] Delivery Information" at bounding box center [548, 174] width 101 height 21
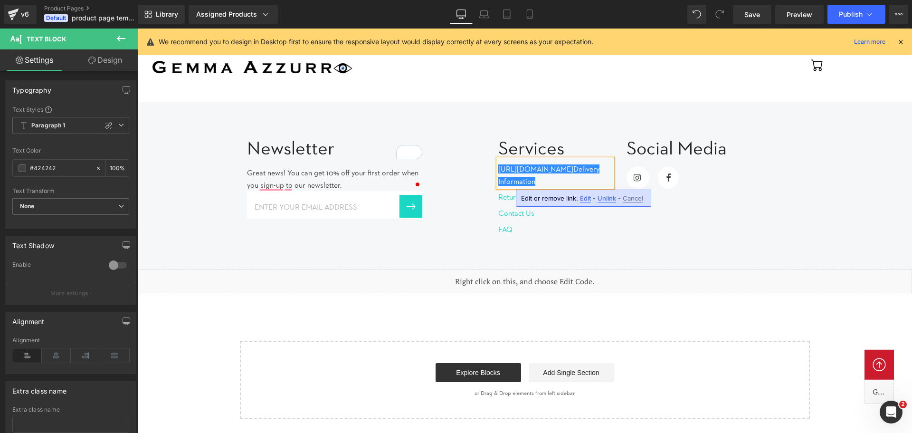
click at [573, 182] on p "[URL][DOMAIN_NAME] Delivery Information" at bounding box center [555, 175] width 114 height 24
copy link "[URL][DOMAIN_NAME] Delivery Information"
click at [572, 195] on icon at bounding box center [571, 195] width 5 height 5
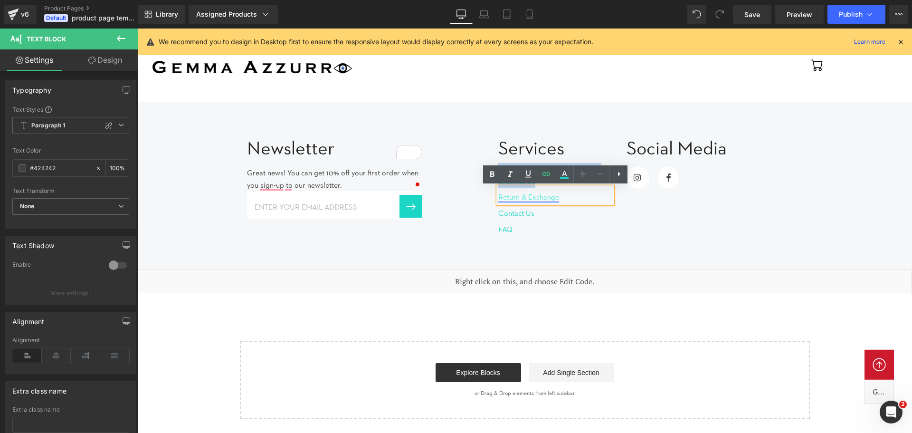
click at [539, 197] on link "Return & Exchange" at bounding box center [528, 196] width 61 height 9
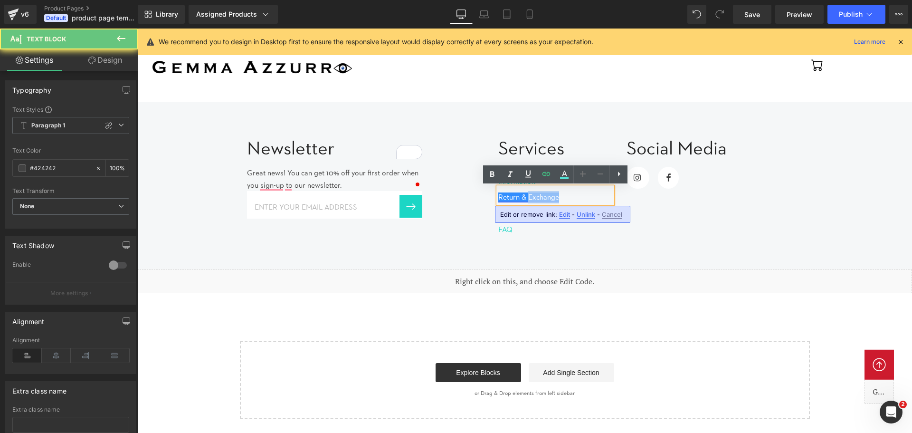
click at [539, 197] on link "Return & Exchange" at bounding box center [528, 196] width 61 height 9
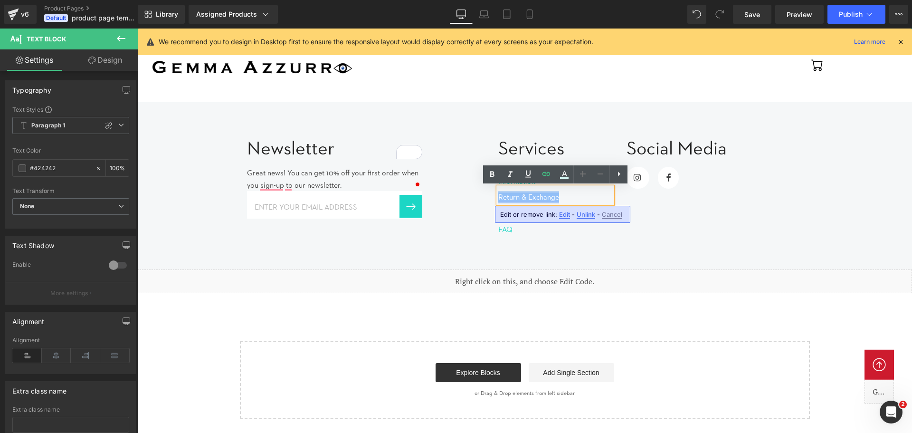
copy link "Return & Exchange"
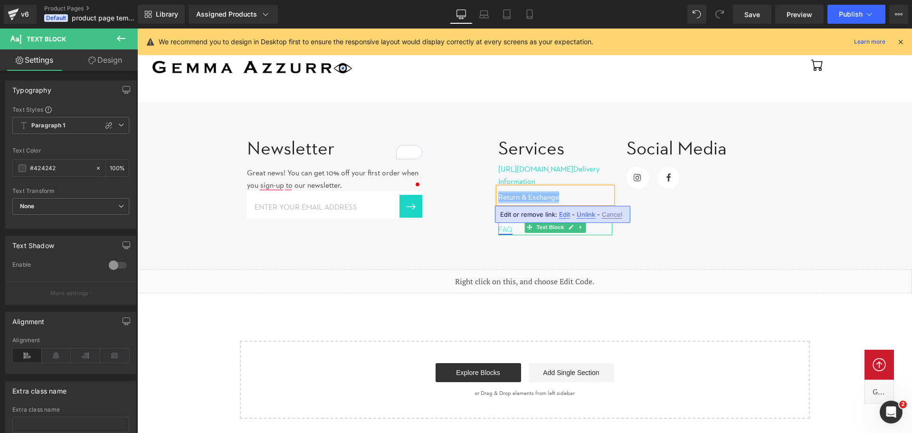
click at [508, 228] on link "FAQ" at bounding box center [505, 229] width 14 height 9
click at [569, 226] on link at bounding box center [571, 226] width 10 height 11
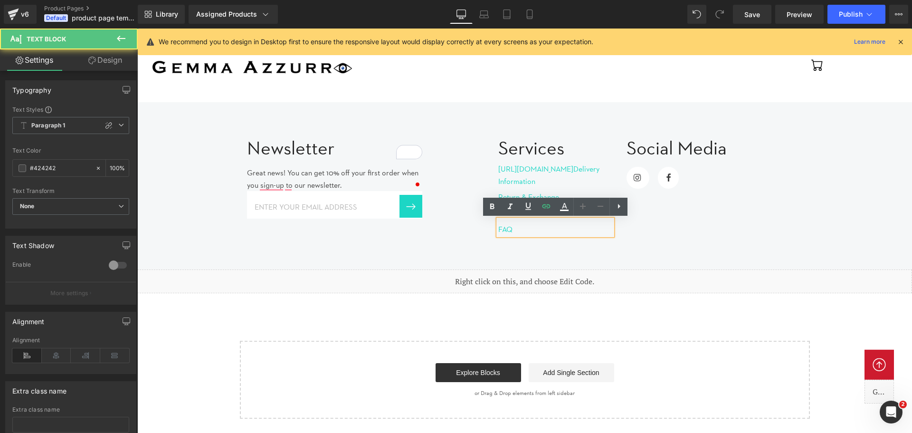
click at [550, 231] on div "FAQ" at bounding box center [555, 228] width 114 height 16
copy link "FAQ"
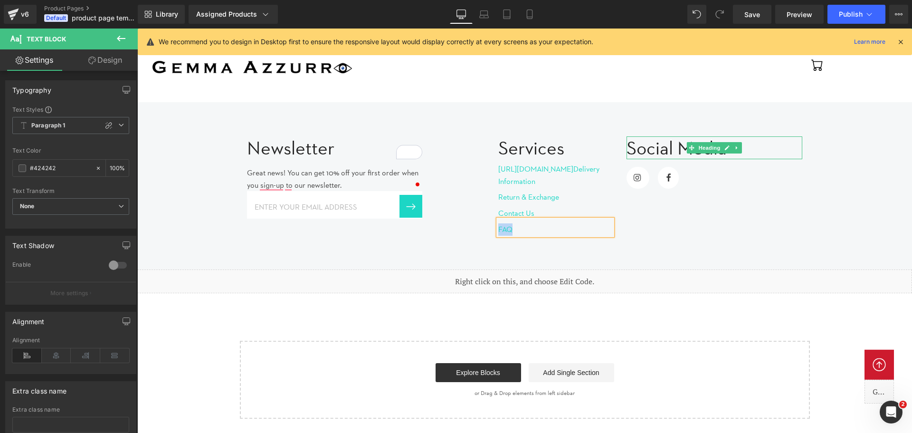
click at [674, 150] on h3 "Social Media" at bounding box center [715, 147] width 176 height 23
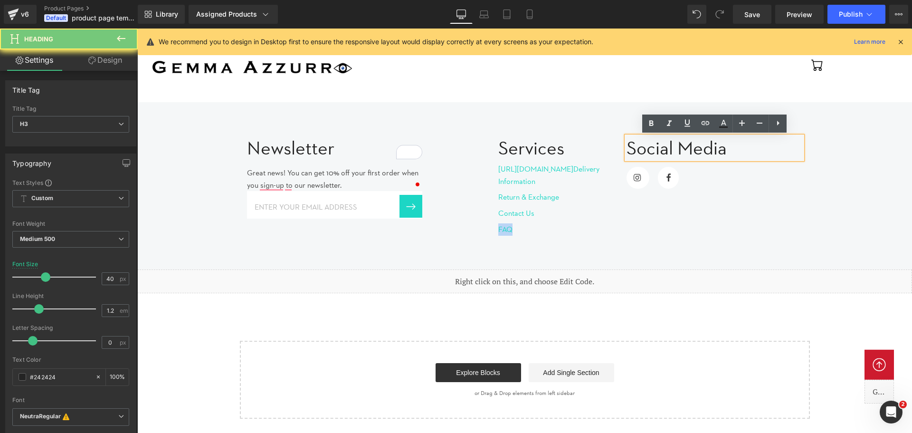
click at [674, 150] on h3 "Social Media" at bounding box center [715, 147] width 176 height 23
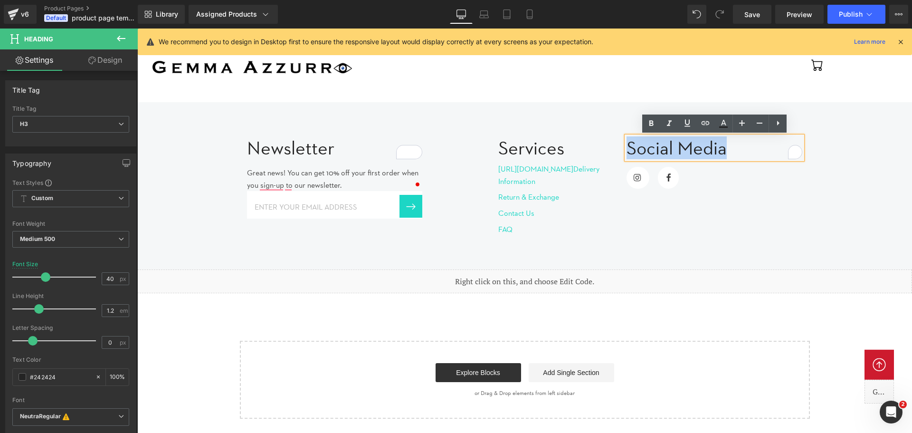
copy h3 "Social Media"
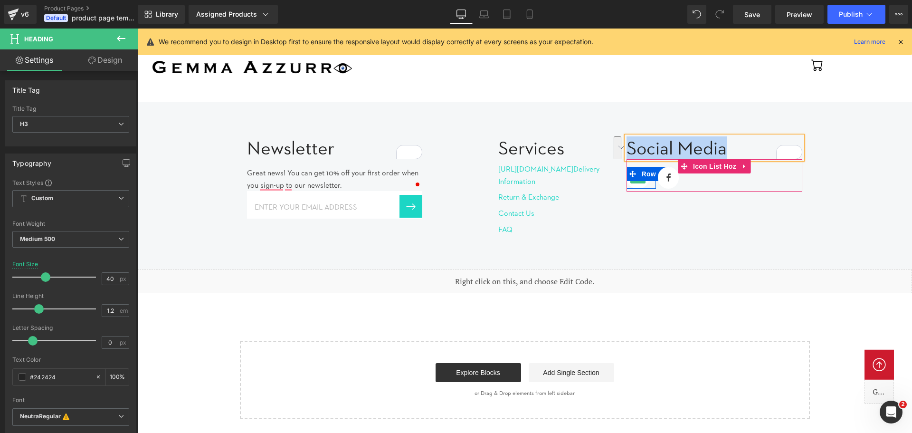
click at [639, 182] on span "Icon" at bounding box center [638, 177] width 15 height 11
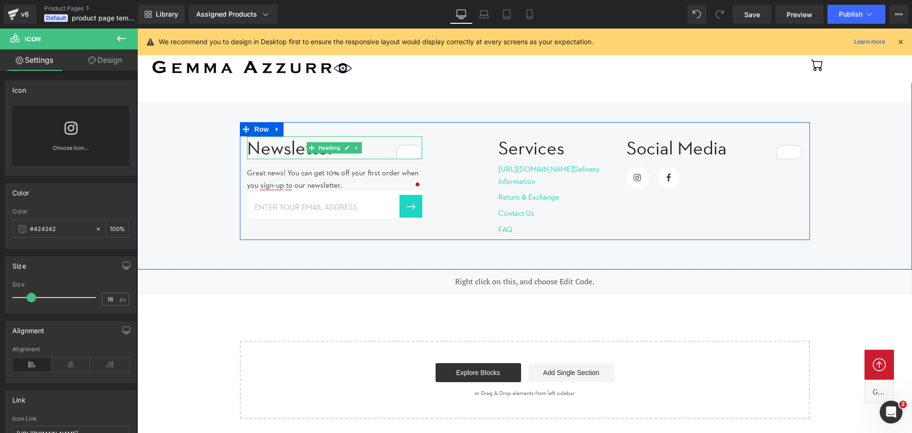
click at [296, 150] on h3 "Newsletter" at bounding box center [335, 147] width 176 height 23
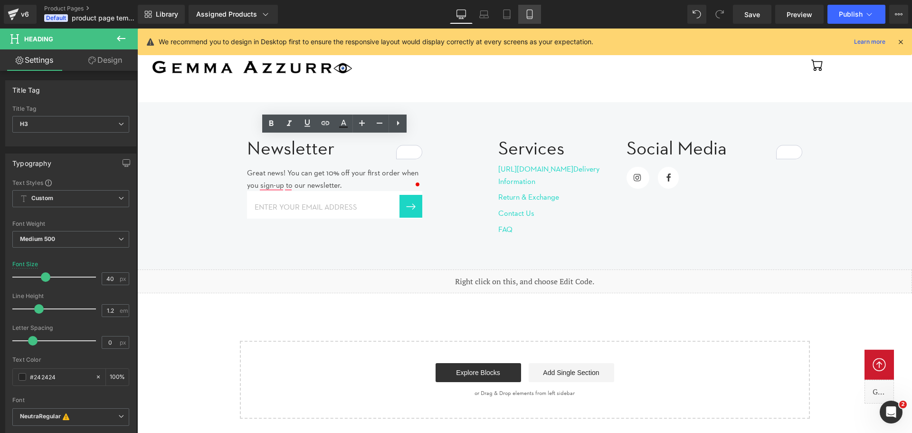
click at [532, 14] on icon at bounding box center [530, 15] width 10 height 10
type input "28.4"
type input "100"
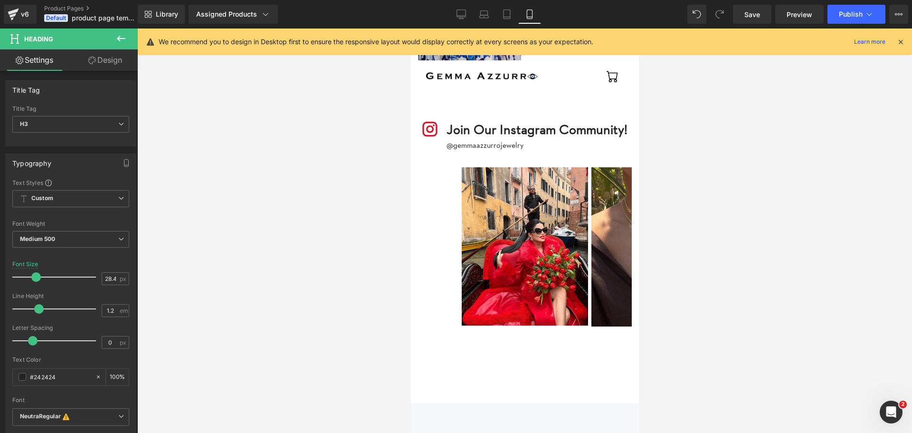
scroll to position [1949, 0]
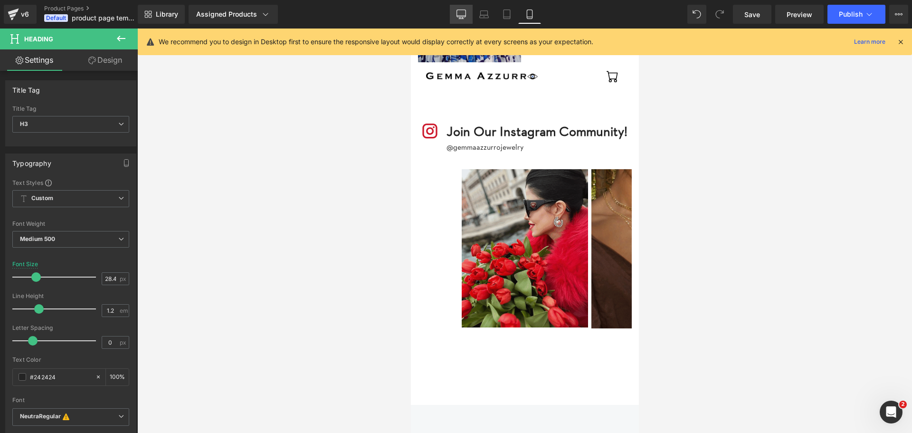
click at [459, 13] on icon at bounding box center [462, 15] width 10 height 10
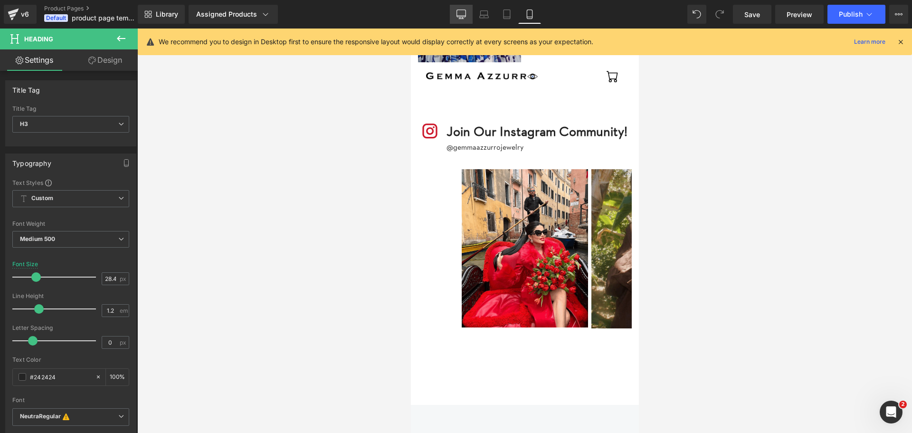
type input "40"
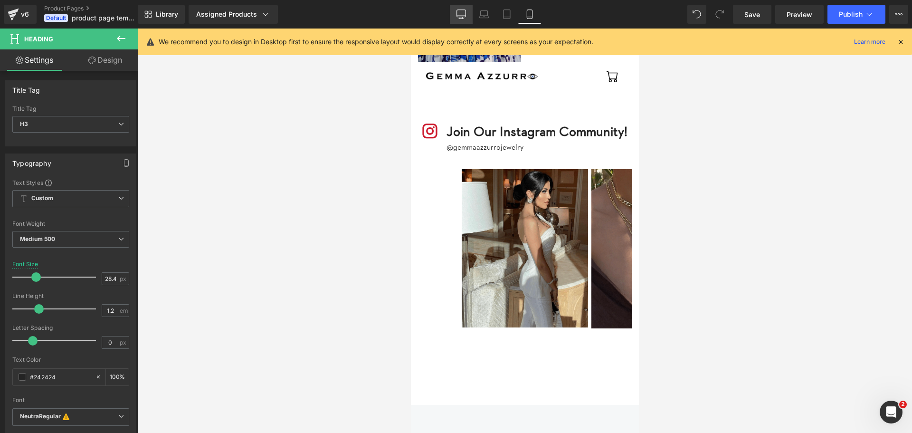
type input "100"
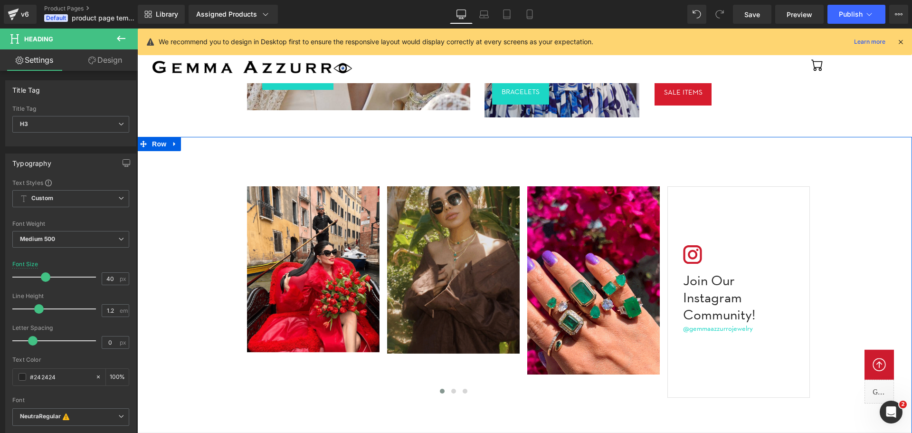
scroll to position [940, 0]
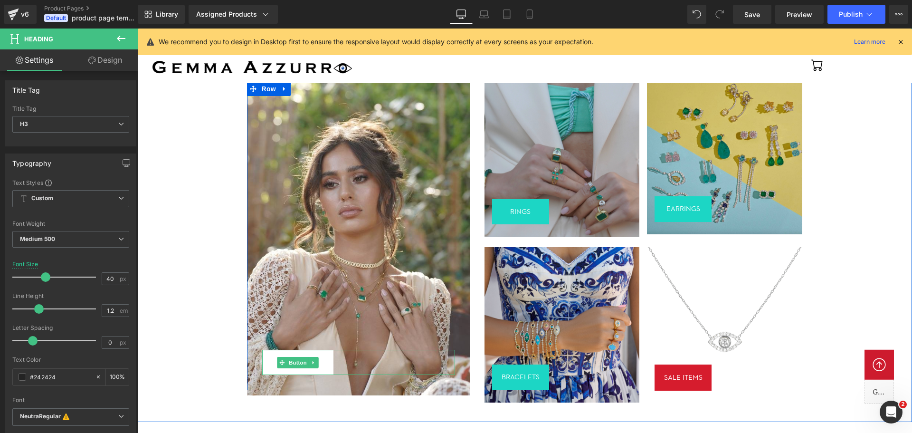
click at [297, 364] on span "Button" at bounding box center [298, 362] width 22 height 11
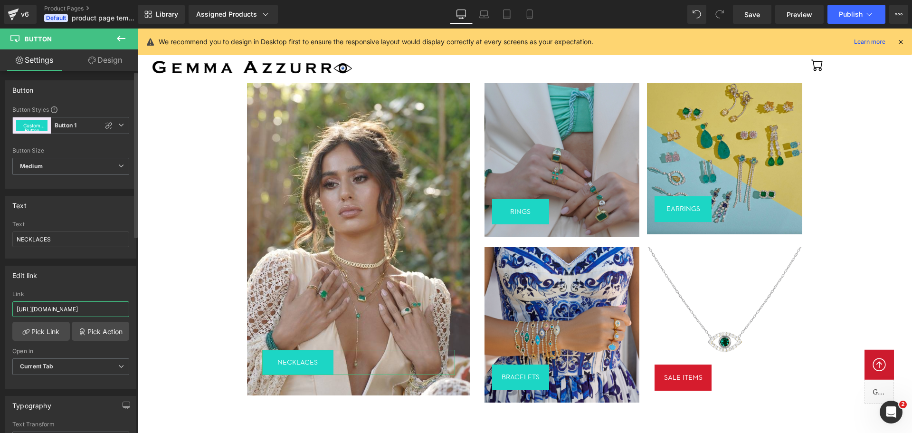
click at [61, 311] on input "https://www.gemmaazzurro.com/collections/necklaces" at bounding box center [70, 309] width 117 height 16
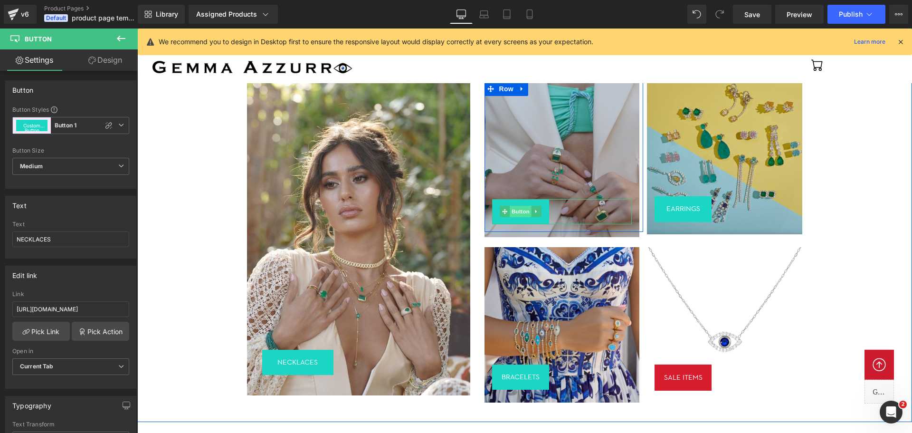
click at [515, 213] on span "Button" at bounding box center [521, 211] width 22 height 11
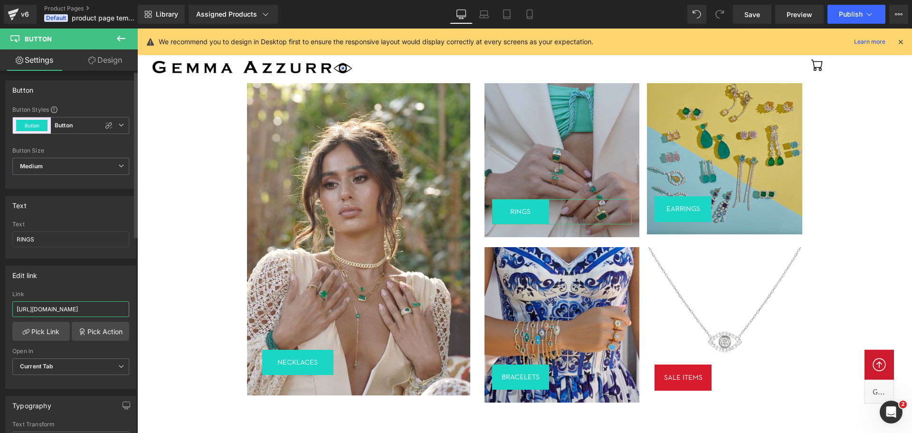
click at [50, 308] on input "https://www.gemmaazzurro.com/collections/rings" at bounding box center [70, 309] width 117 height 16
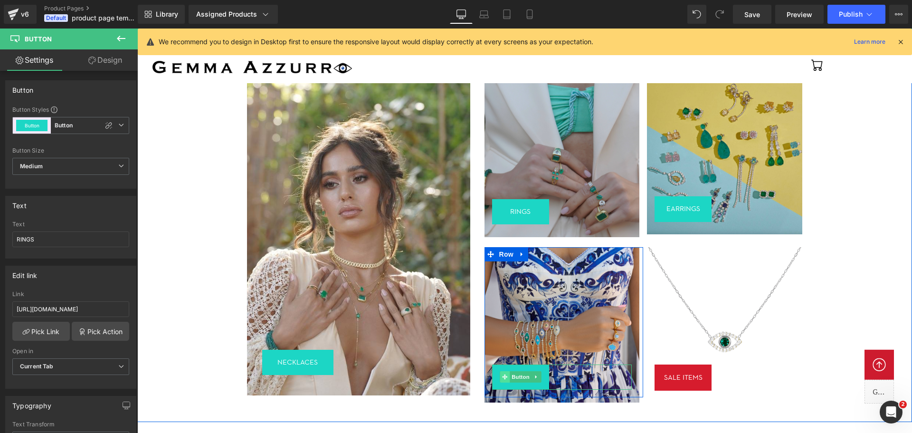
click at [501, 379] on span at bounding box center [505, 376] width 10 height 11
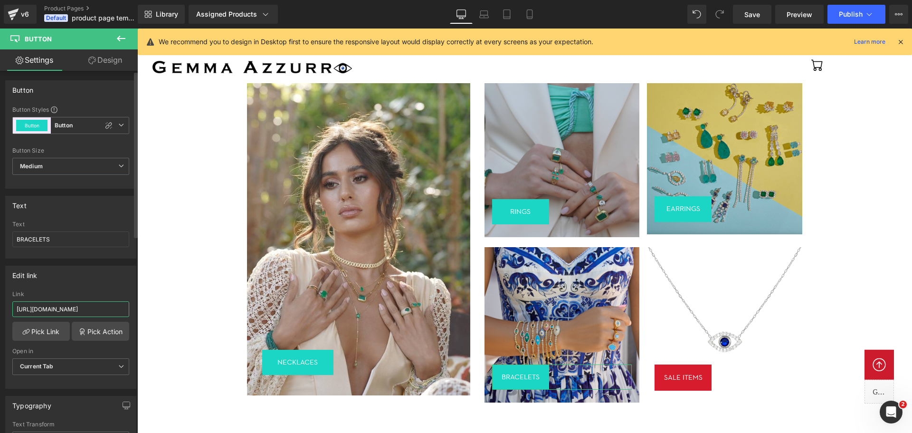
click at [86, 313] on input "https://www.gemmaazzurro.com/collections/bracelets" at bounding box center [70, 309] width 117 height 16
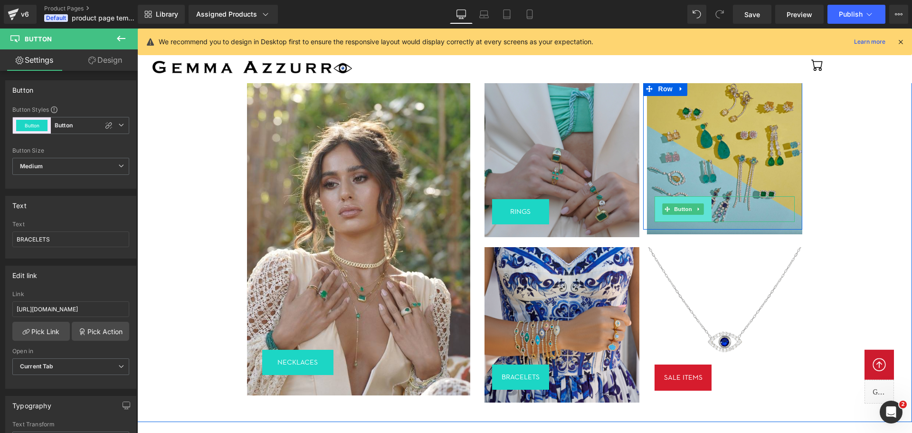
click at [686, 200] on link "EARRINGS" at bounding box center [683, 208] width 57 height 25
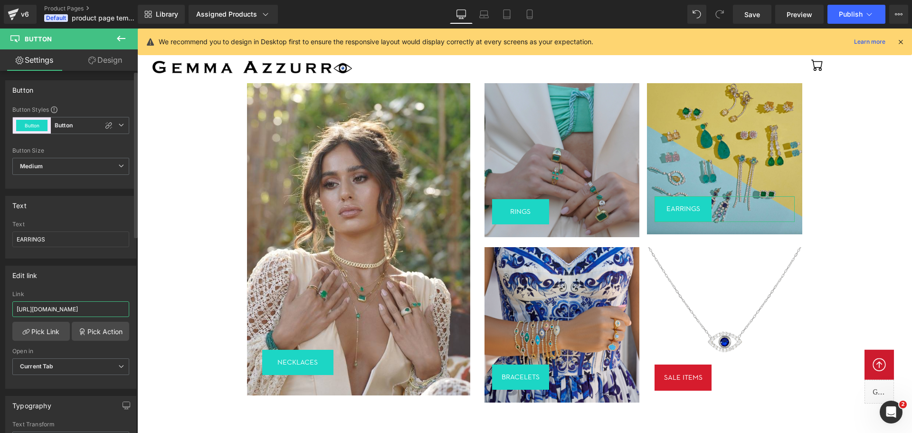
click at [86, 307] on input "https://www.gemmaazzurro.com/collections/earings" at bounding box center [70, 309] width 117 height 16
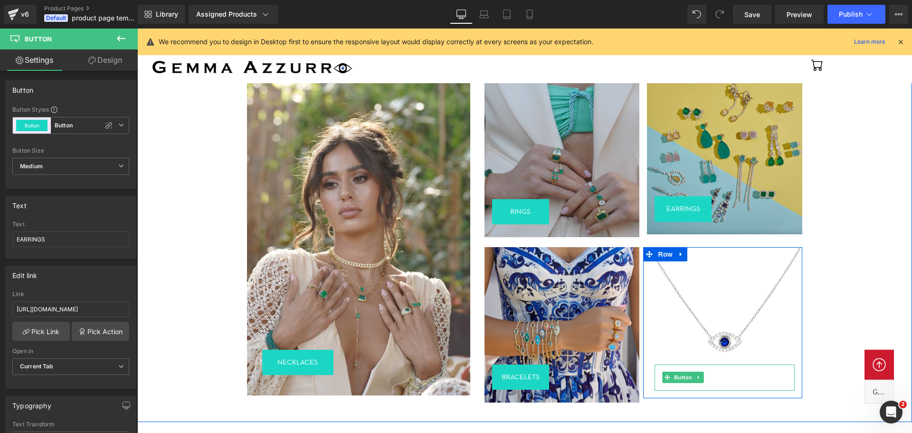
click at [677, 370] on link "SALE ITEMS" at bounding box center [683, 377] width 57 height 26
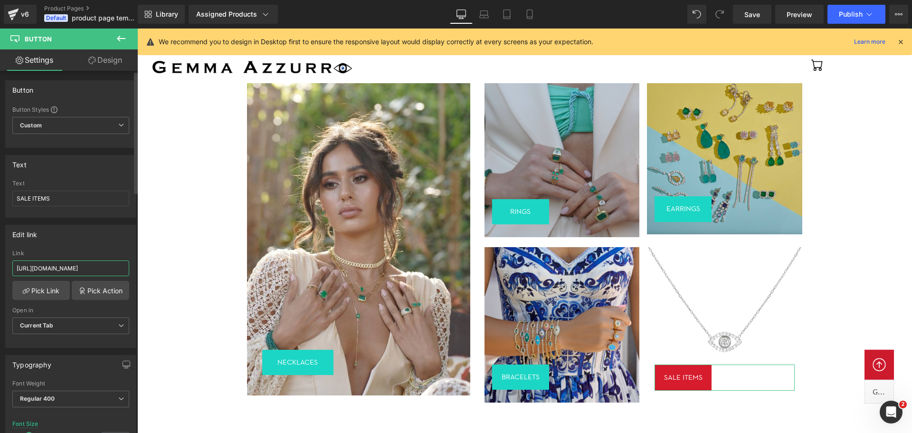
click at [70, 268] on input "https://www.gemmaazzurro.com/collections/clearance-sale" at bounding box center [70, 268] width 117 height 16
click at [525, 11] on icon at bounding box center [530, 15] width 10 height 10
type input "12"
type input "147"
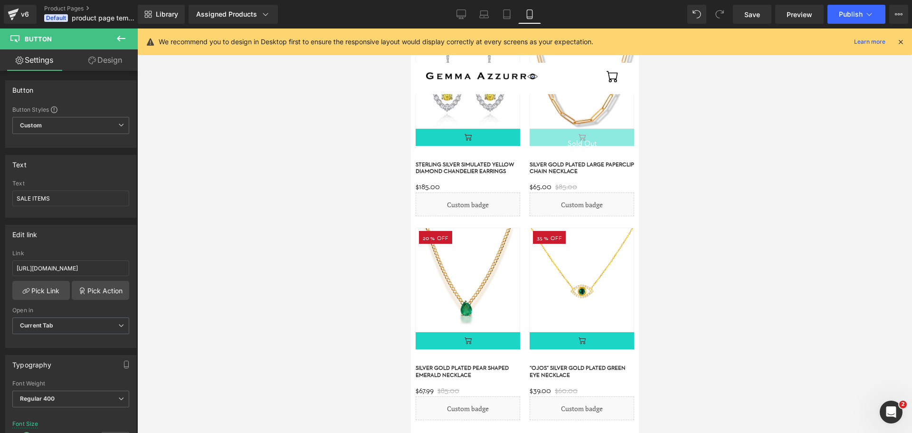
scroll to position [0, 0]
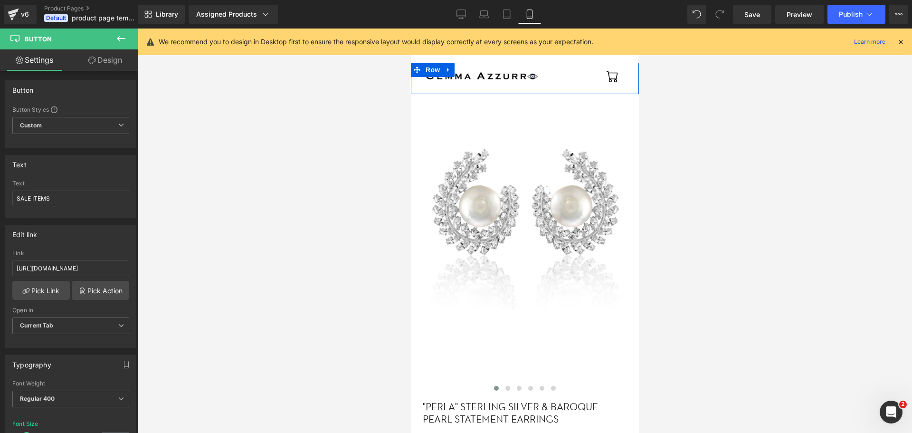
click at [431, 80] on div "Image Icon Row" at bounding box center [525, 78] width 228 height 31
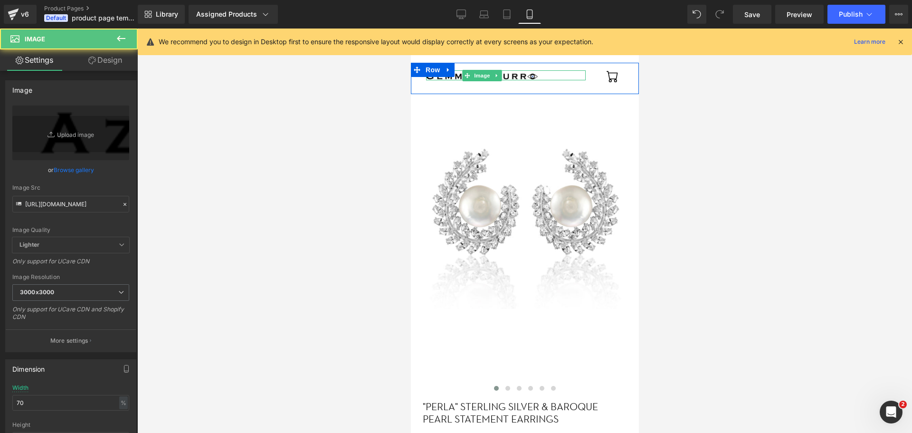
click at [576, 77] on link at bounding box center [506, 75] width 160 height 10
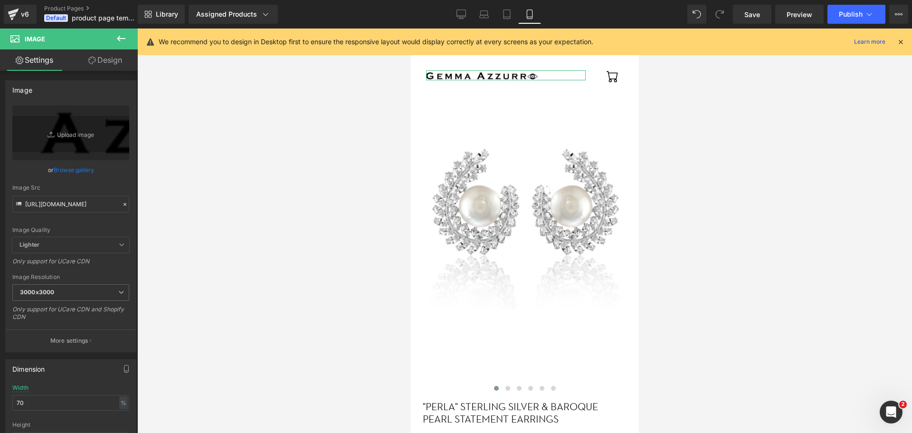
click at [106, 64] on link "Design" at bounding box center [105, 59] width 69 height 21
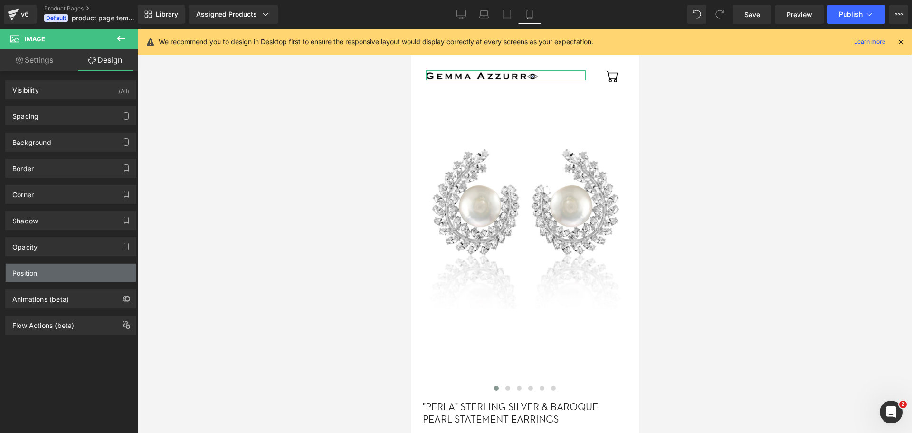
click at [68, 267] on div "Position" at bounding box center [71, 273] width 130 height 18
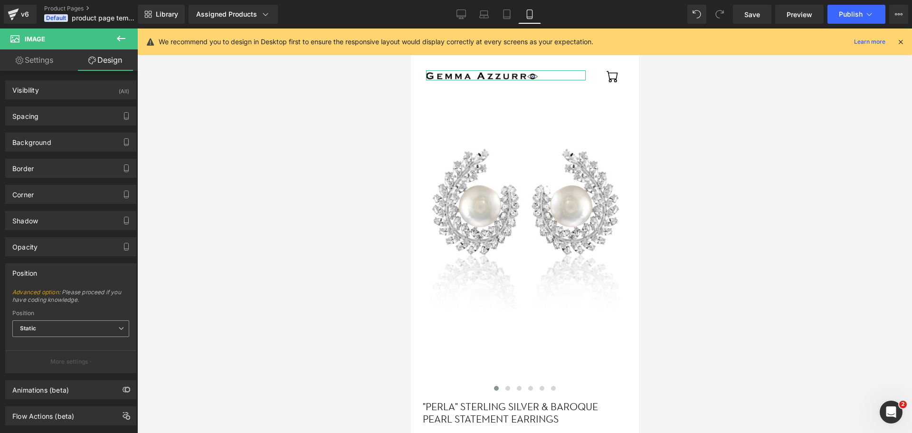
click at [82, 328] on span "Static" at bounding box center [70, 328] width 117 height 17
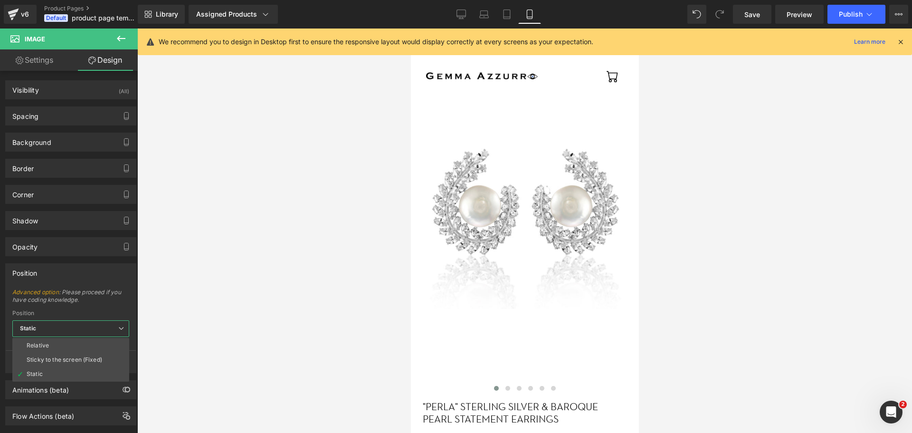
click at [899, 43] on icon at bounding box center [901, 42] width 9 height 9
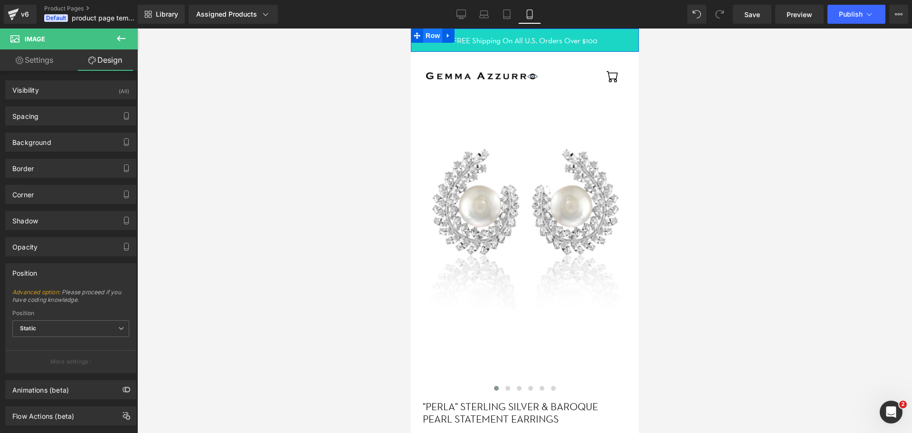
click at [434, 36] on span "Row" at bounding box center [432, 36] width 19 height 14
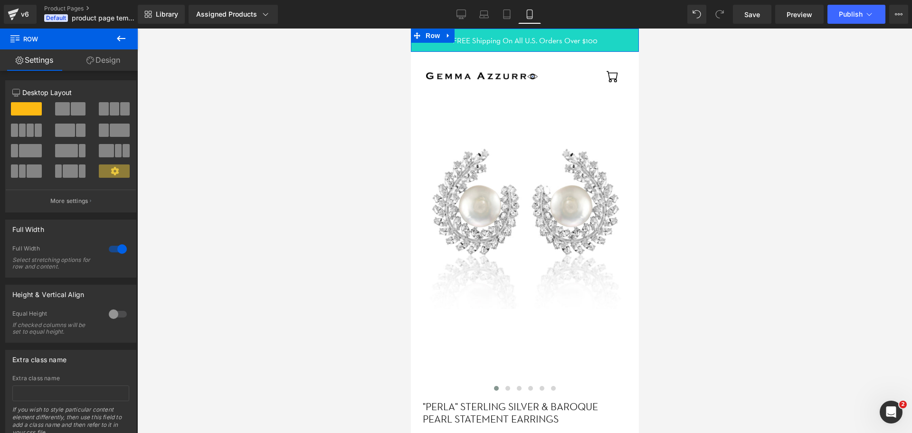
click at [100, 65] on link "Design" at bounding box center [103, 59] width 69 height 21
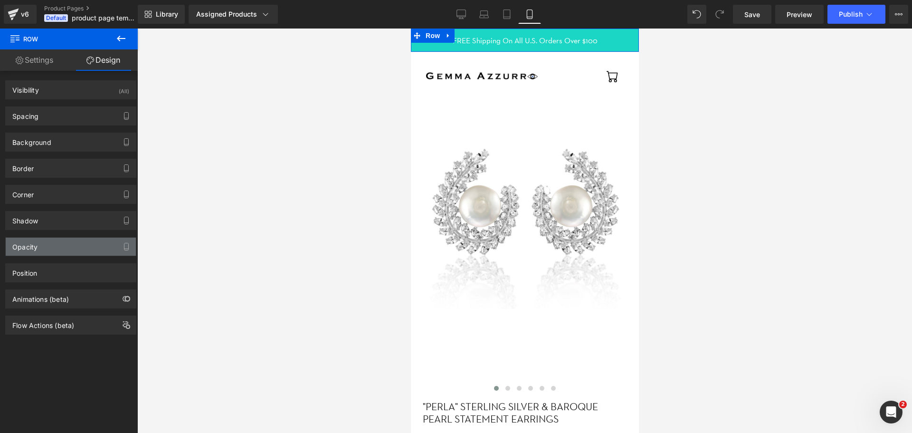
click at [77, 250] on div "Opacity" at bounding box center [71, 247] width 130 height 18
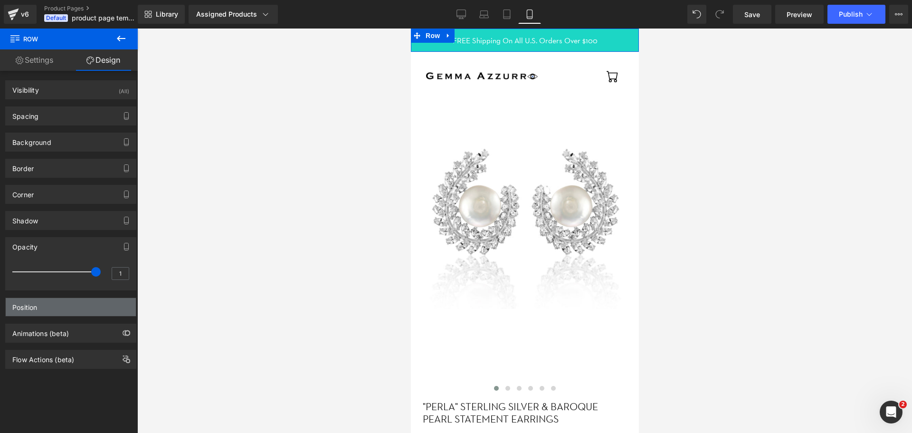
click at [71, 305] on div "Position" at bounding box center [71, 307] width 130 height 18
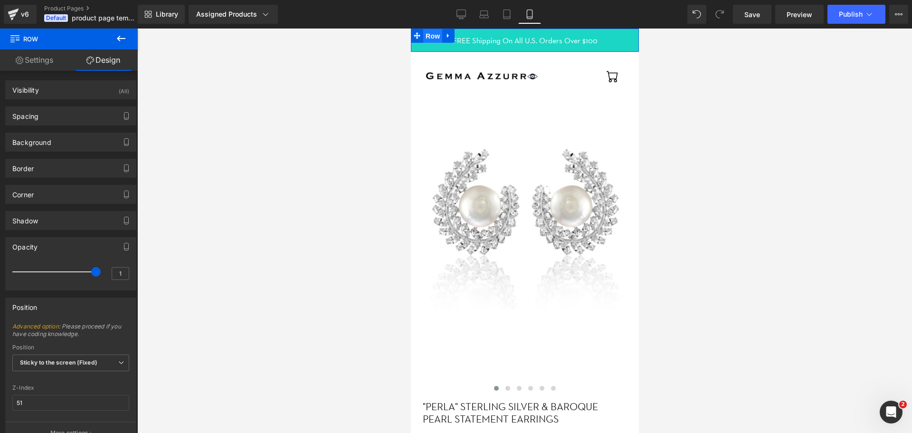
click at [434, 38] on span "Row" at bounding box center [432, 36] width 19 height 14
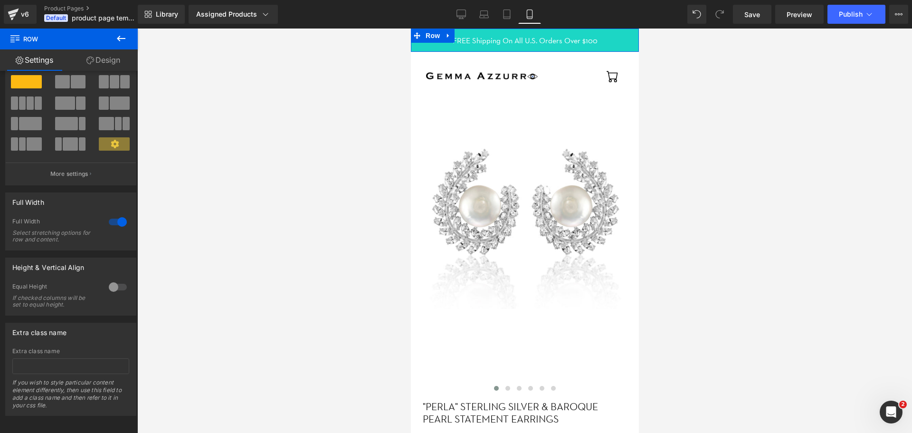
scroll to position [37, 0]
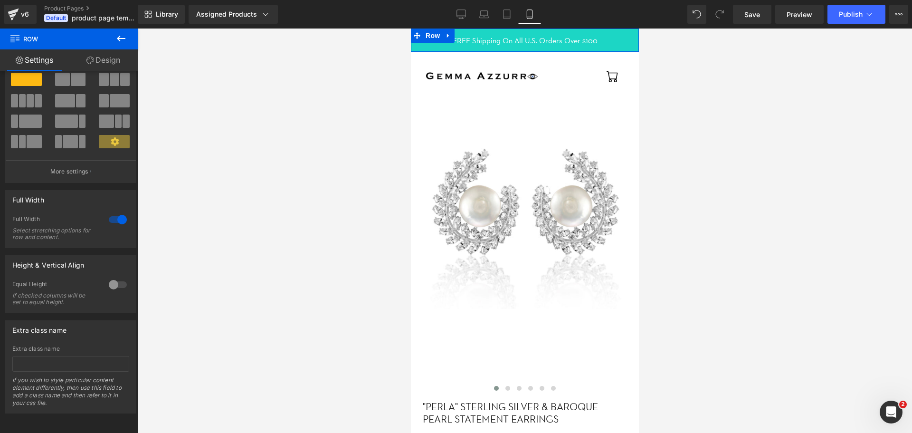
click at [95, 60] on link "Design" at bounding box center [103, 59] width 69 height 21
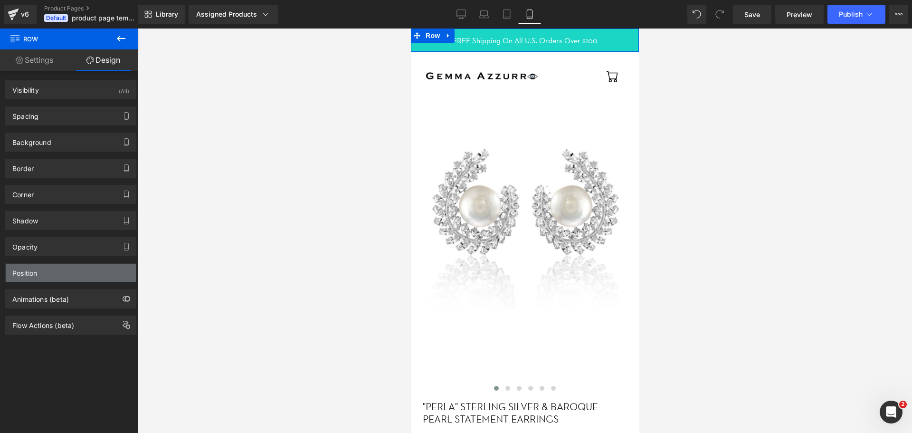
click at [70, 268] on div "Position" at bounding box center [71, 273] width 130 height 18
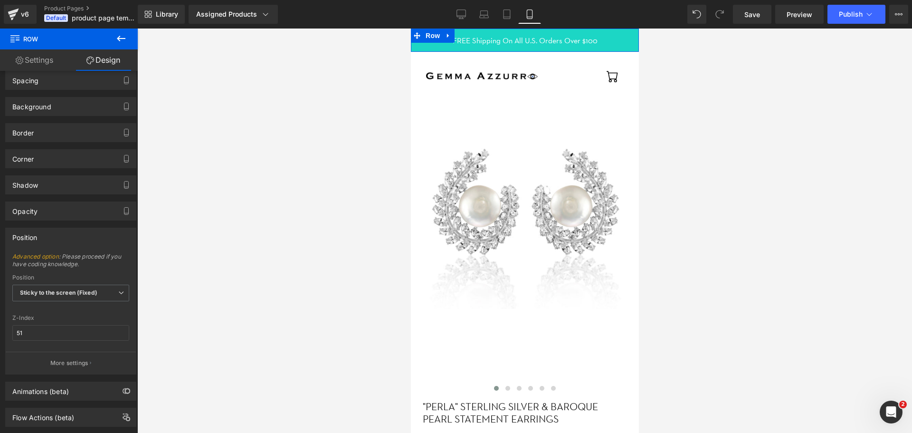
scroll to position [48, 0]
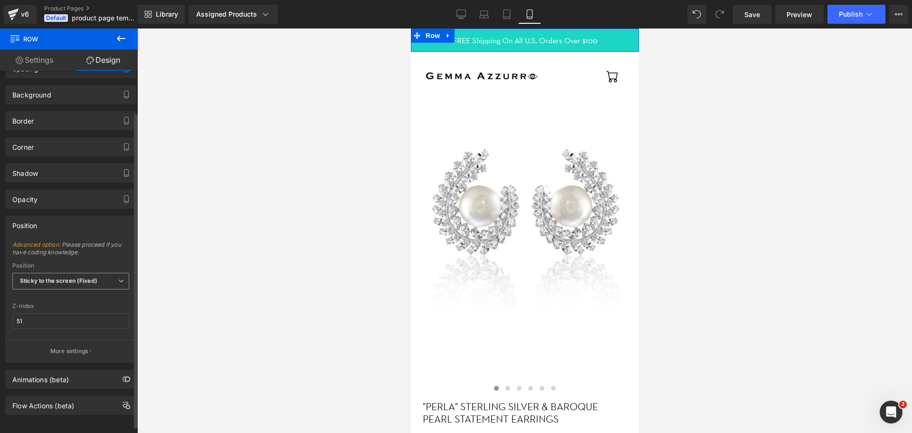
click at [79, 280] on b "Sticky to the screen (Fixed)" at bounding box center [58, 280] width 77 height 7
click at [70, 347] on p "More settings" at bounding box center [69, 351] width 38 height 9
click at [393, 92] on div at bounding box center [524, 231] width 775 height 404
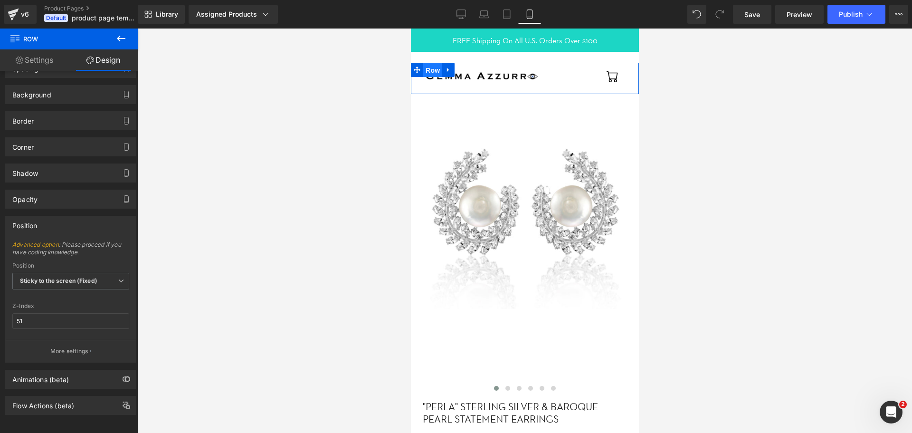
click at [428, 71] on span "Row" at bounding box center [432, 70] width 19 height 14
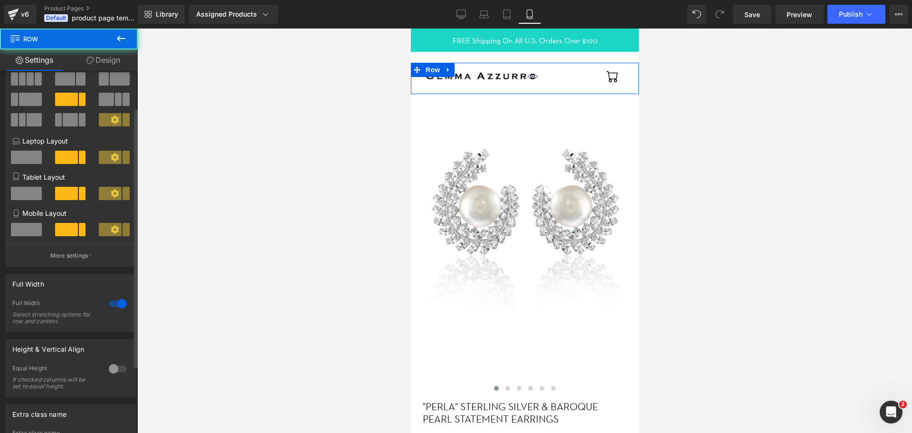
scroll to position [95, 0]
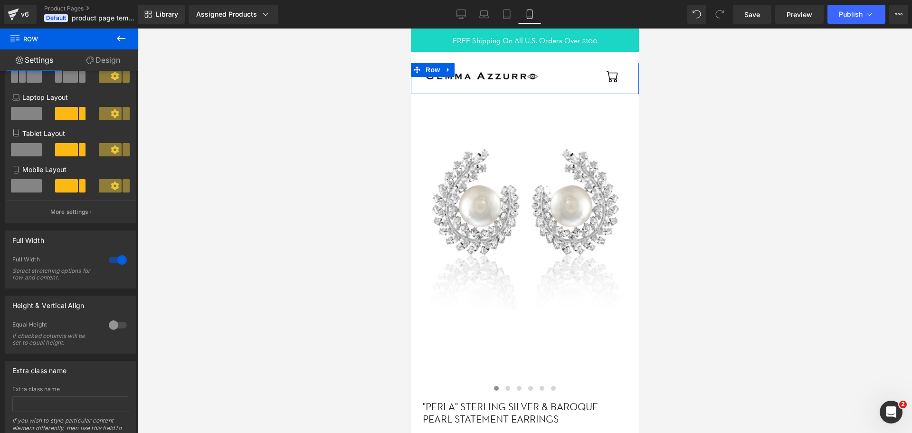
click at [105, 65] on link "Design" at bounding box center [103, 59] width 69 height 21
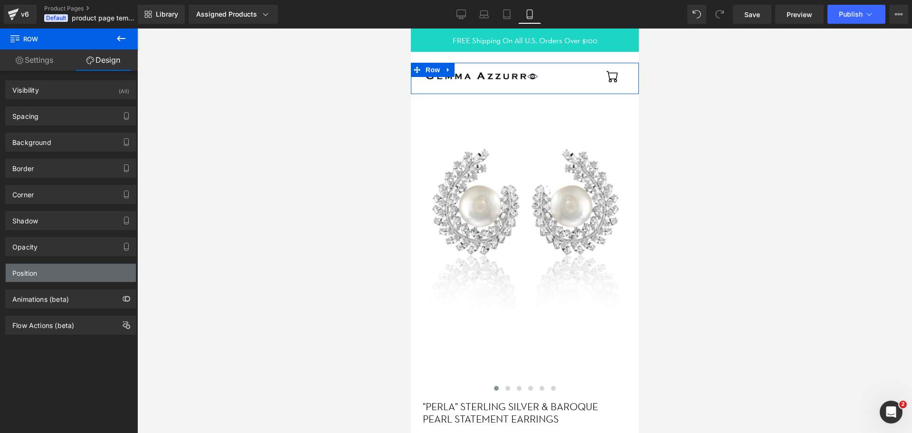
click at [58, 269] on div "Position" at bounding box center [71, 273] width 130 height 18
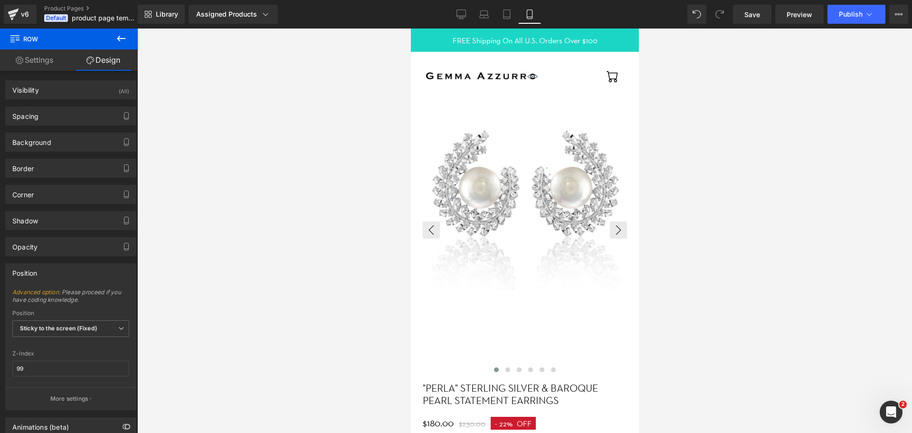
scroll to position [0, 0]
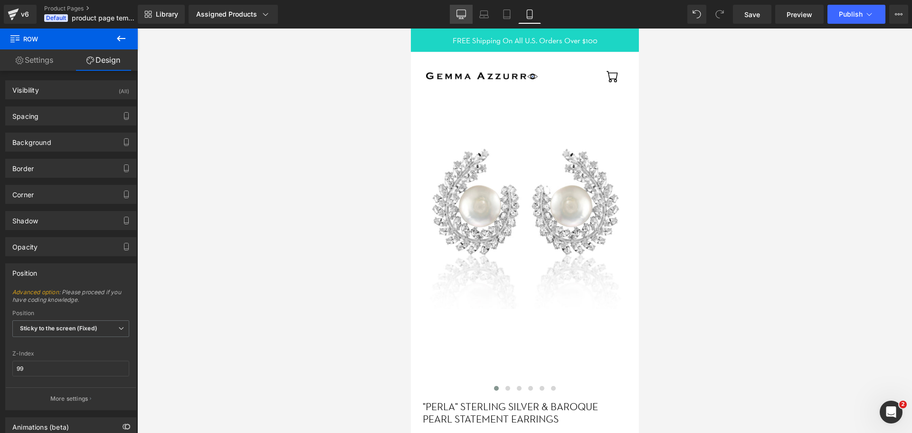
click at [464, 15] on icon at bounding box center [462, 15] width 10 height 10
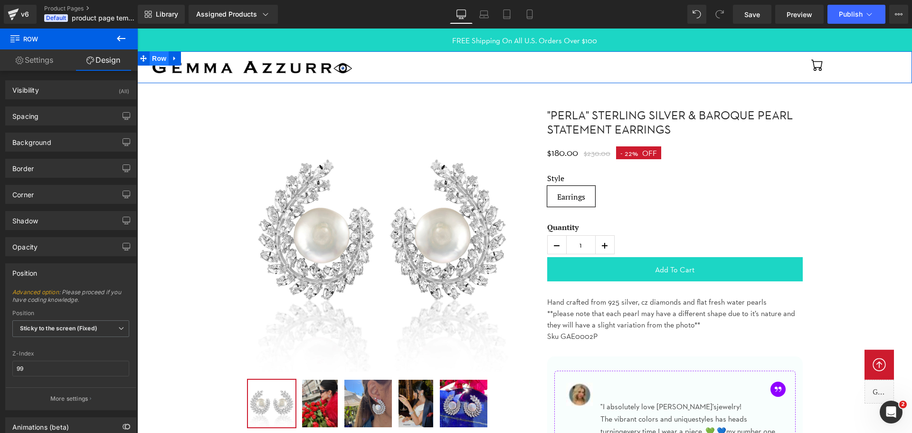
click at [154, 58] on span "Row" at bounding box center [159, 58] width 19 height 14
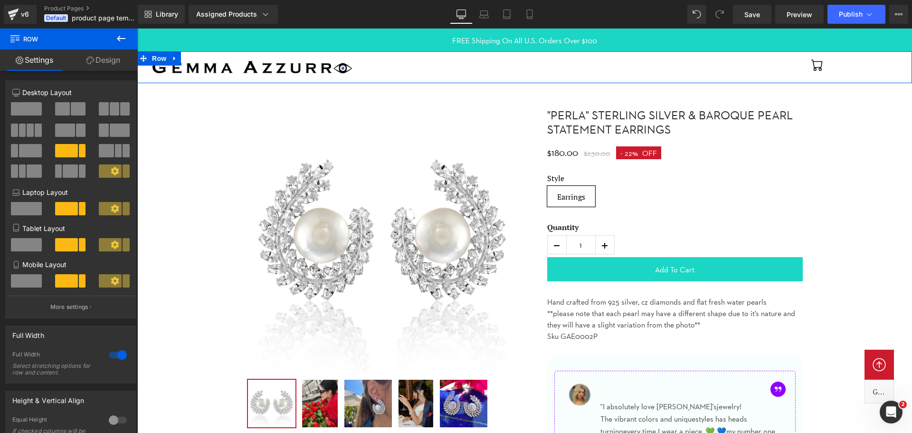
click at [98, 59] on link "Design" at bounding box center [103, 59] width 69 height 21
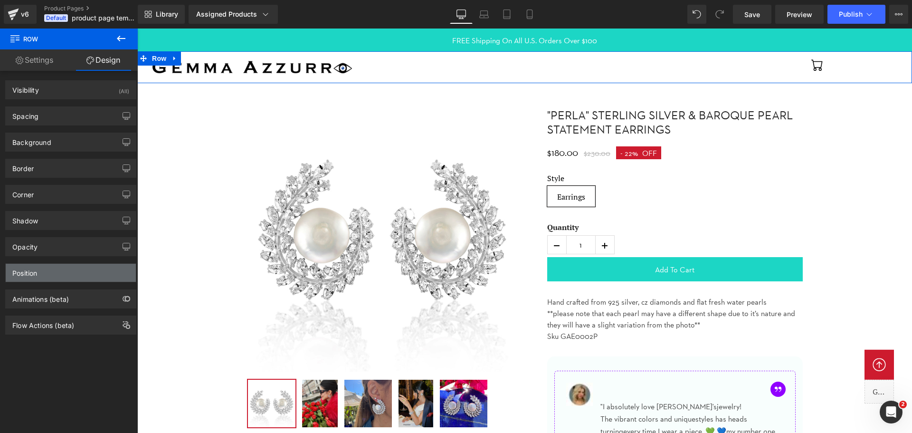
click at [68, 272] on div "Position" at bounding box center [71, 273] width 130 height 18
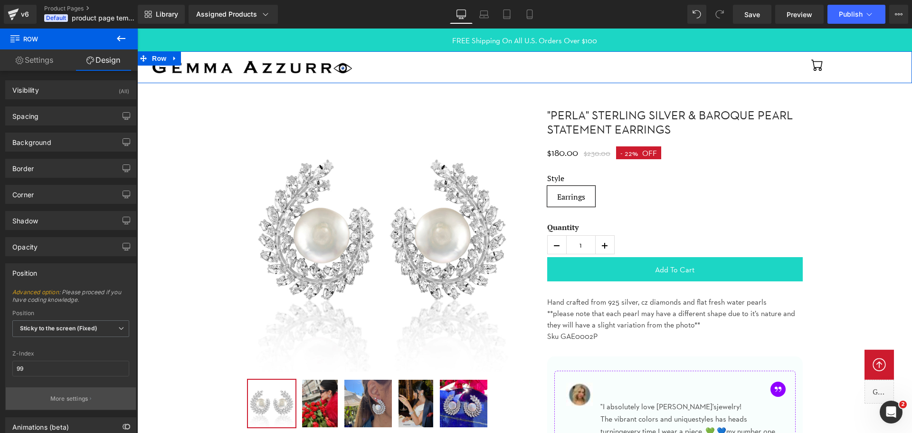
click at [83, 400] on p "More settings" at bounding box center [69, 398] width 38 height 9
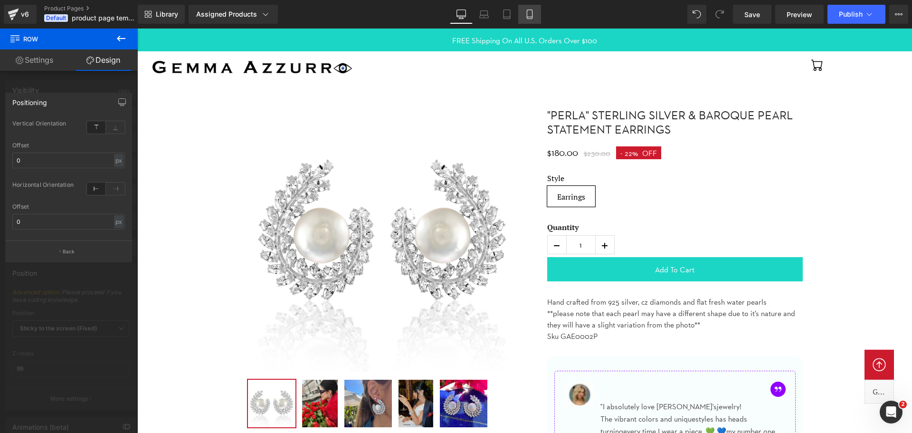
click at [536, 15] on link "Mobile" at bounding box center [529, 14] width 23 height 19
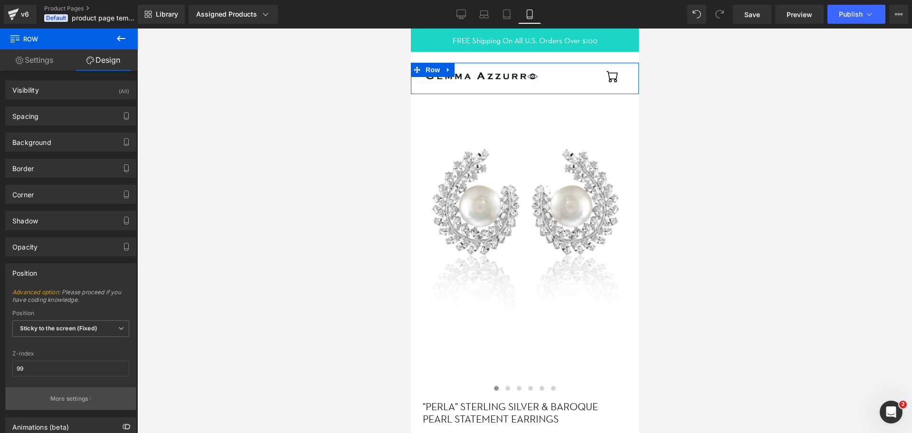
click at [76, 392] on button "More settings" at bounding box center [71, 398] width 130 height 22
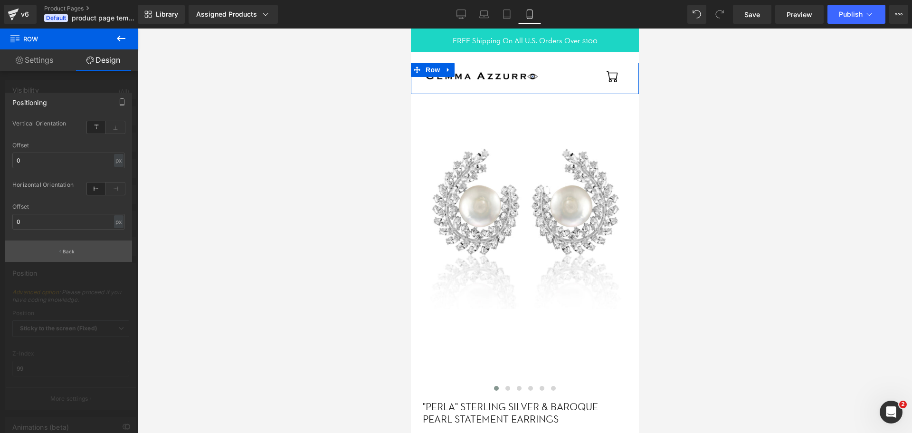
click at [83, 250] on button "Back" at bounding box center [68, 250] width 127 height 21
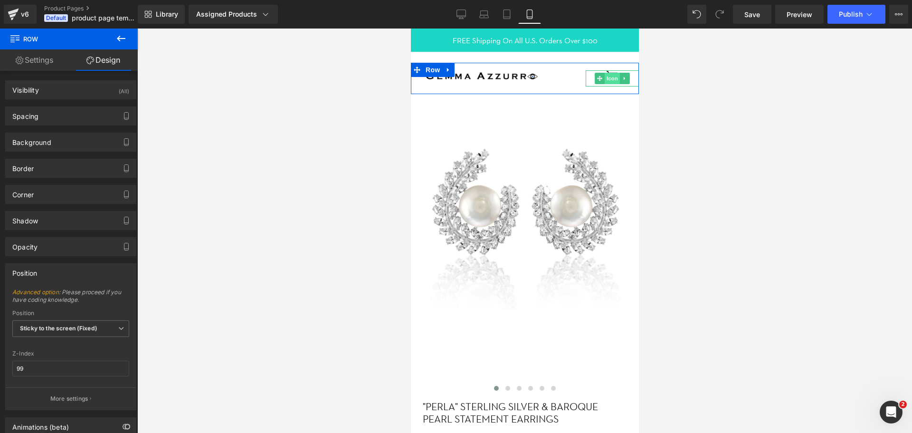
click at [611, 76] on span "Icon" at bounding box center [611, 78] width 15 height 11
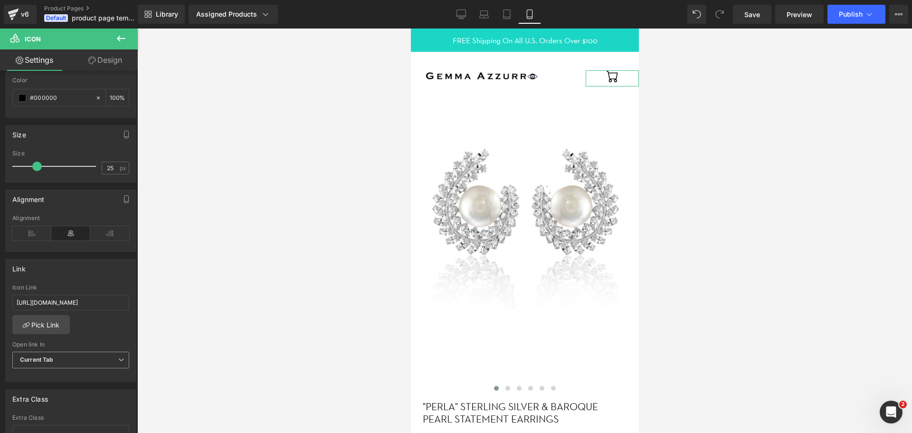
scroll to position [190, 0]
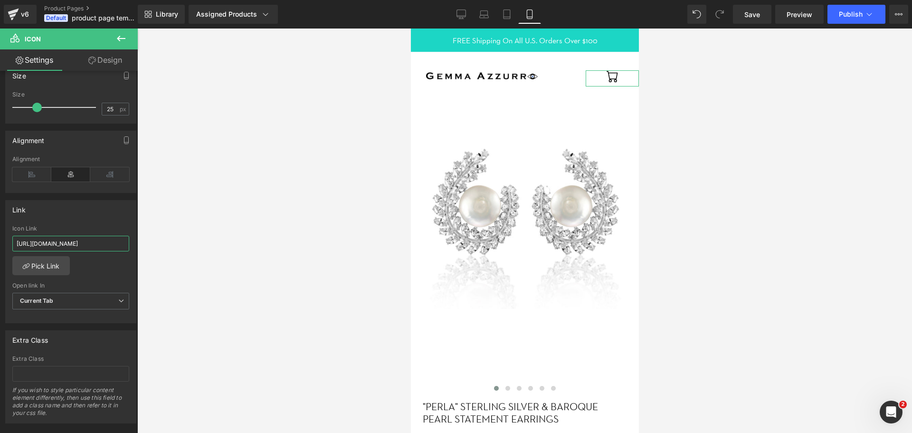
click at [71, 244] on input "https://www.gemmaazzurro.com/cart" at bounding box center [70, 244] width 117 height 16
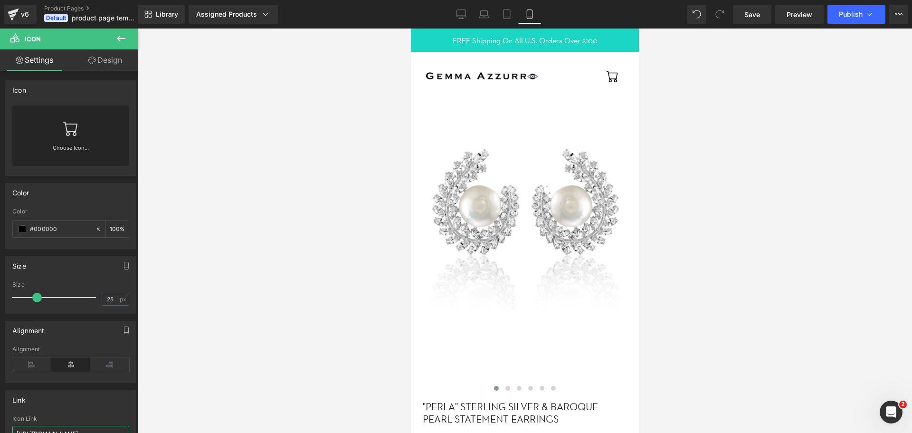
scroll to position [190, 0]
